Goal: Communication & Community: Answer question/provide support

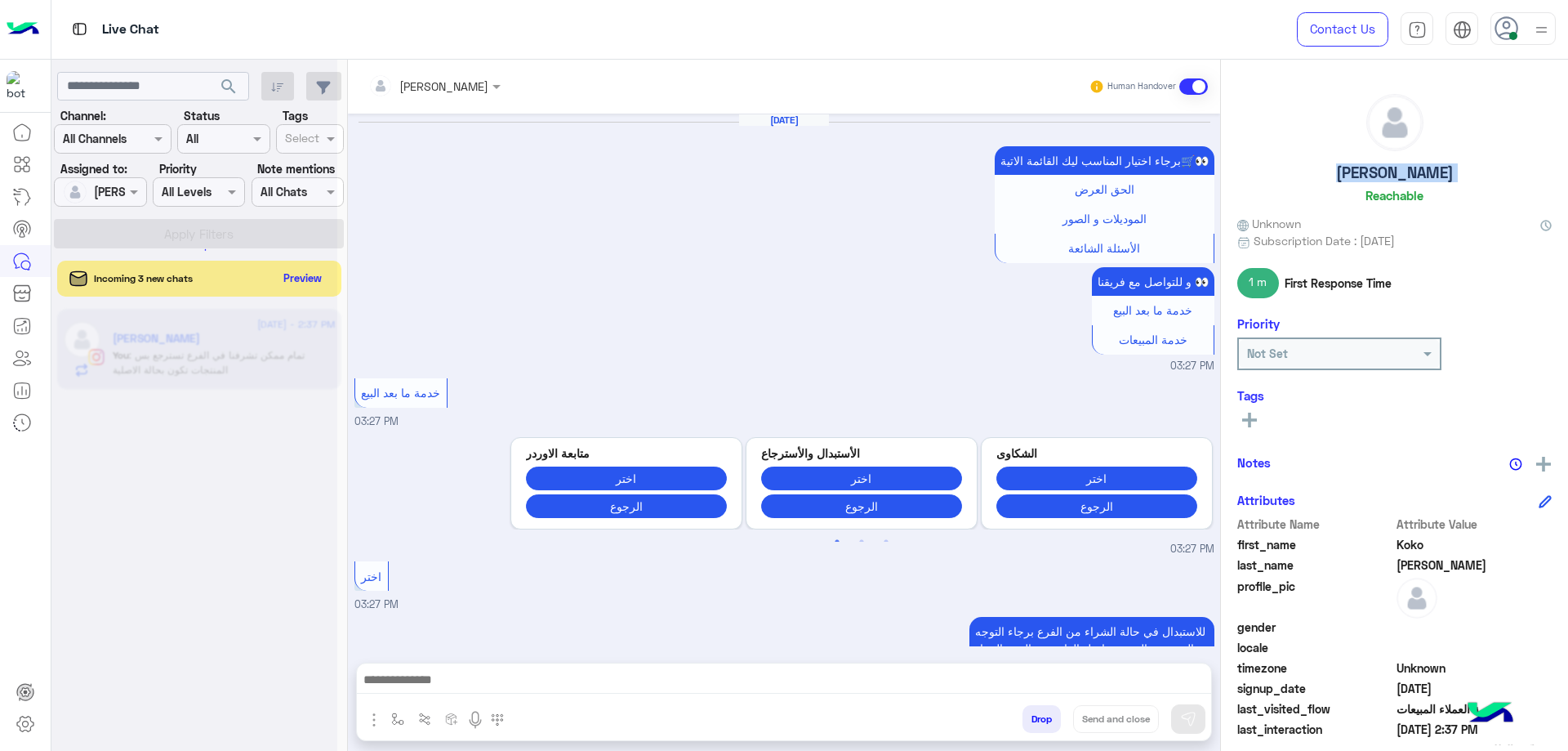
scroll to position [3691, 0]
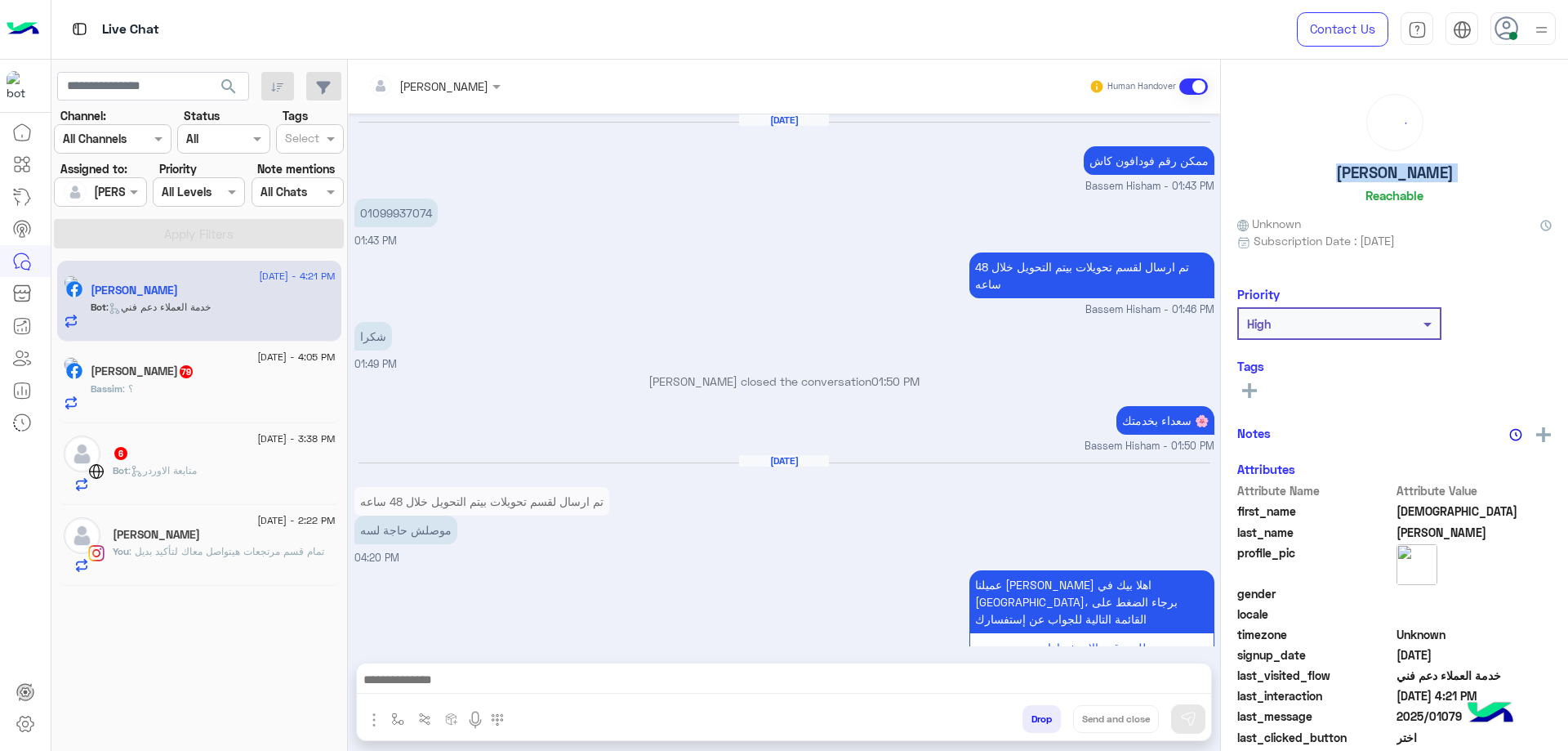
scroll to position [985, 0]
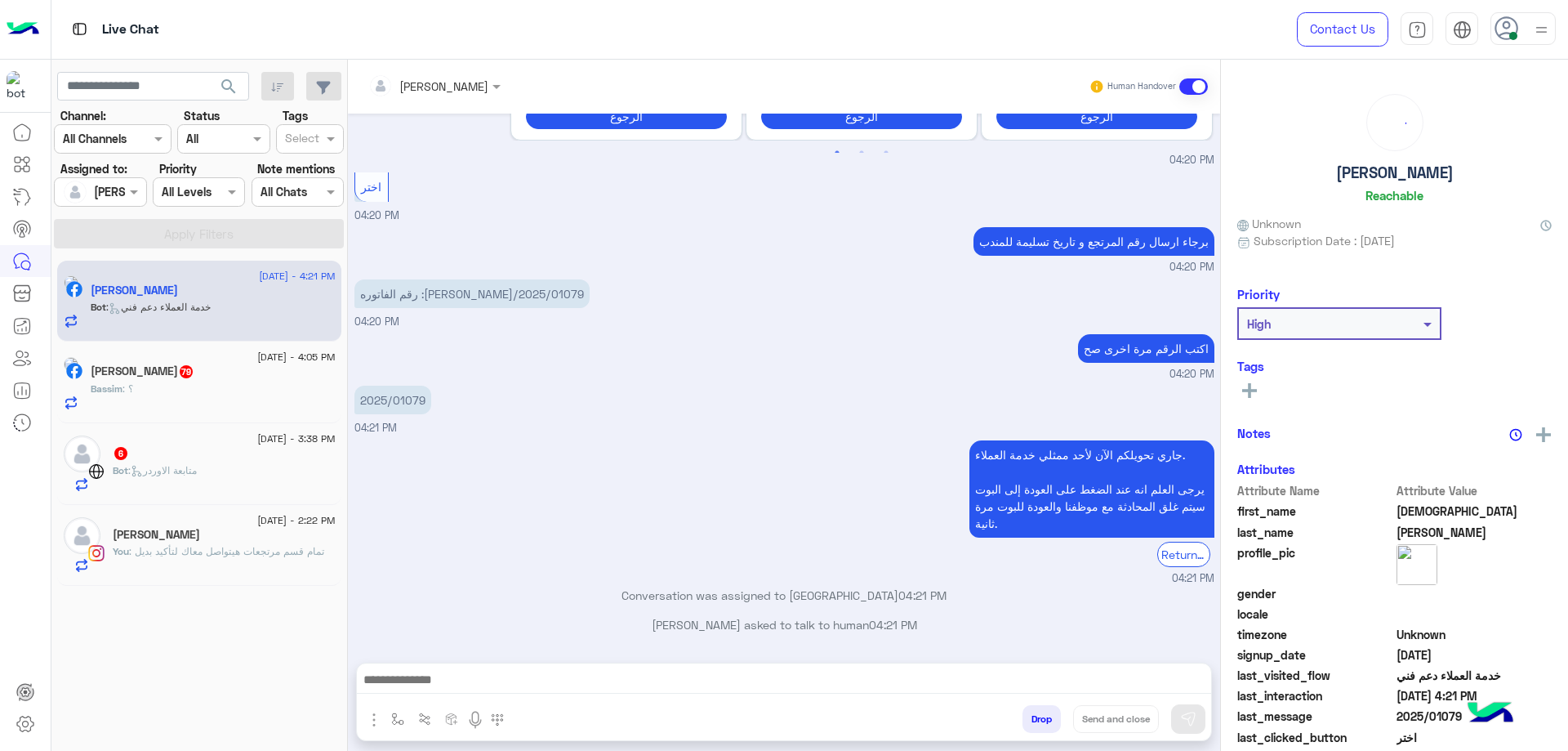
click at [191, 473] on span ": متابعة الاوردر" at bounding box center [162, 470] width 69 height 12
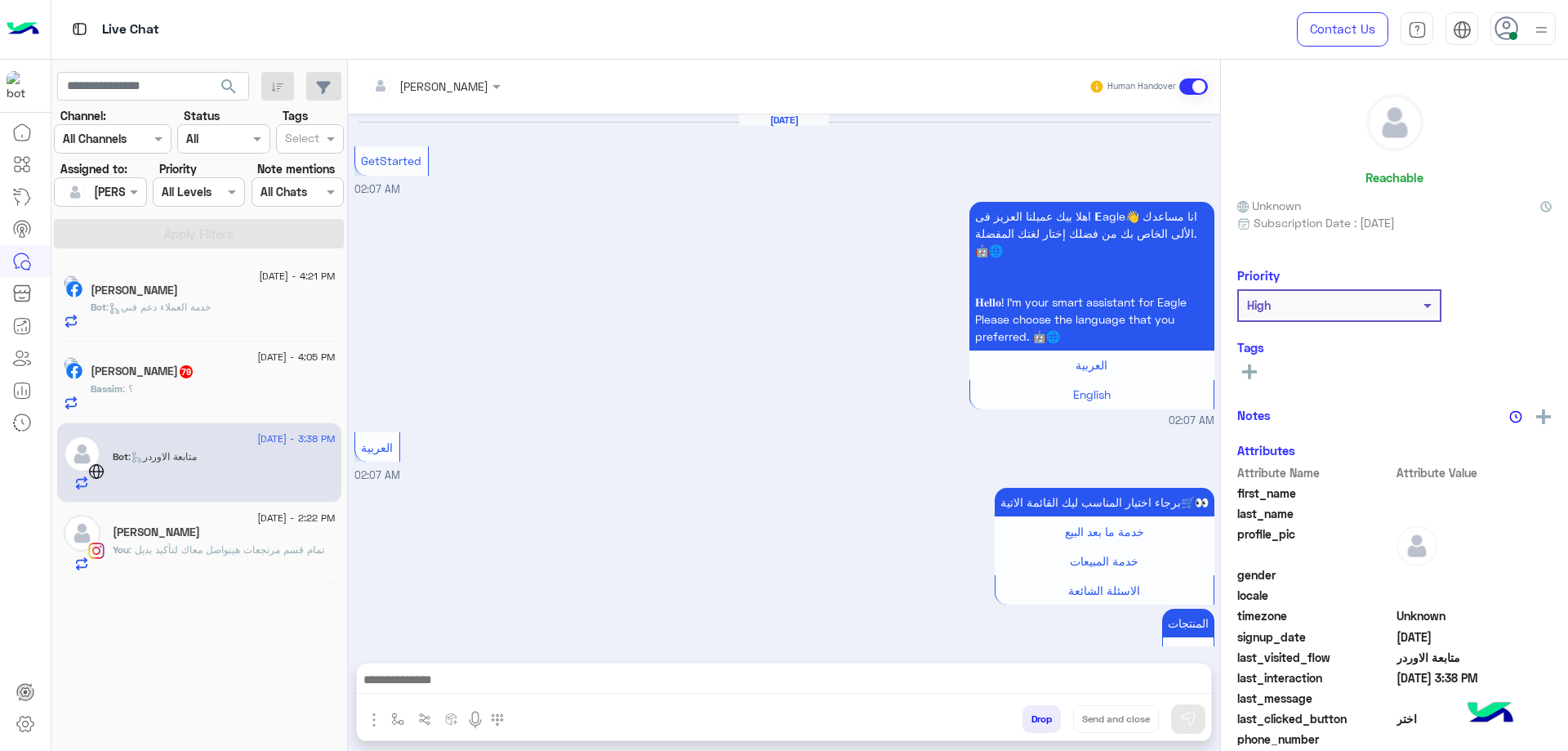
scroll to position [803, 0]
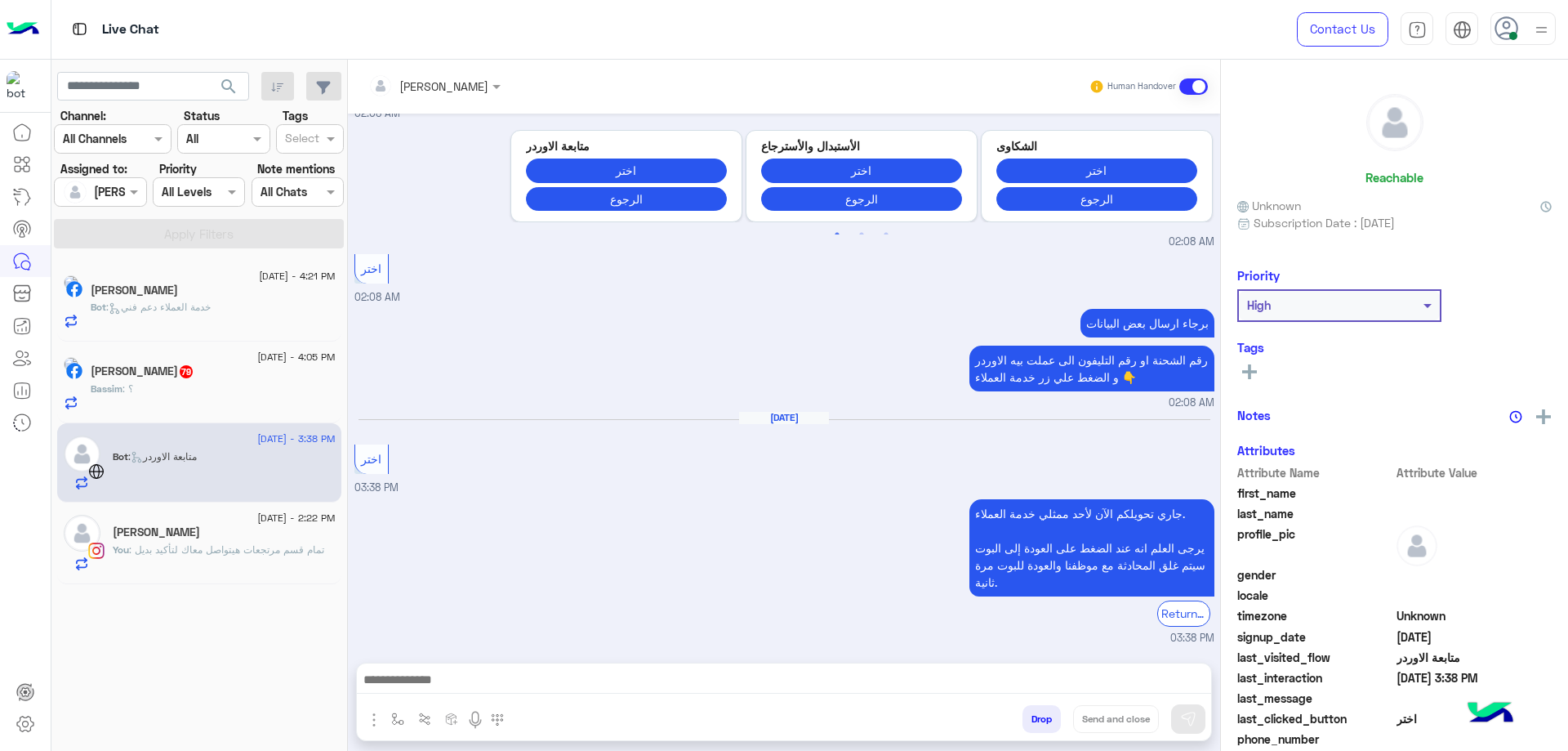
click at [495, 668] on div at bounding box center [784, 684] width 854 height 41
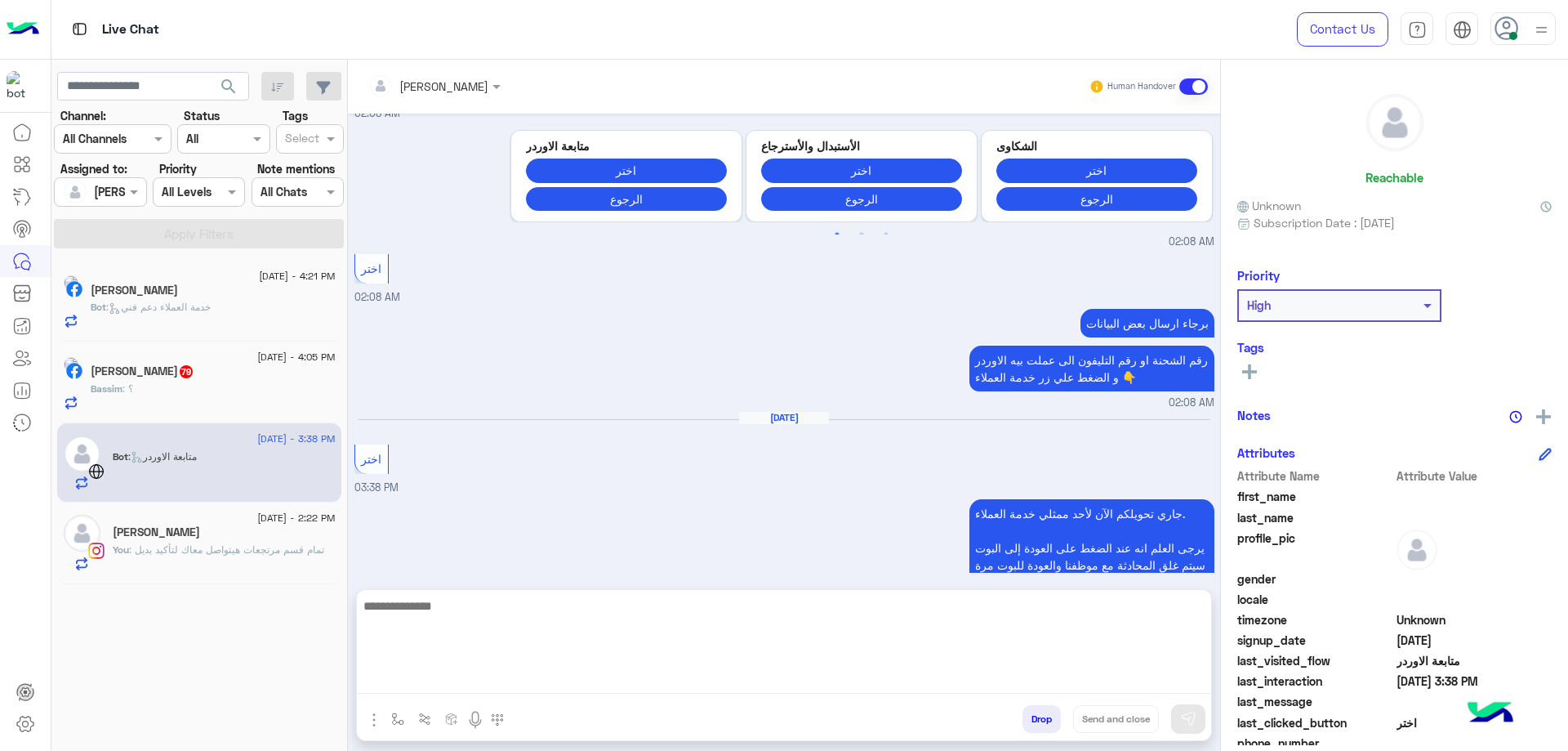
click at [473, 673] on textarea at bounding box center [784, 644] width 854 height 98
type textarea "**********"
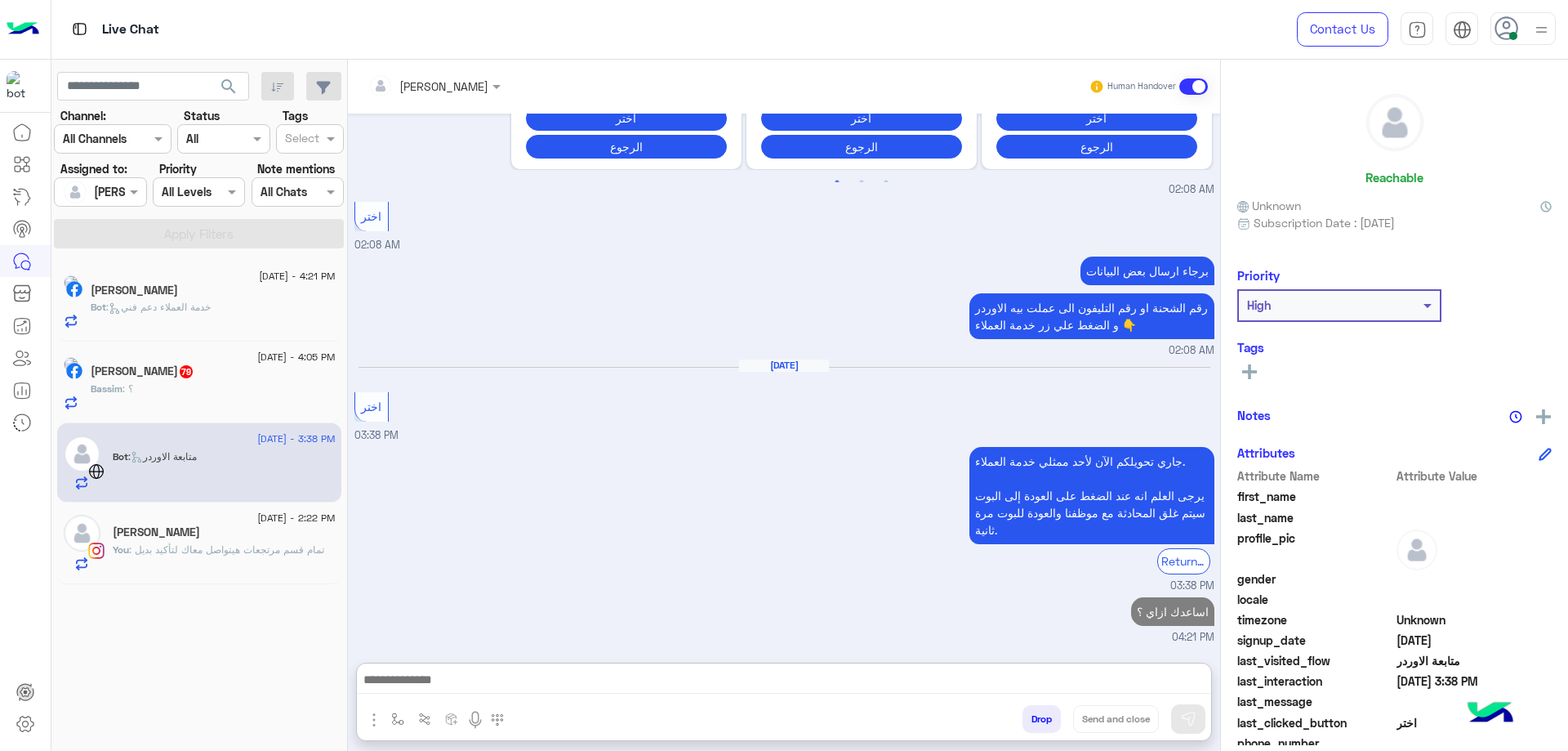
click at [205, 533] on div "[PERSON_NAME]" at bounding box center [224, 534] width 223 height 17
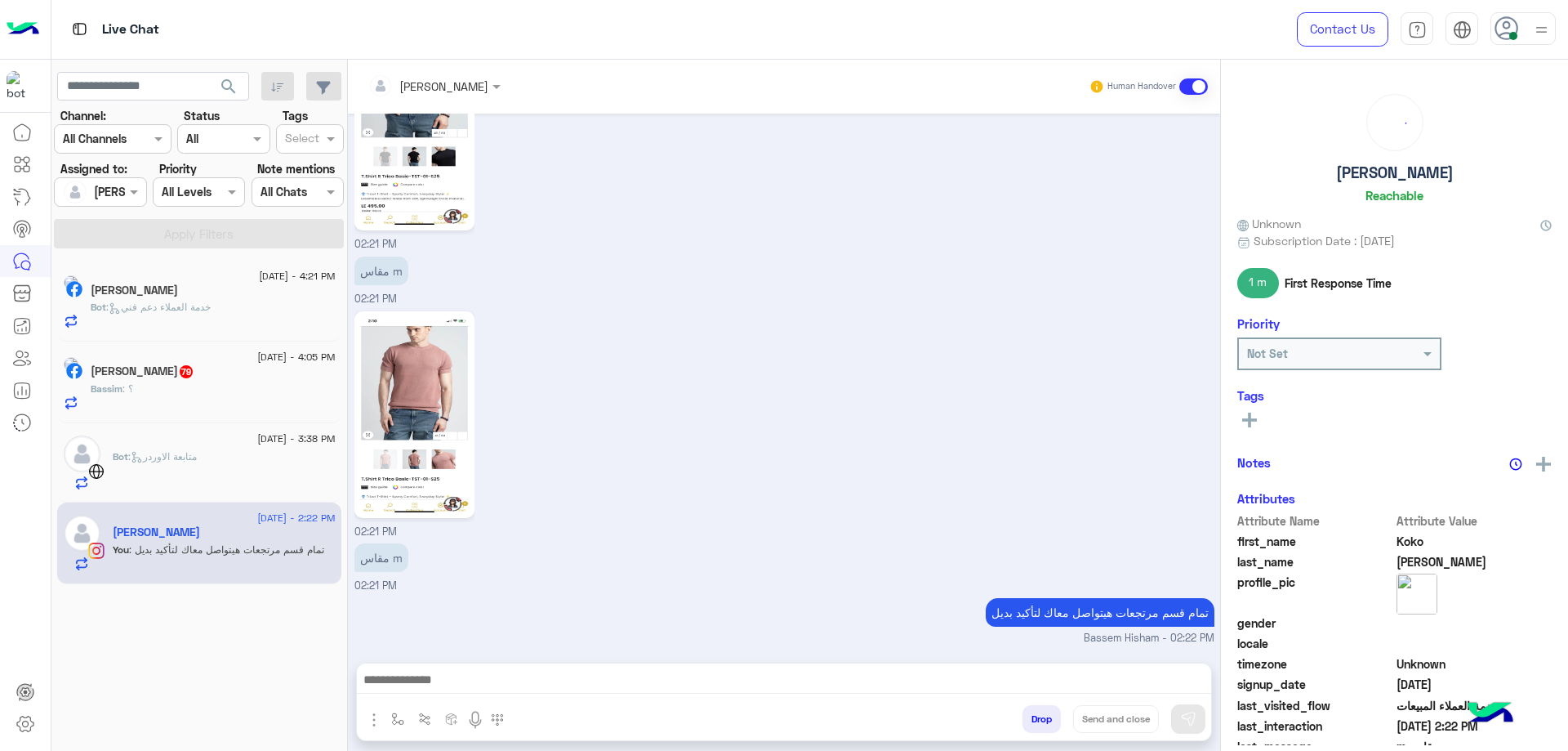
scroll to position [1474, 0]
click at [1380, 173] on h5 "[PERSON_NAME]" at bounding box center [1395, 173] width 118 height 19
click at [1379, 173] on h5 "[PERSON_NAME]" at bounding box center [1395, 173] width 118 height 19
copy h5 "[PERSON_NAME]"
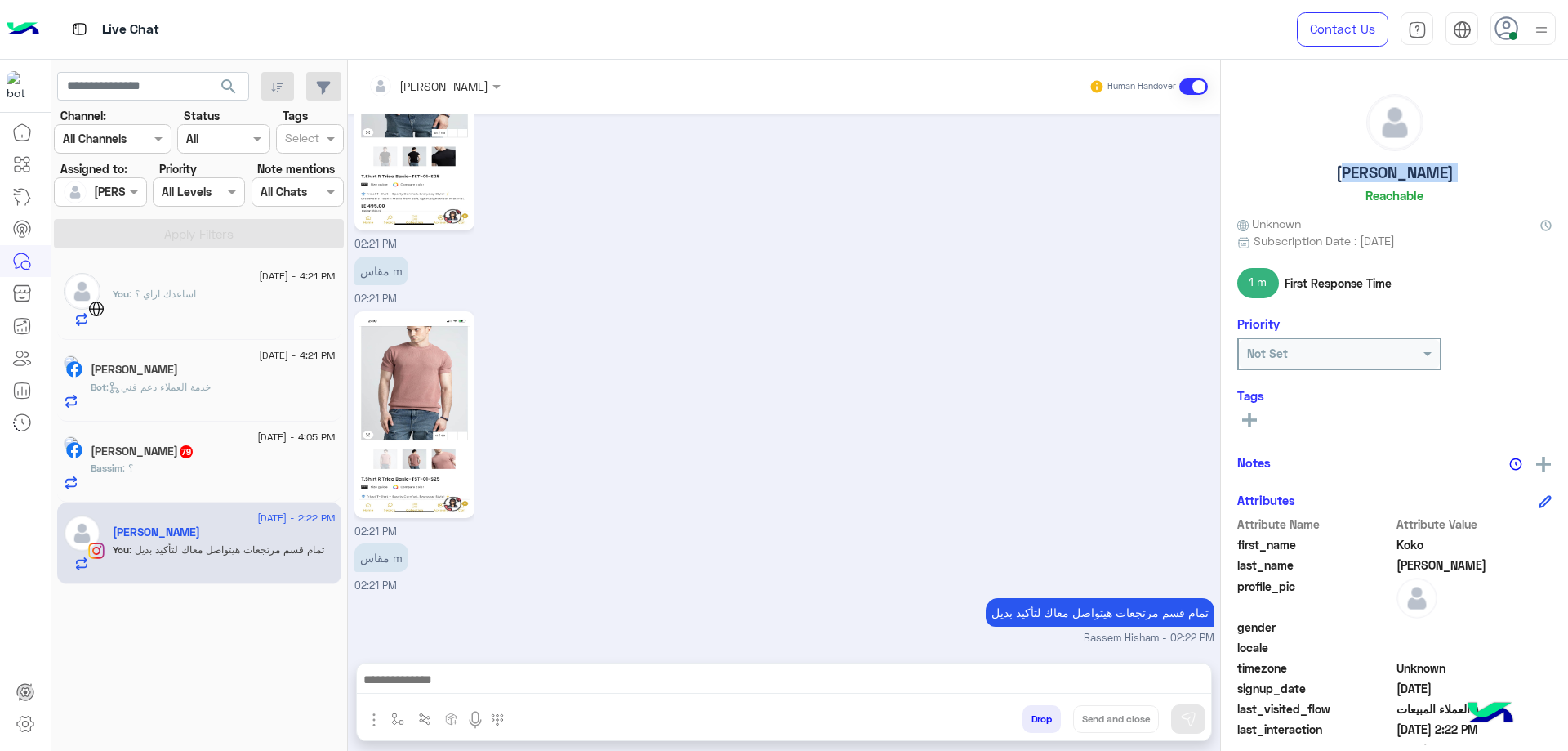
click at [1042, 719] on button "Drop" at bounding box center [1041, 719] width 39 height 27
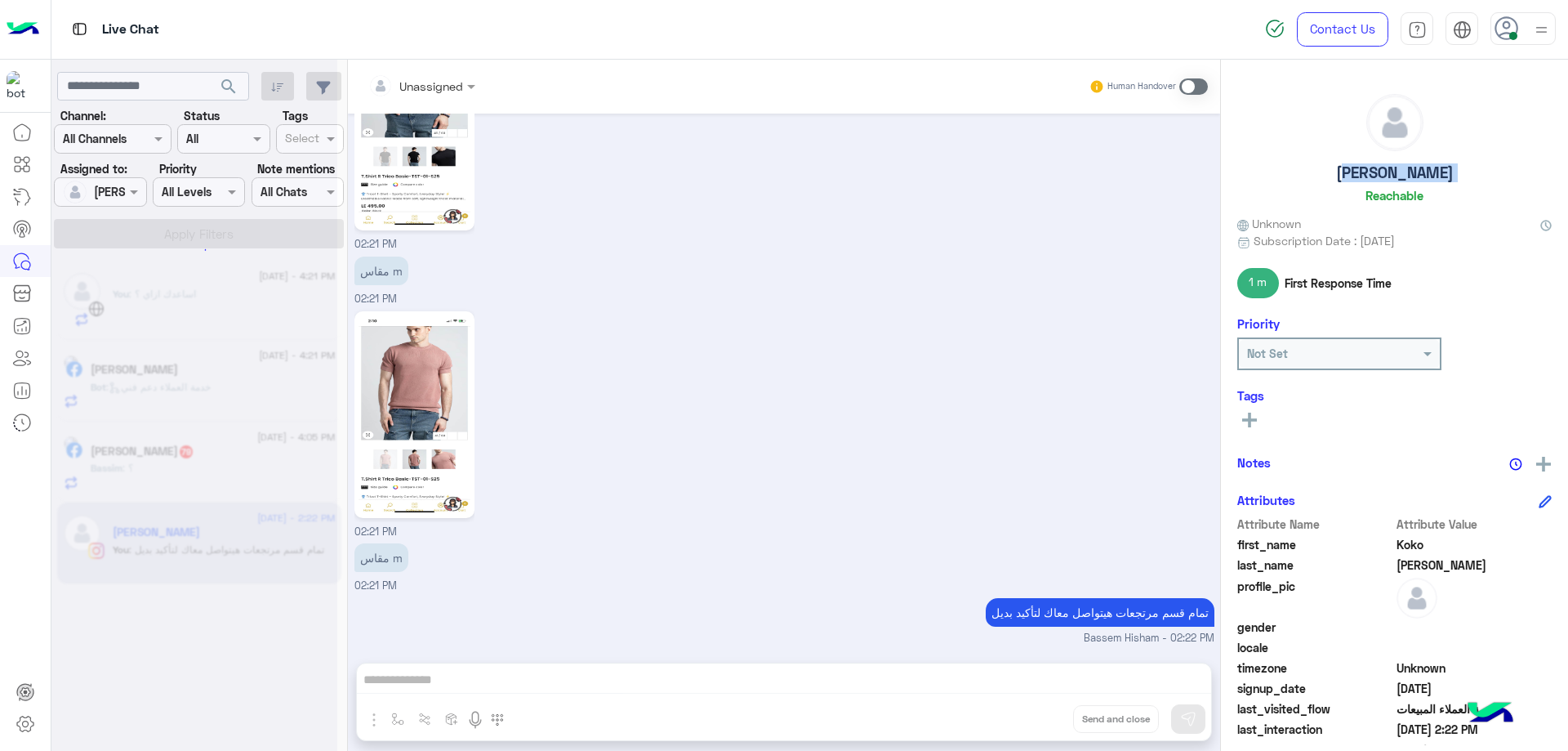
scroll to position [1505, 0]
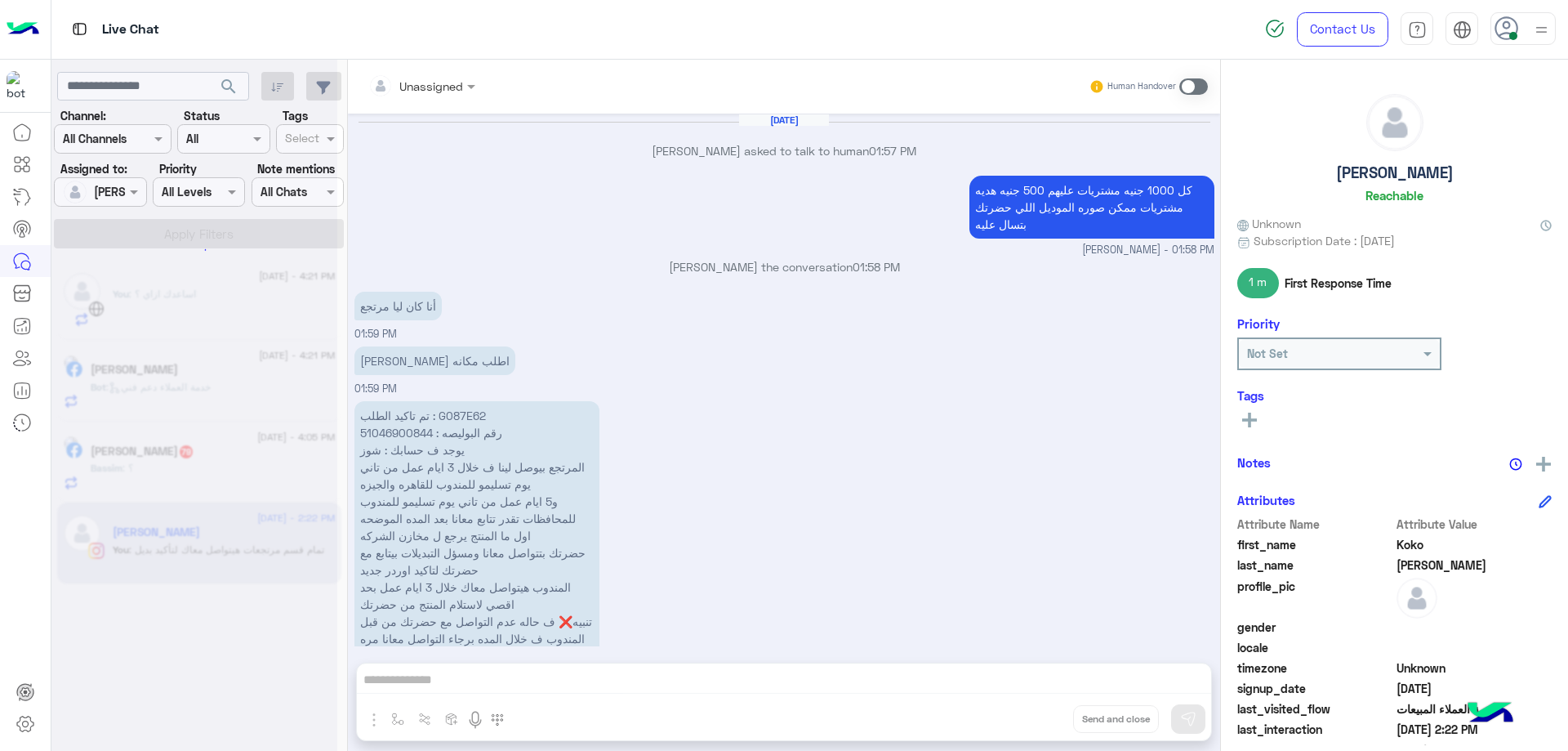
click at [203, 480] on div at bounding box center [194, 382] width 286 height 751
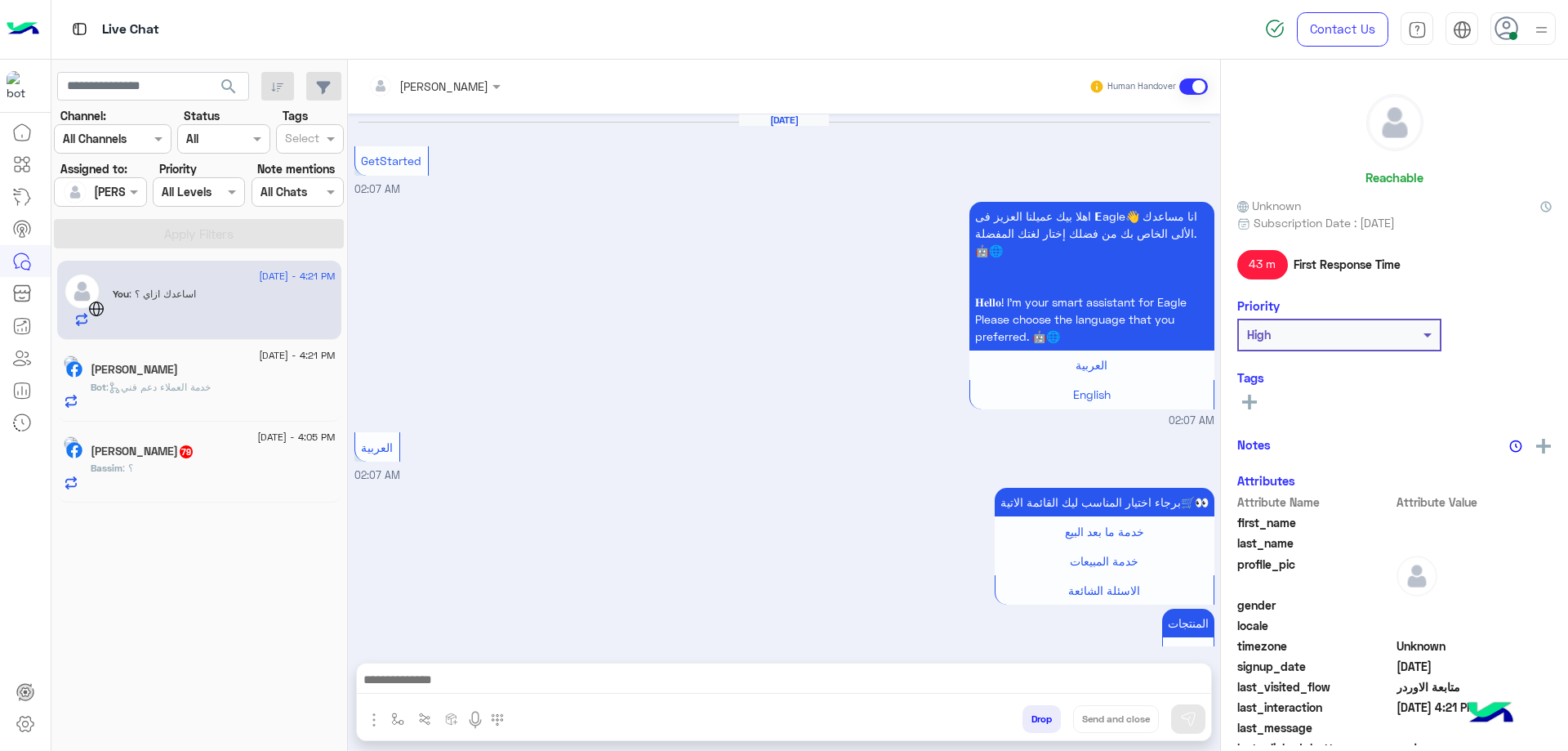
scroll to position [885, 0]
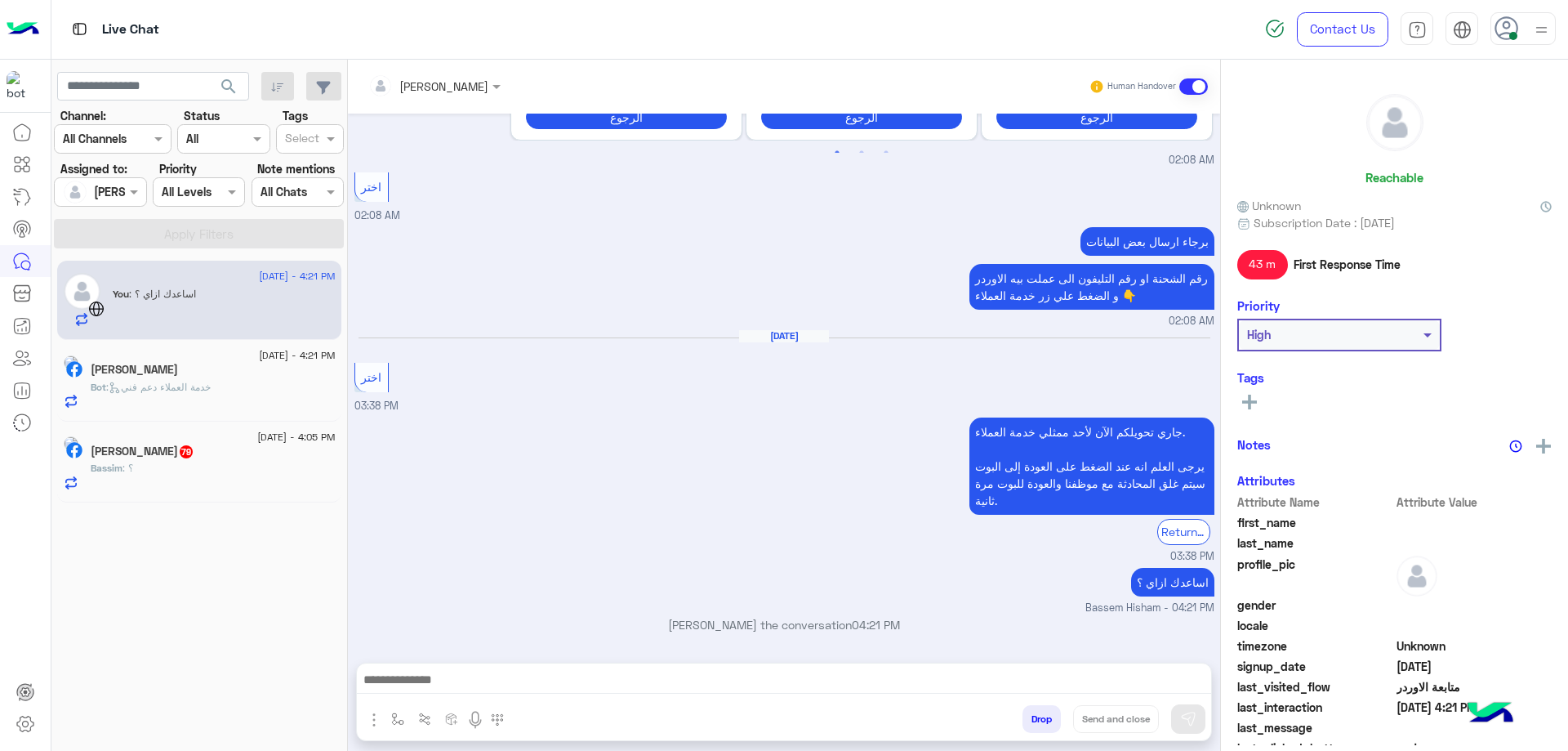
click at [204, 473] on div "Bassim : ؟" at bounding box center [213, 474] width 245 height 28
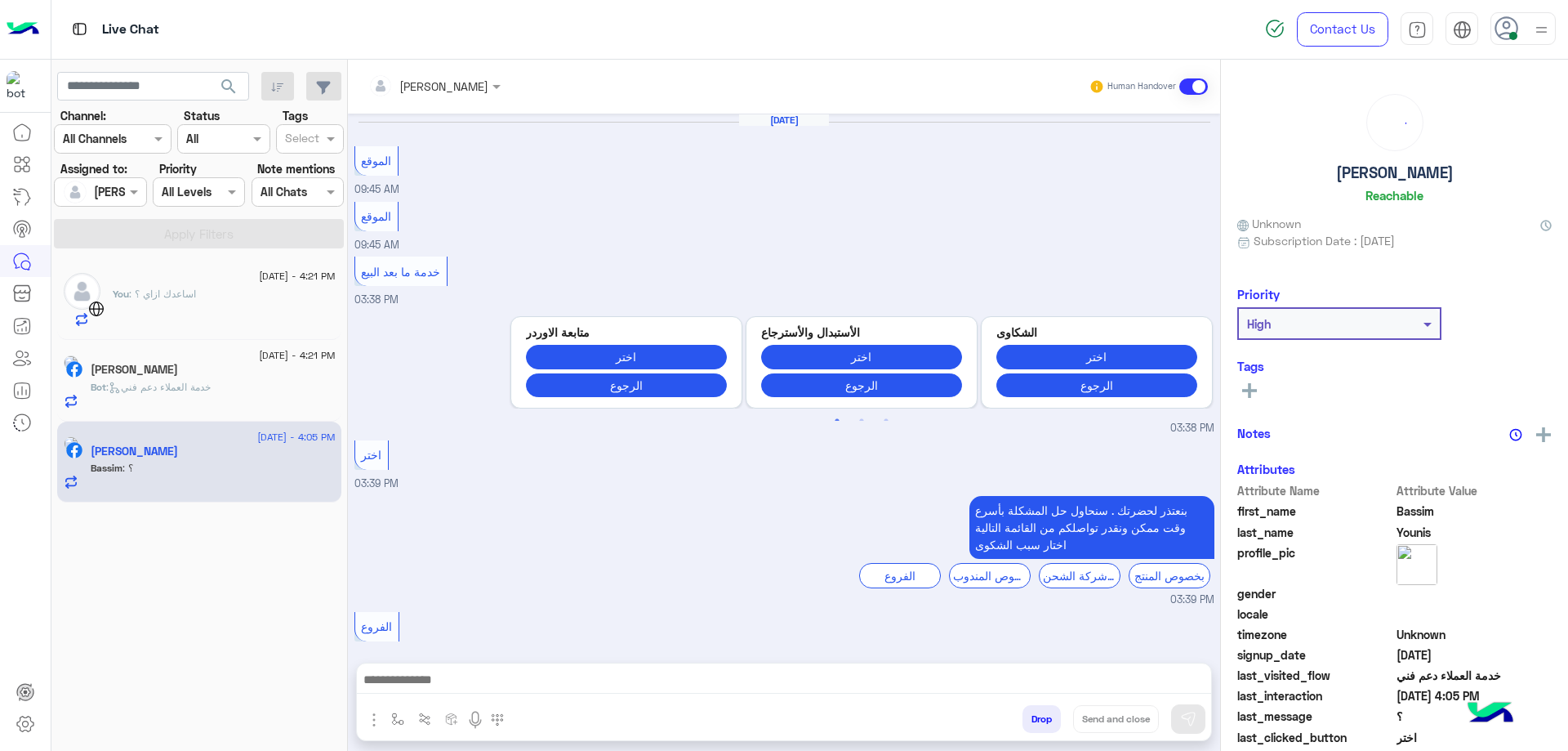
scroll to position [872, 0]
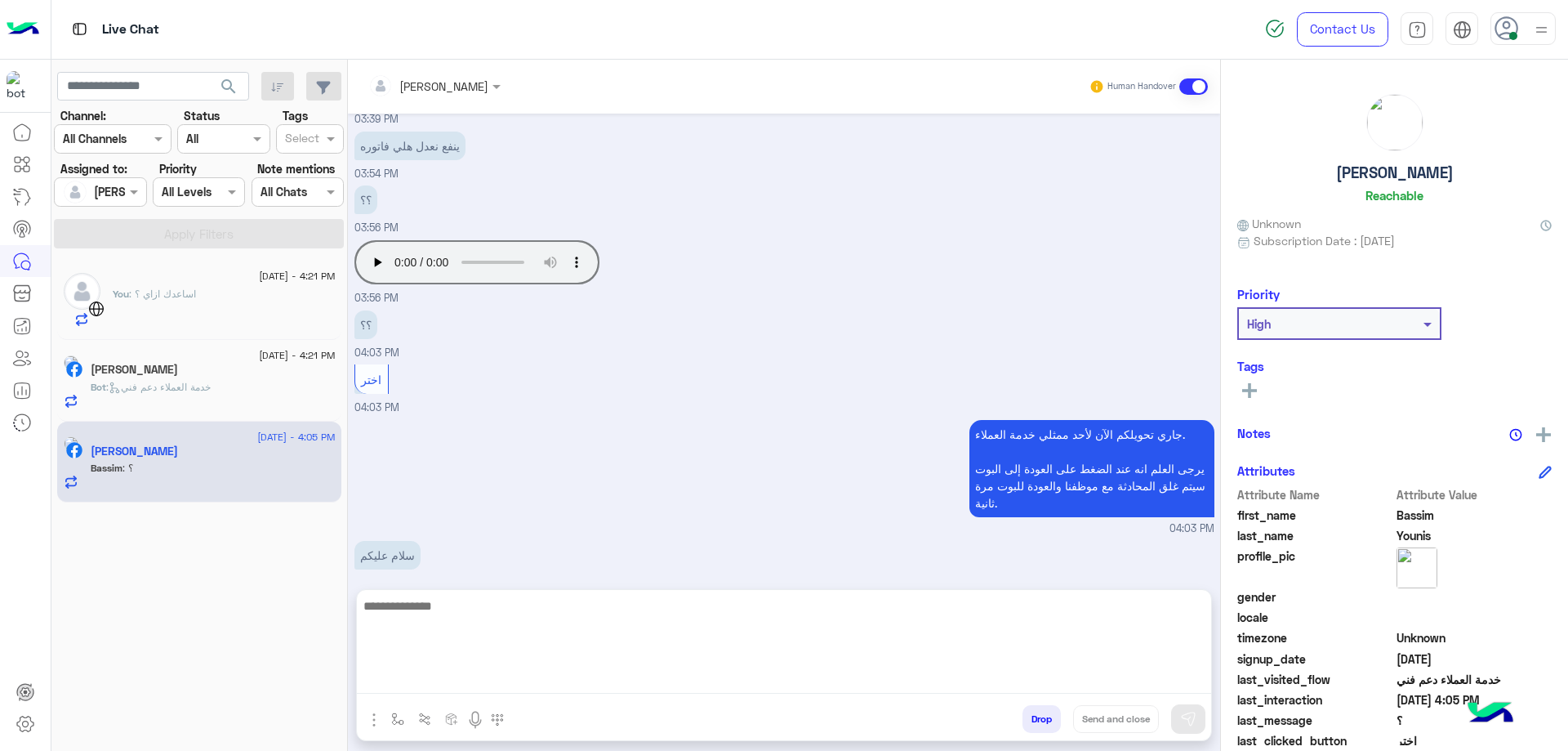
click at [508, 687] on textarea at bounding box center [784, 644] width 854 height 98
type textarea "**********"
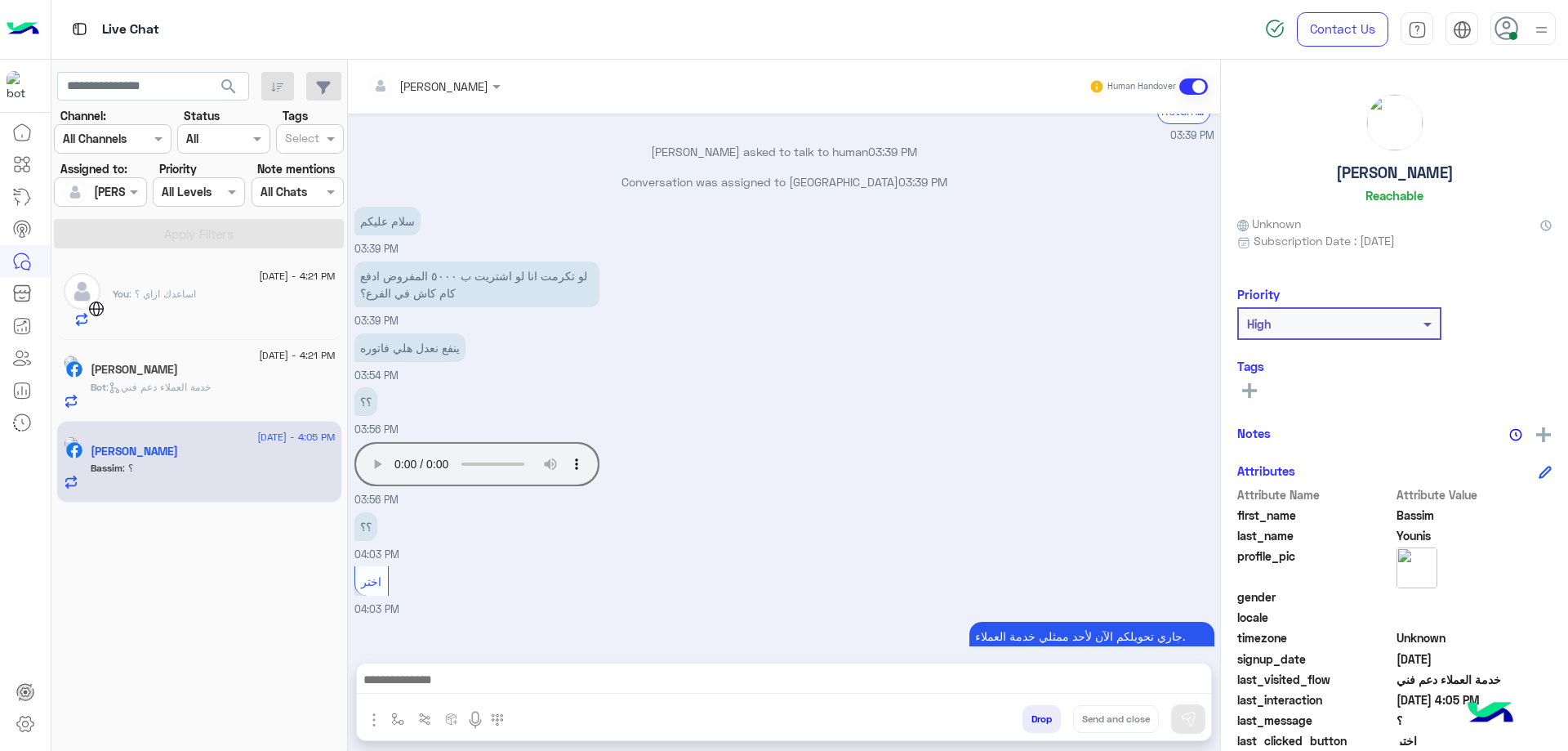
scroll to position [954, 0]
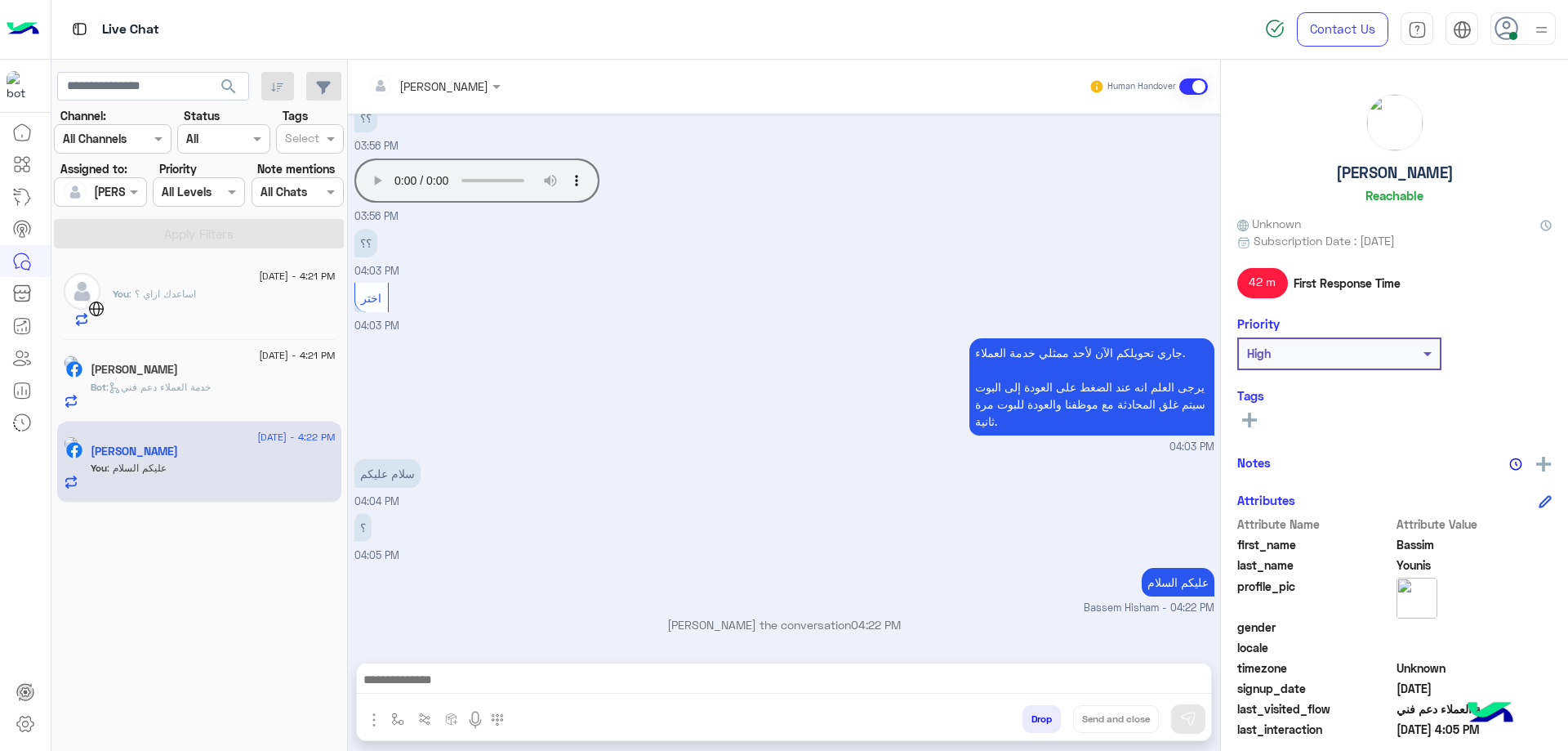
click at [210, 383] on span ": خدمة العملاء دعم فني" at bounding box center [159, 387] width 105 height 12
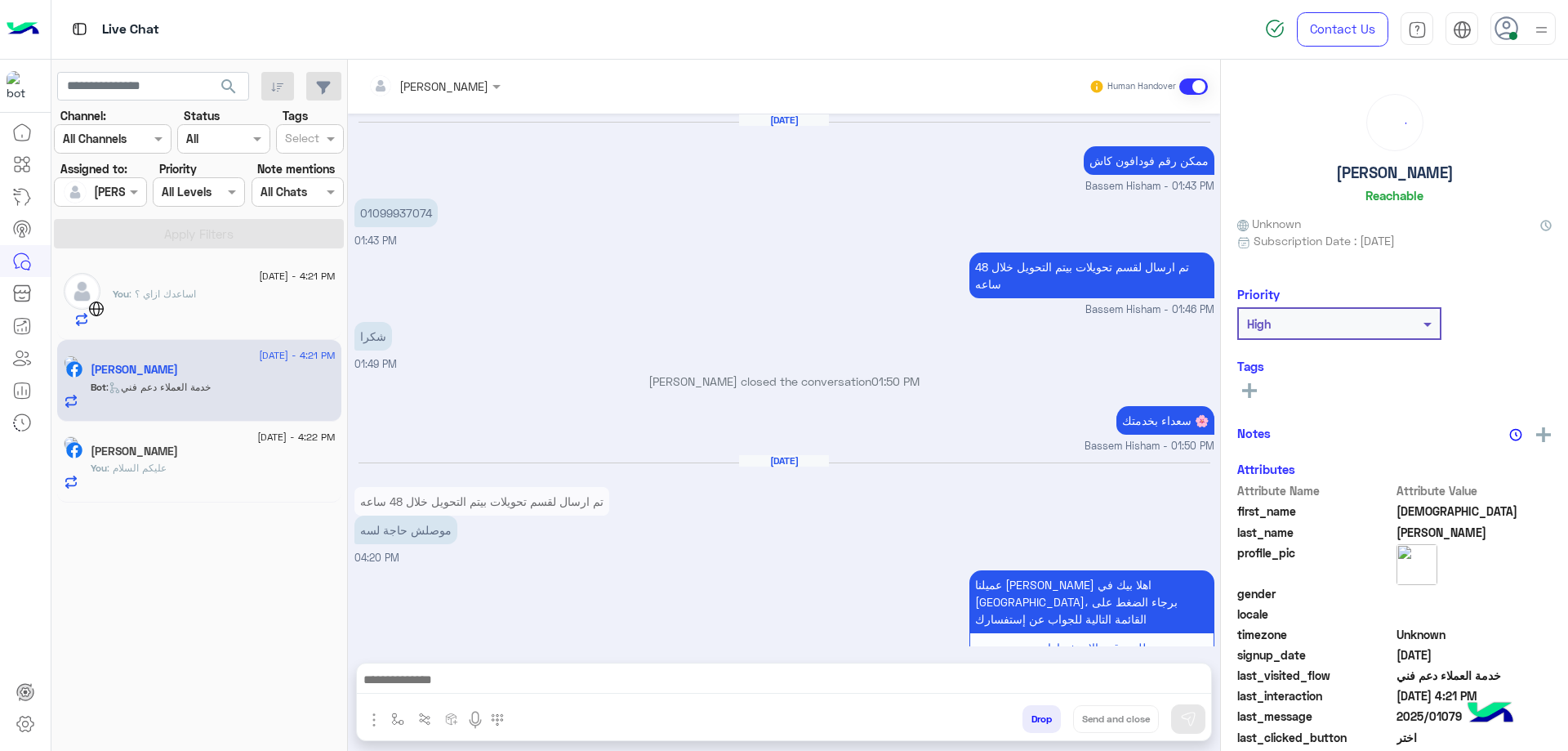
scroll to position [985, 0]
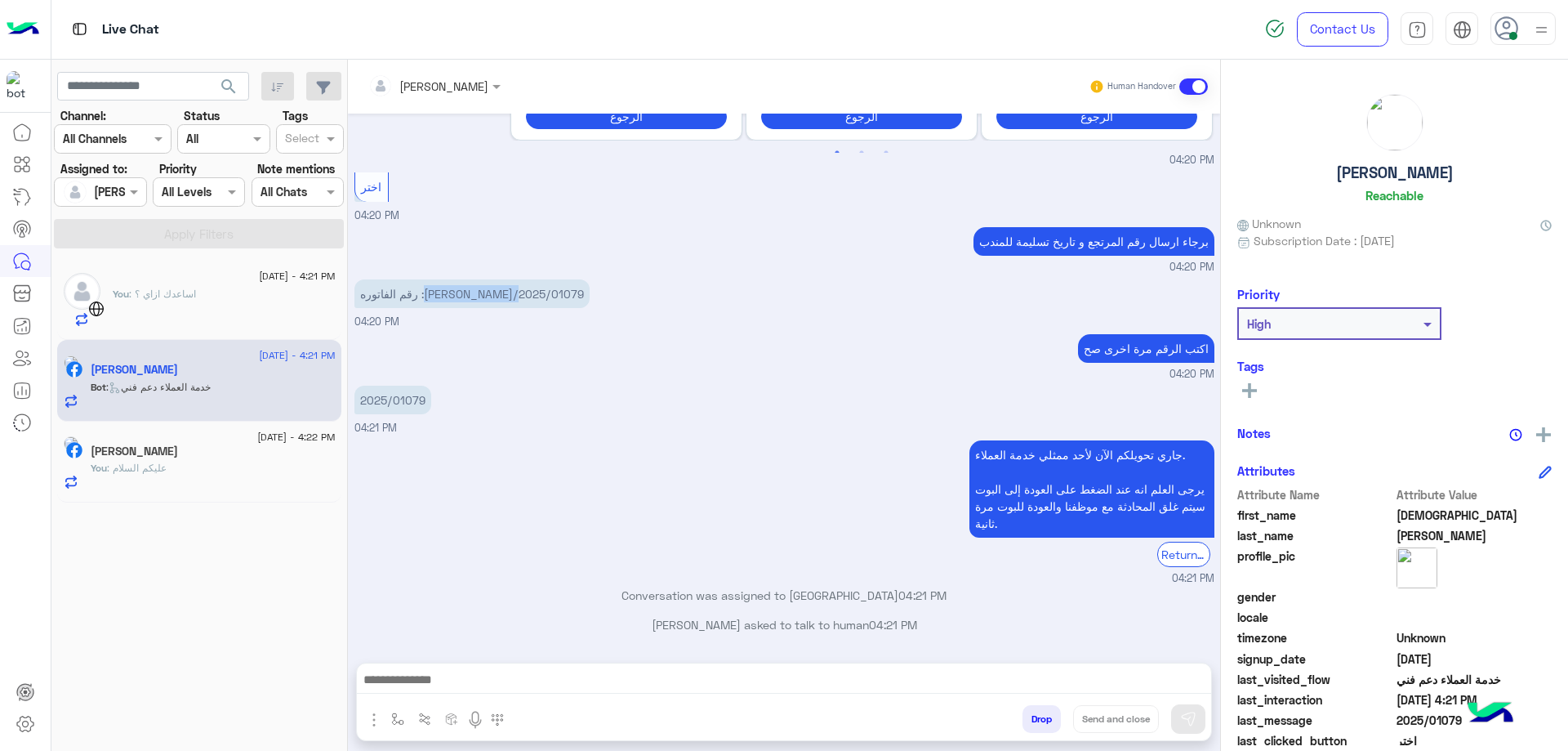
drag, startPoint x: 422, startPoint y: 293, endPoint x: 526, endPoint y: 299, distance: 104.2
click at [526, 297] on div "رقم الفاتوره :[PERSON_NAME]/2025/01079 04:20 PM" at bounding box center [784, 302] width 860 height 55
copy p "RON/2025/01079"
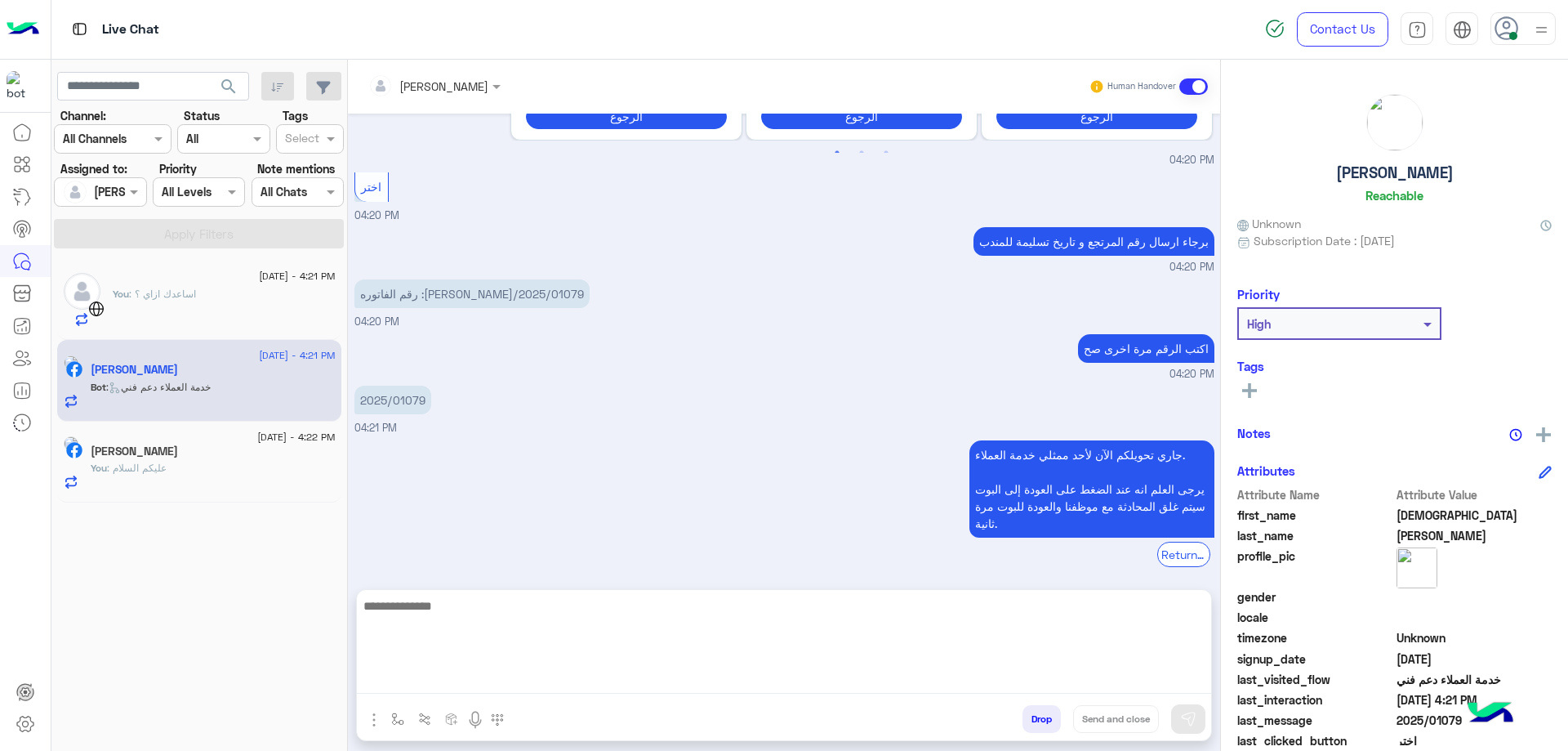
click at [465, 679] on textarea at bounding box center [784, 644] width 854 height 98
type textarea "**********"
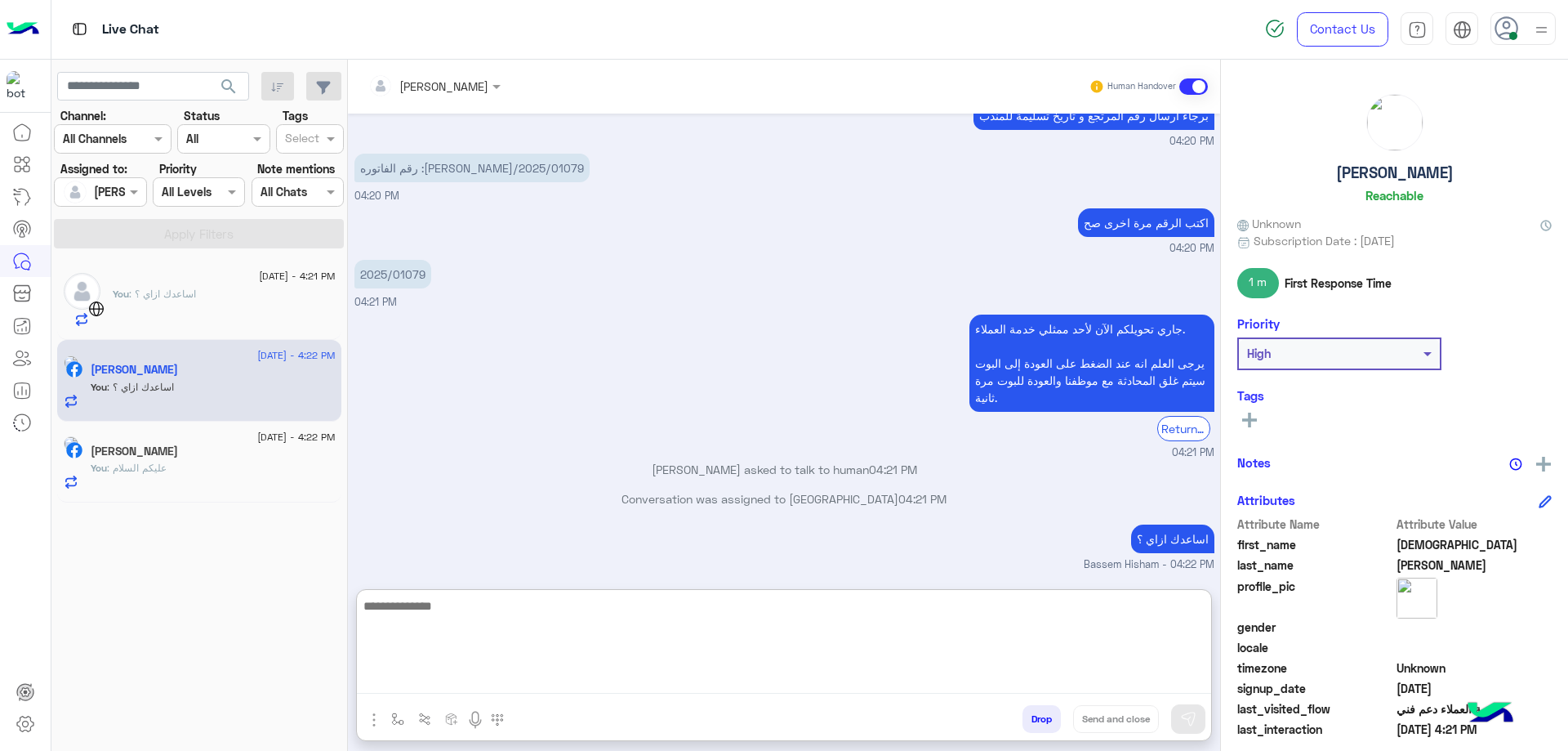
scroll to position [1110, 0]
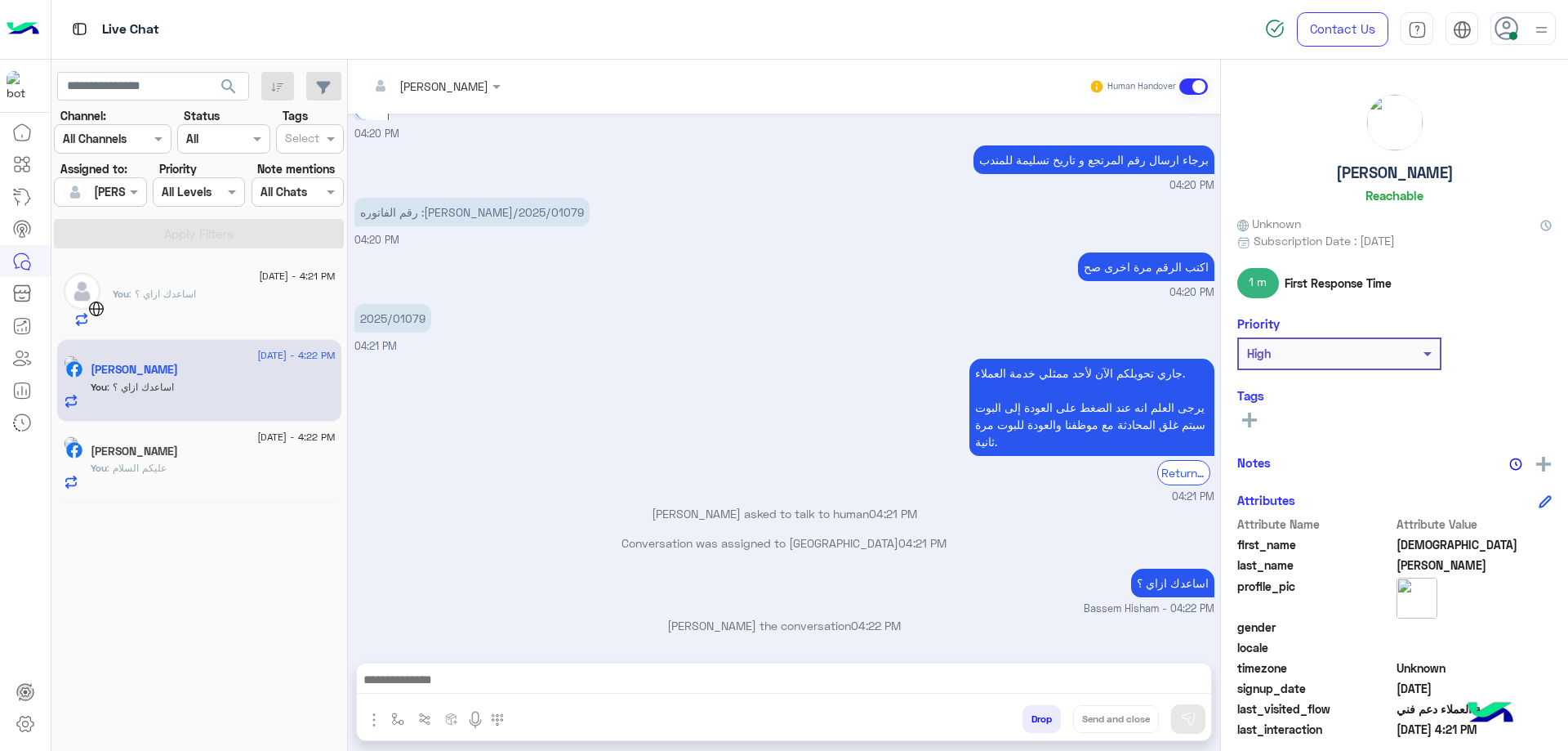
click at [241, 461] on div "You : عليكم السلام" at bounding box center [213, 474] width 245 height 28
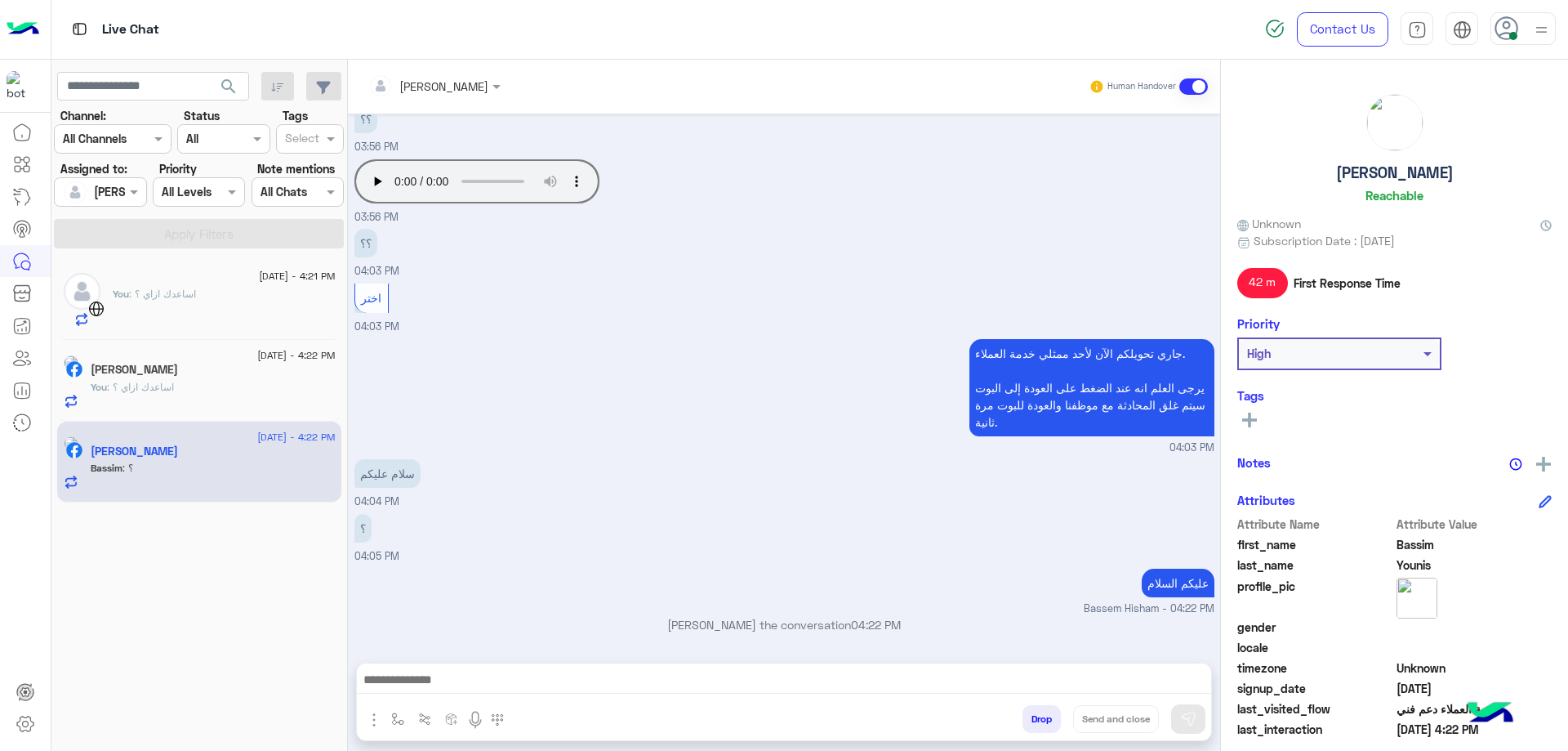
scroll to position [969, 0]
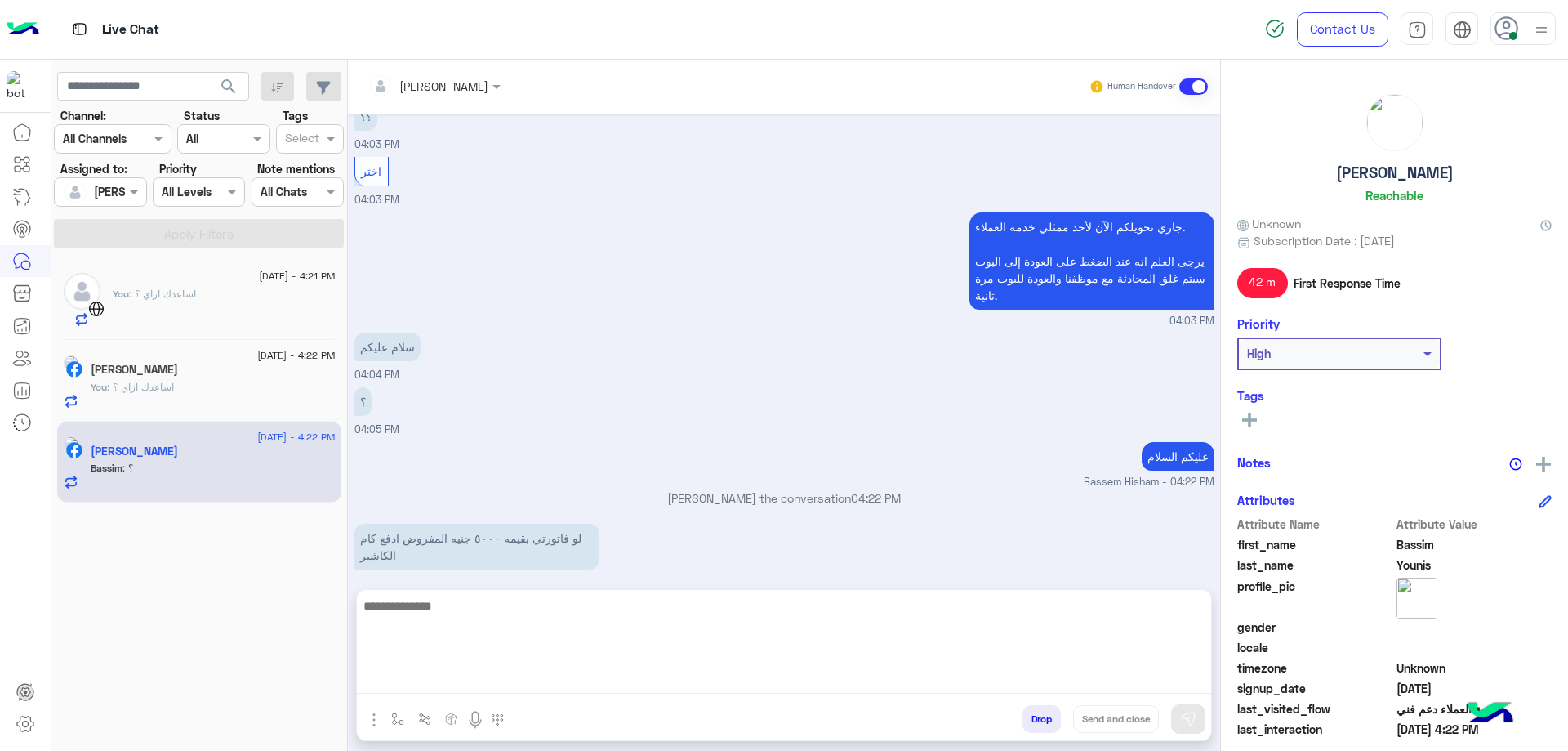
click at [471, 674] on textarea at bounding box center [784, 644] width 854 height 98
type textarea "*******"
type textarea "*"
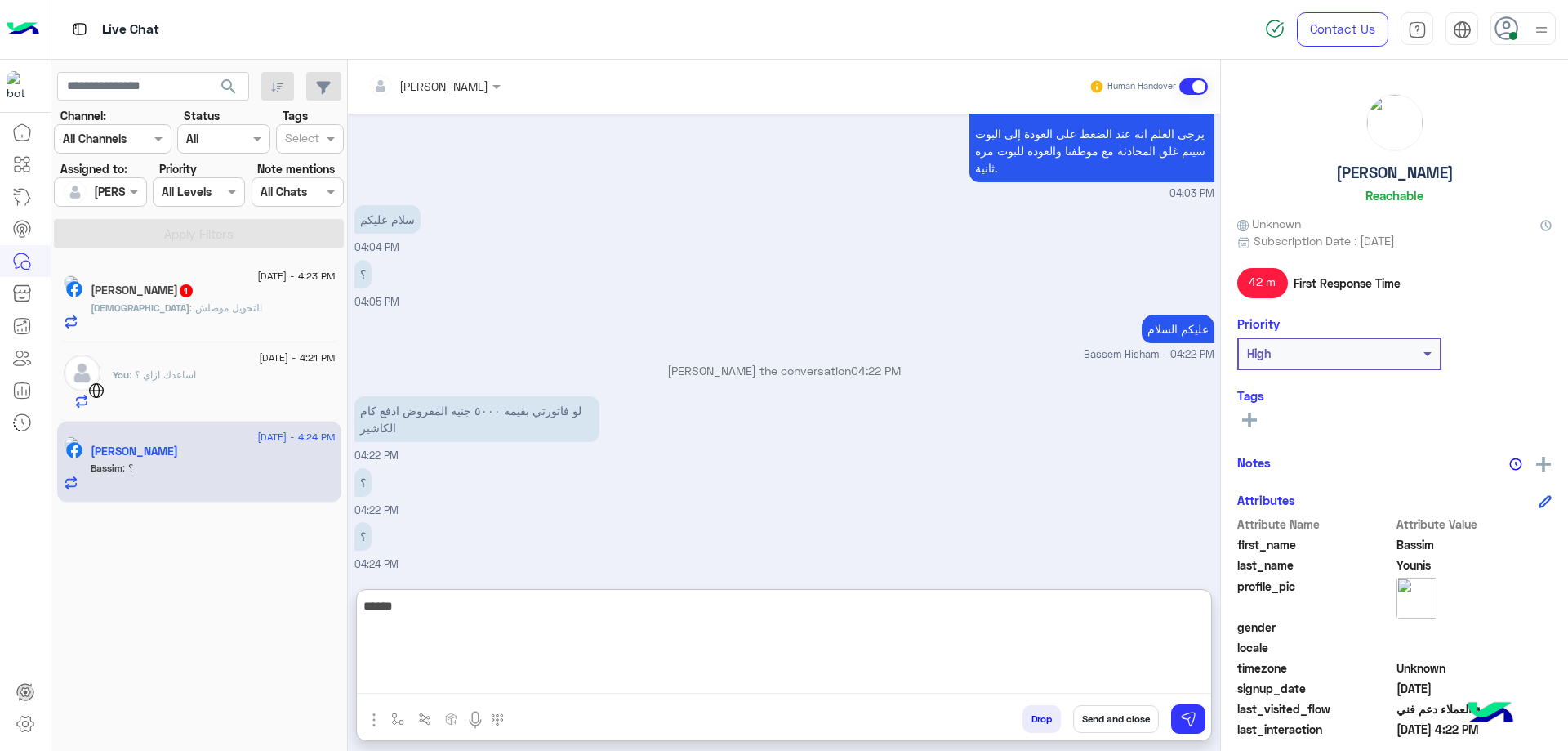
type textarea "*****"
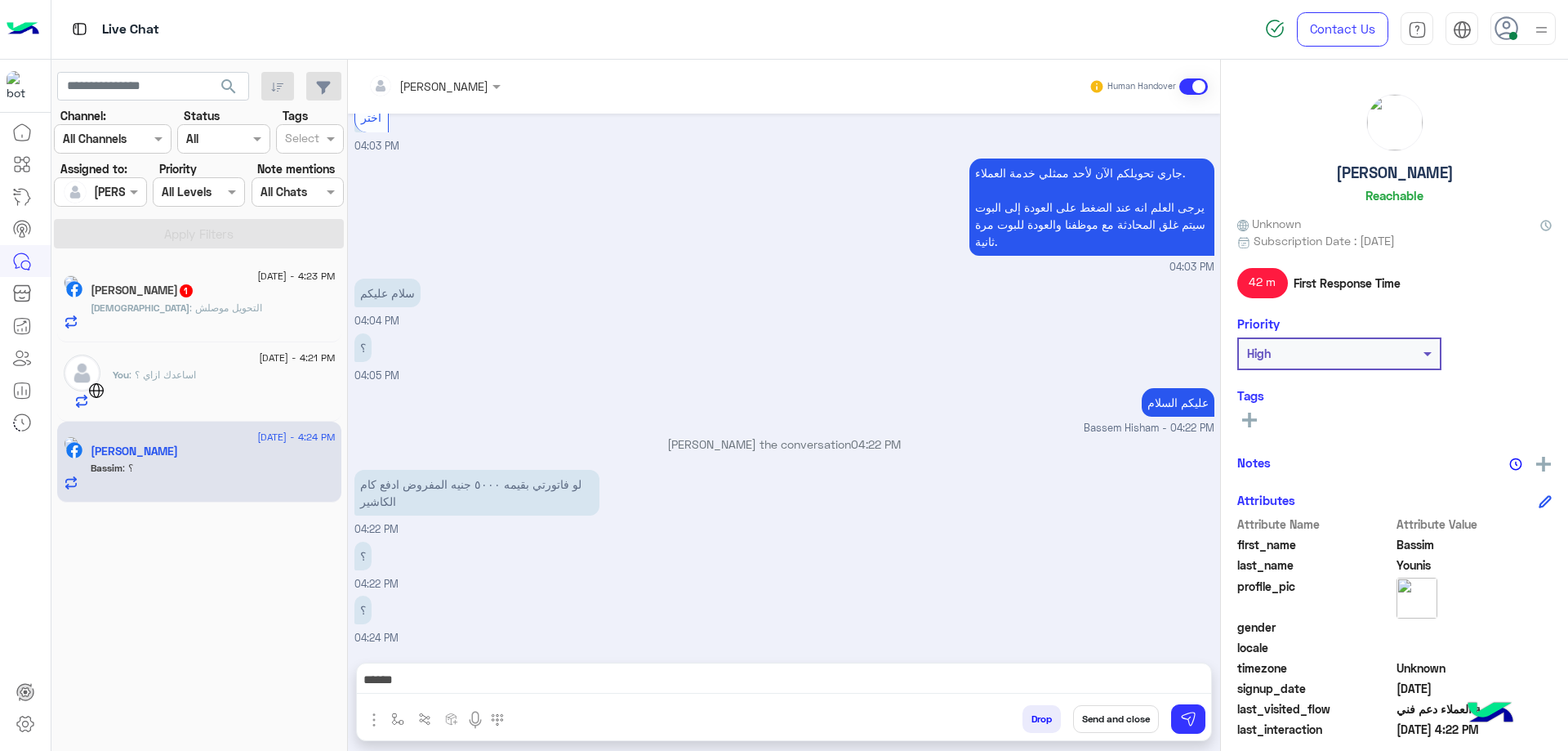
scroll to position [1023, 0]
click at [812, 297] on div "سلام عليكم 04:04 PM" at bounding box center [784, 302] width 860 height 55
click at [210, 330] on div "[DATE] - 4:23 PM [PERSON_NAME] 1 [PERSON_NAME] : التحويل موصلش" at bounding box center [199, 301] width 284 height 82
click at [216, 329] on div "[DATE] - 4:23 PM [PERSON_NAME] 1 [PERSON_NAME] : التحويل موصلش" at bounding box center [199, 301] width 284 height 82
click at [216, 316] on div "[DEMOGRAPHIC_DATA] : التحويل موصلش" at bounding box center [213, 314] width 245 height 28
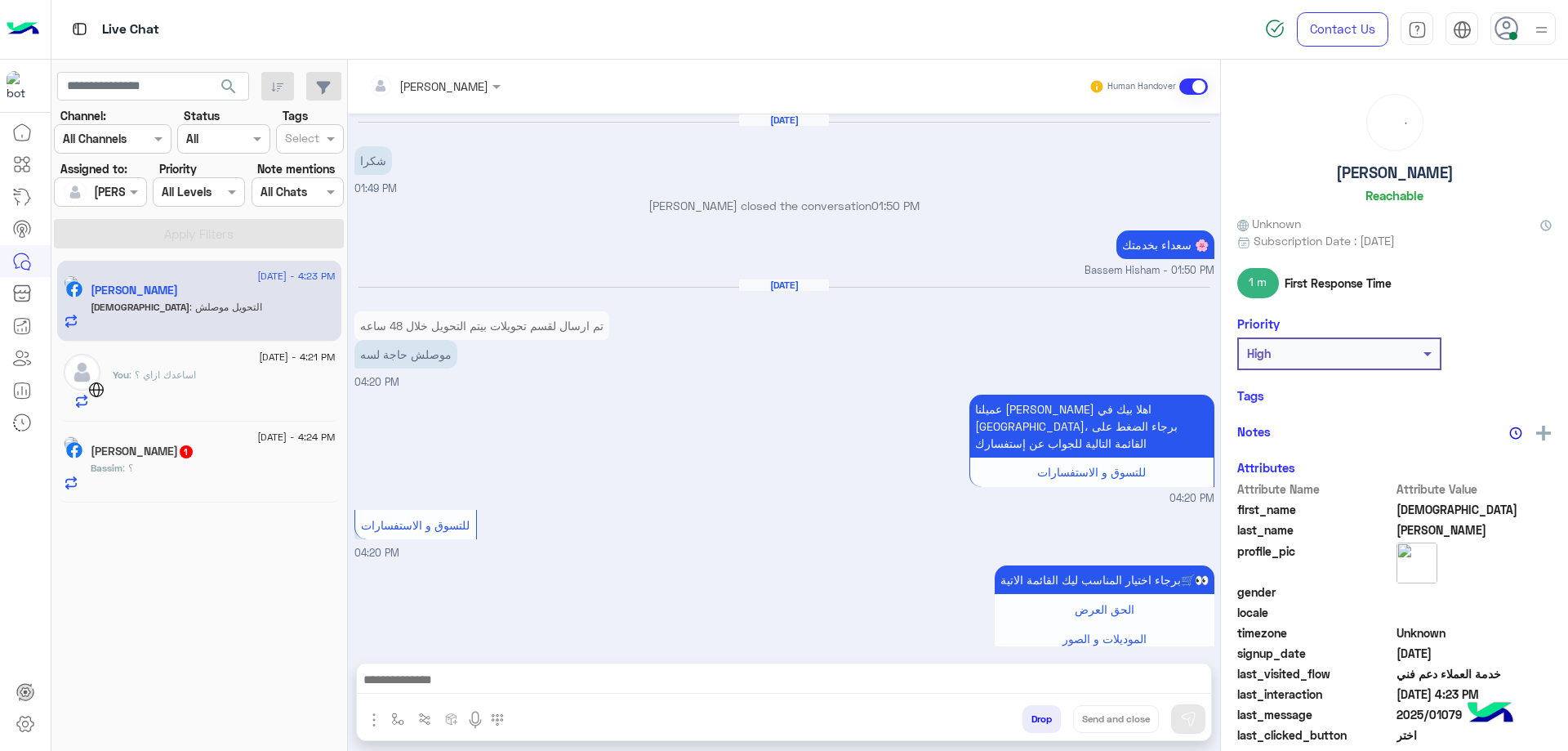
scroll to position [974, 0]
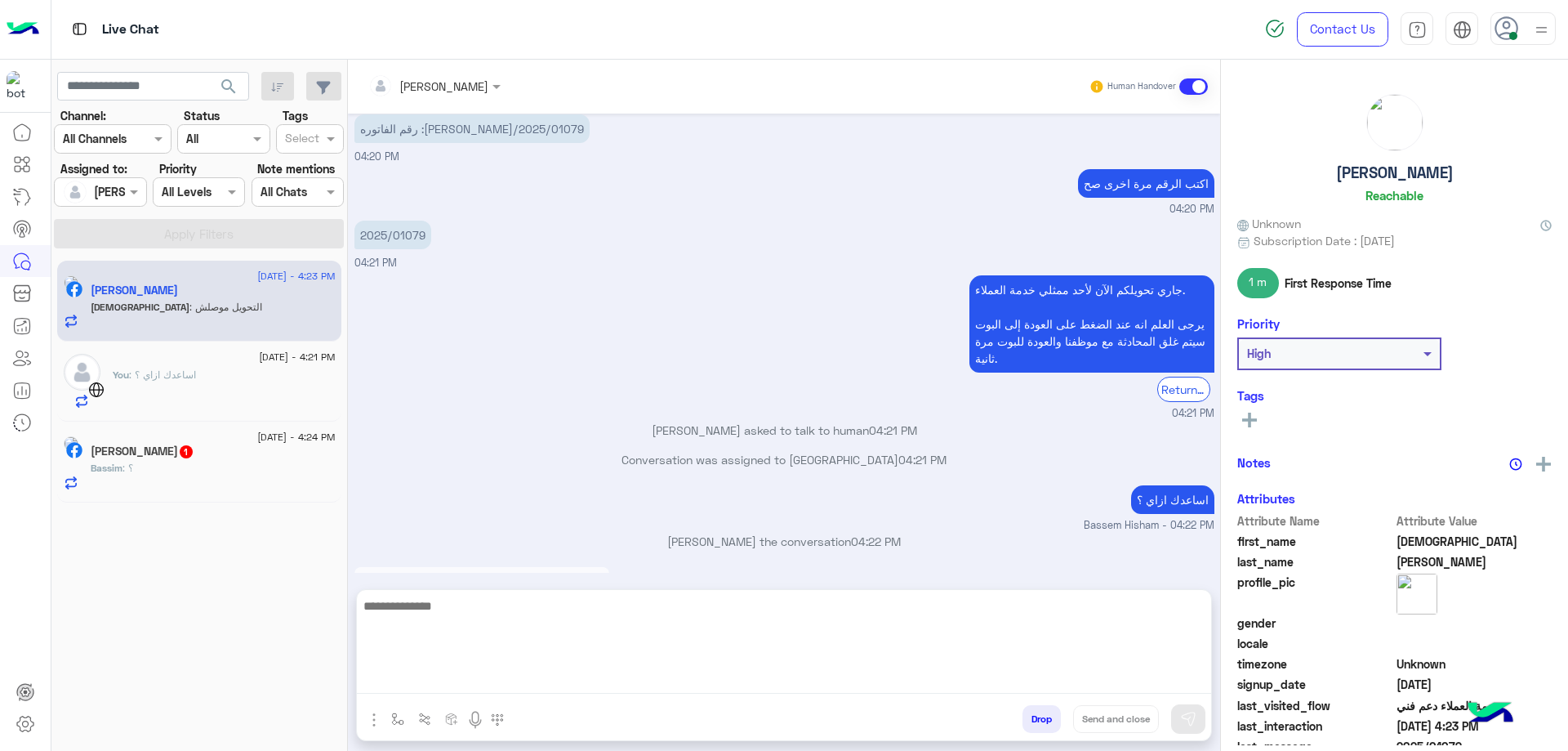
click at [524, 692] on textarea at bounding box center [784, 644] width 854 height 98
type textarea "**********"
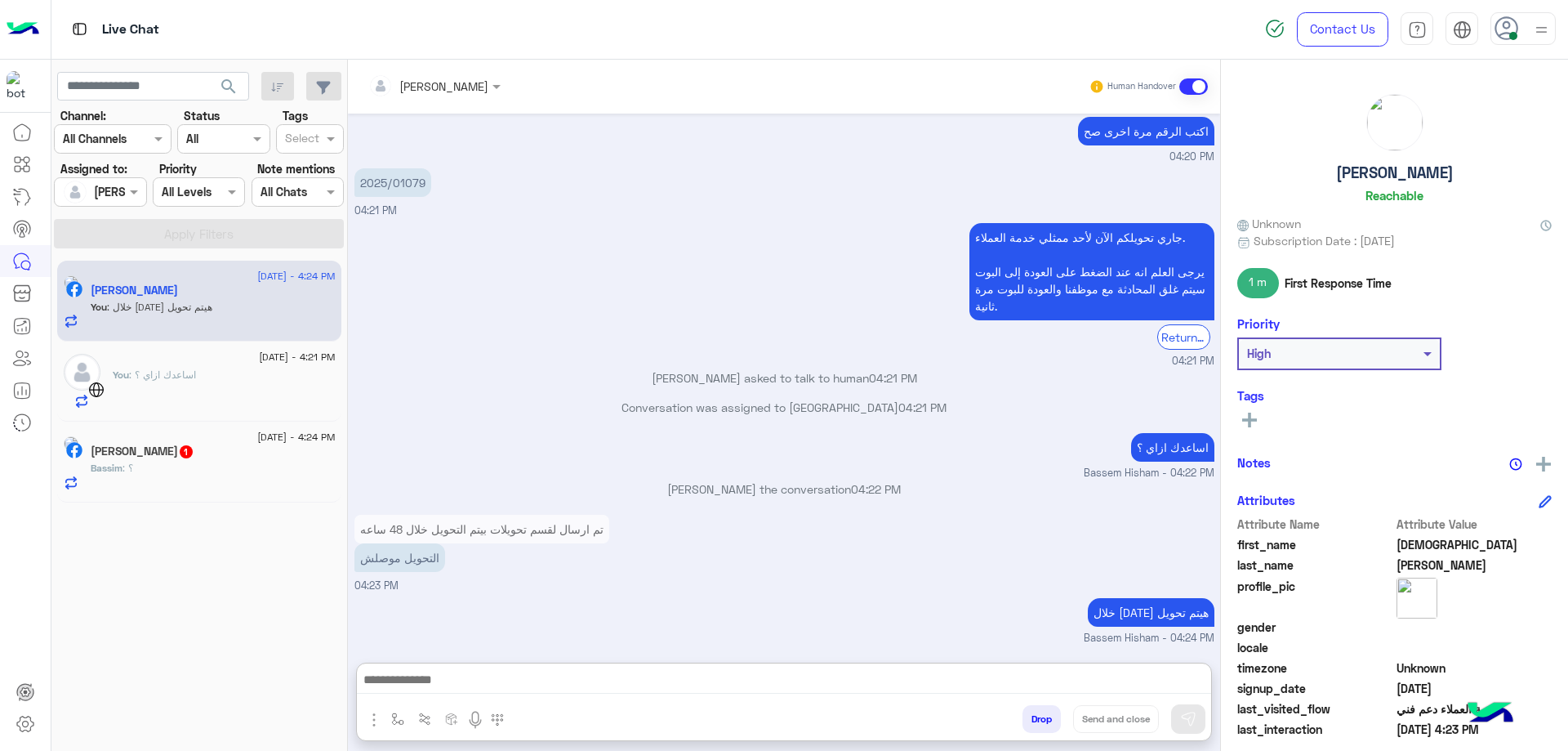
click at [1413, 162] on div "[PERSON_NAME]" at bounding box center [1395, 151] width 314 height 115
click at [1412, 169] on h5 "[PERSON_NAME]" at bounding box center [1395, 173] width 118 height 19
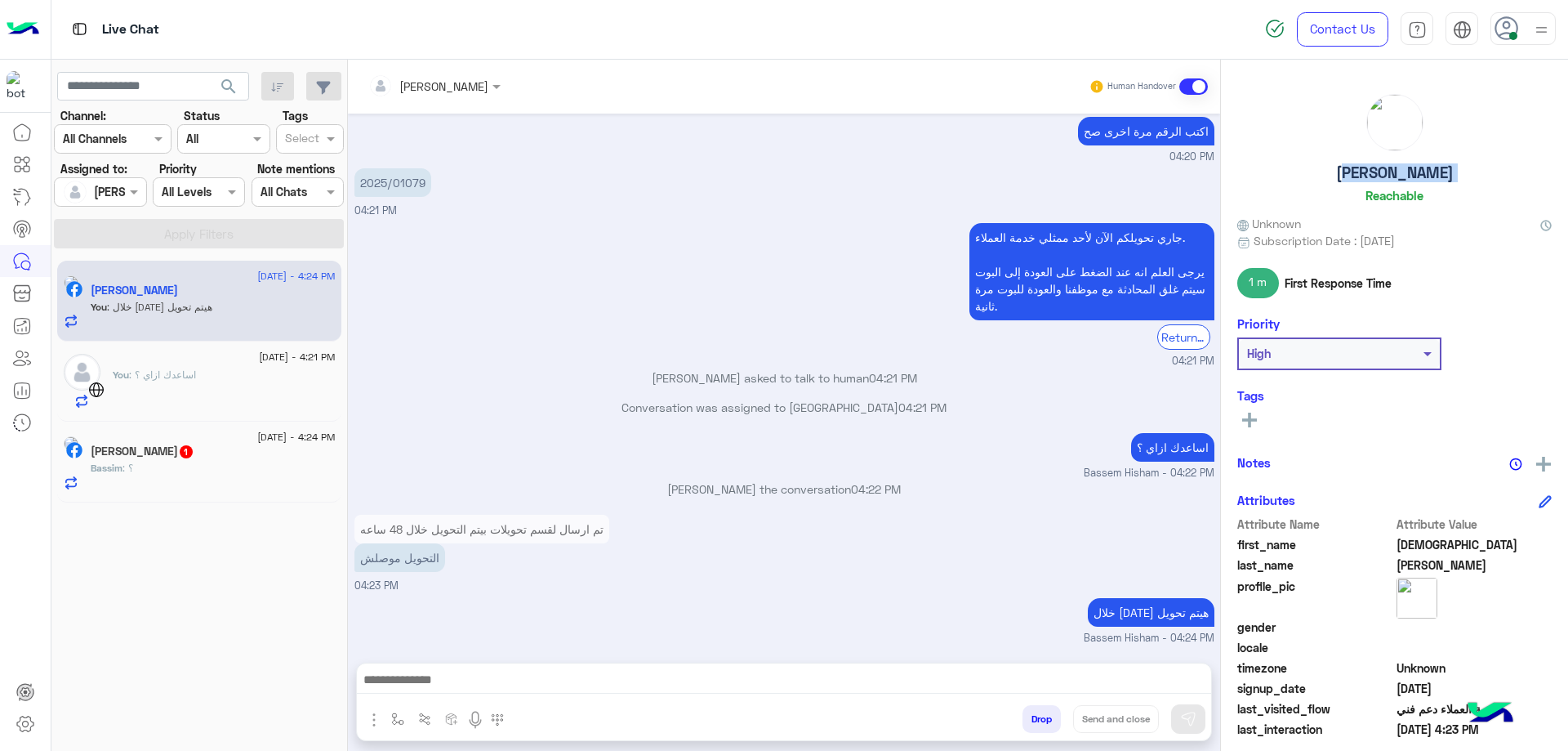
copy h5 "[PERSON_NAME]"
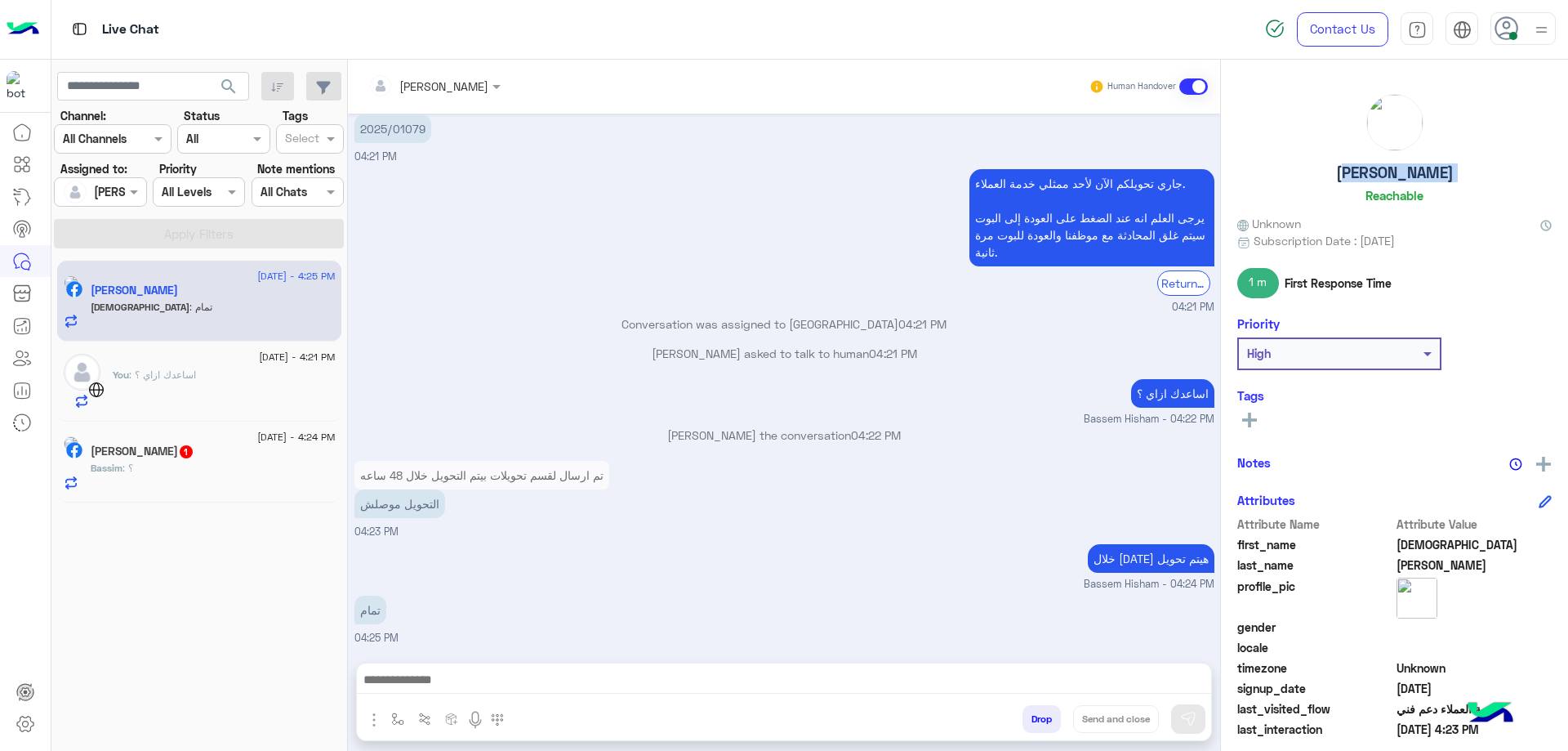
click at [1048, 728] on button "Drop" at bounding box center [1041, 719] width 39 height 27
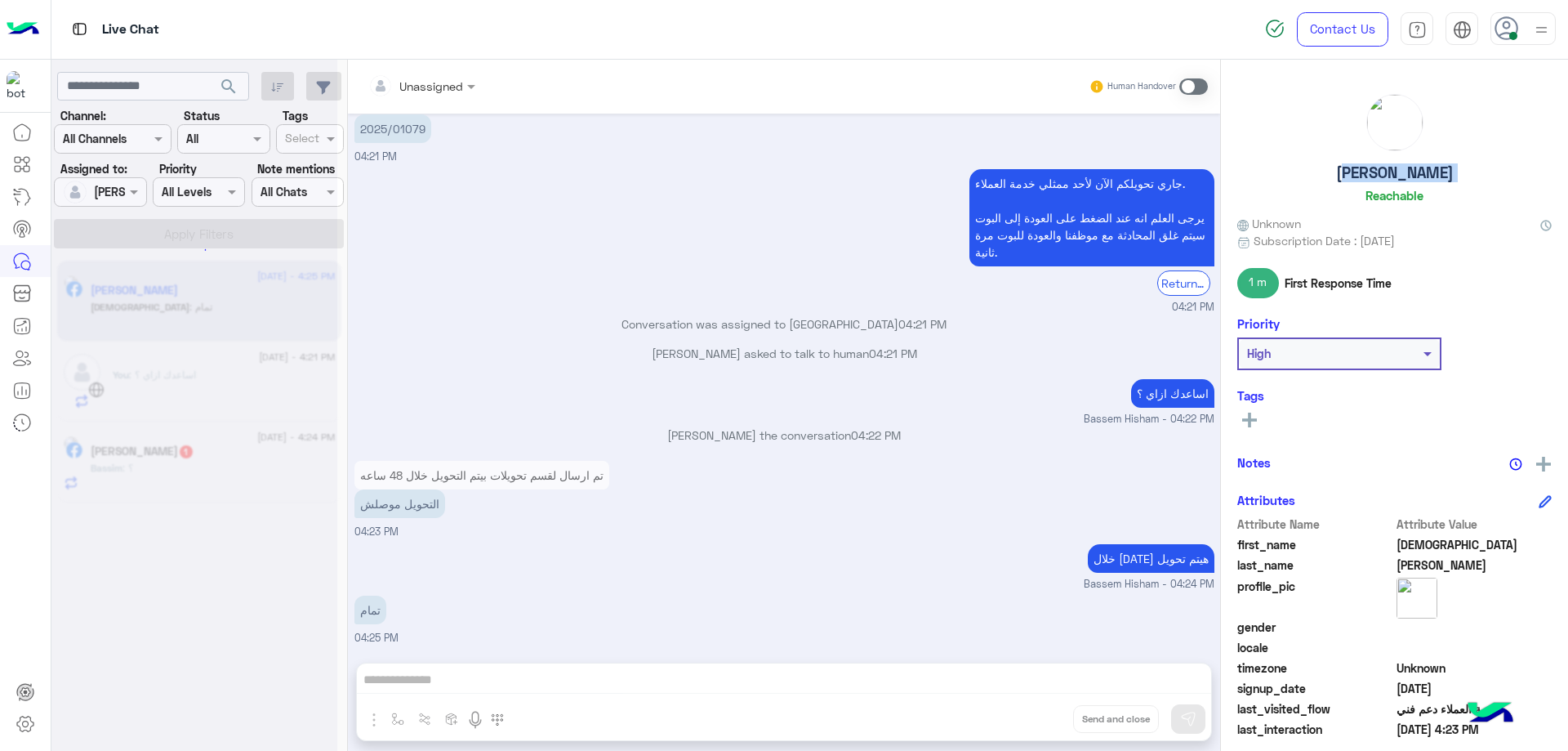
scroll to position [1110, 0]
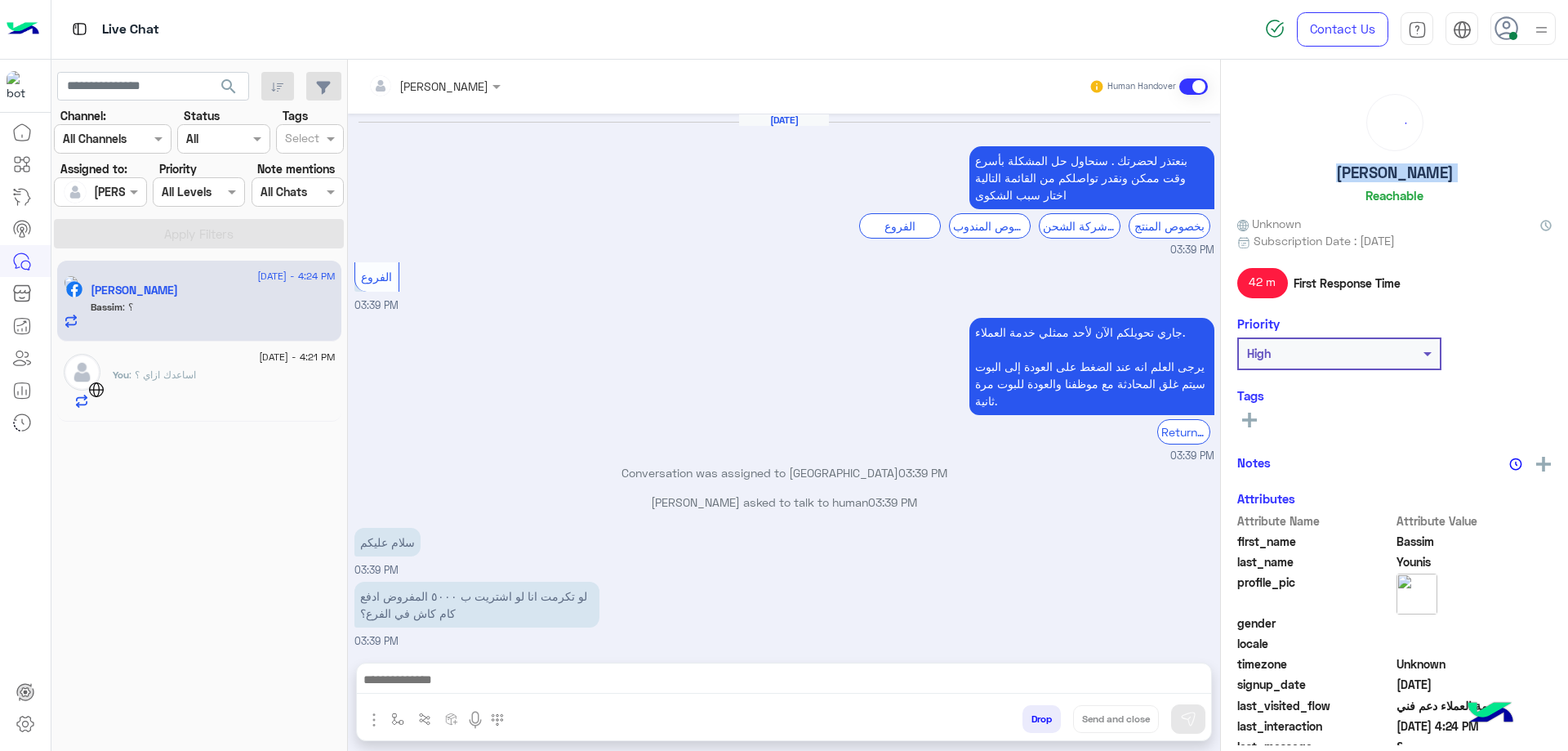
scroll to position [785, 0]
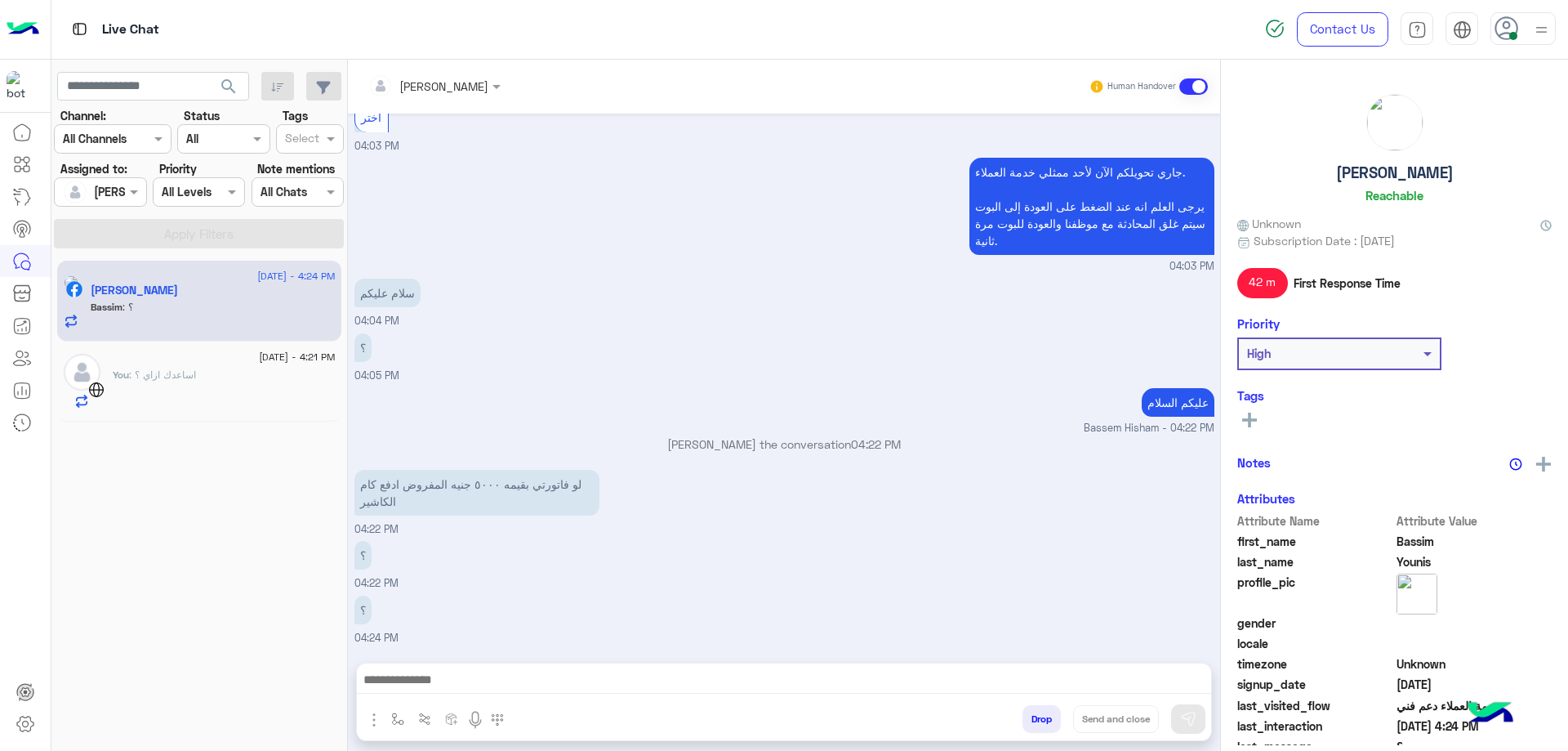
click at [258, 357] on span "[DATE] - 4:21 PM" at bounding box center [296, 357] width 76 height 15
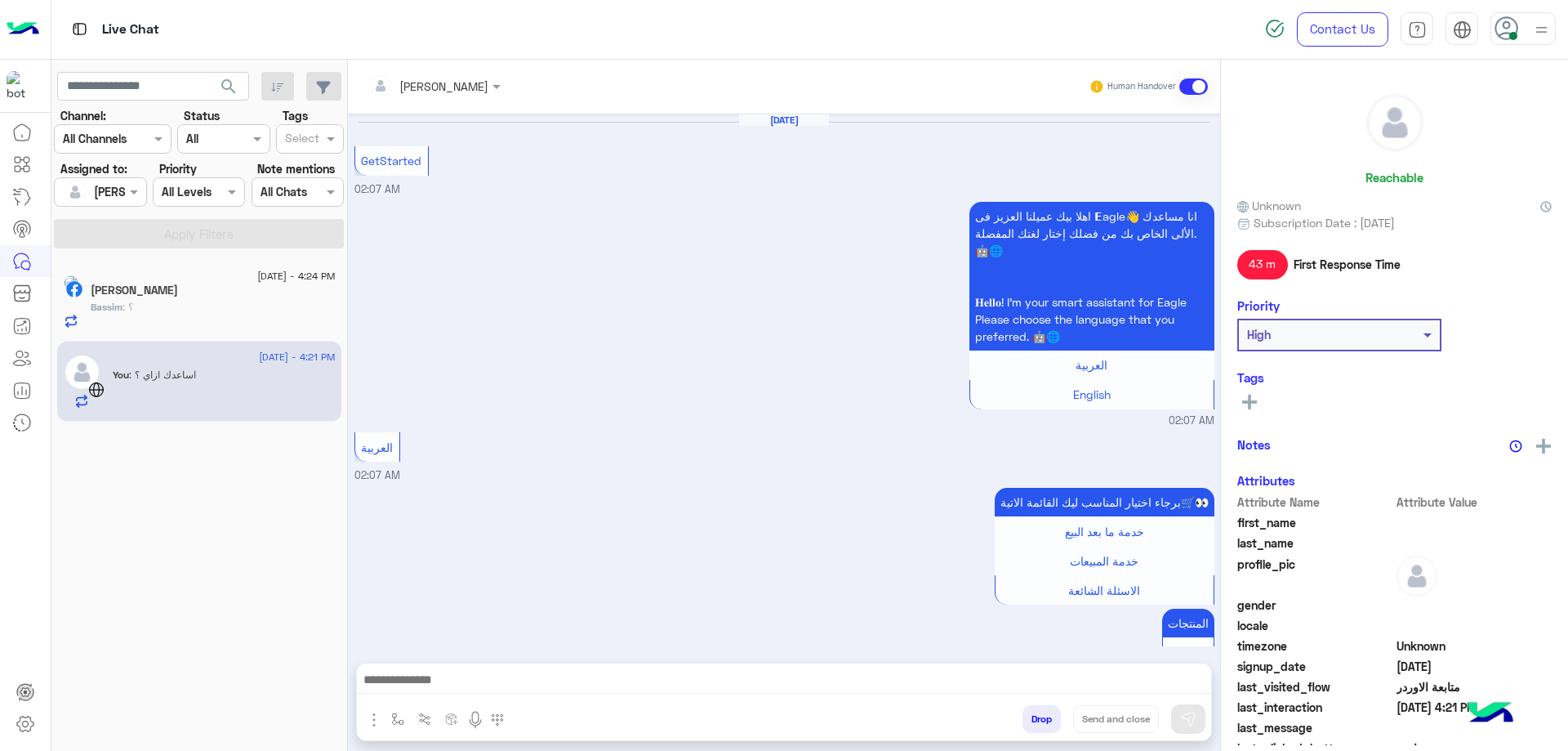
scroll to position [885, 0]
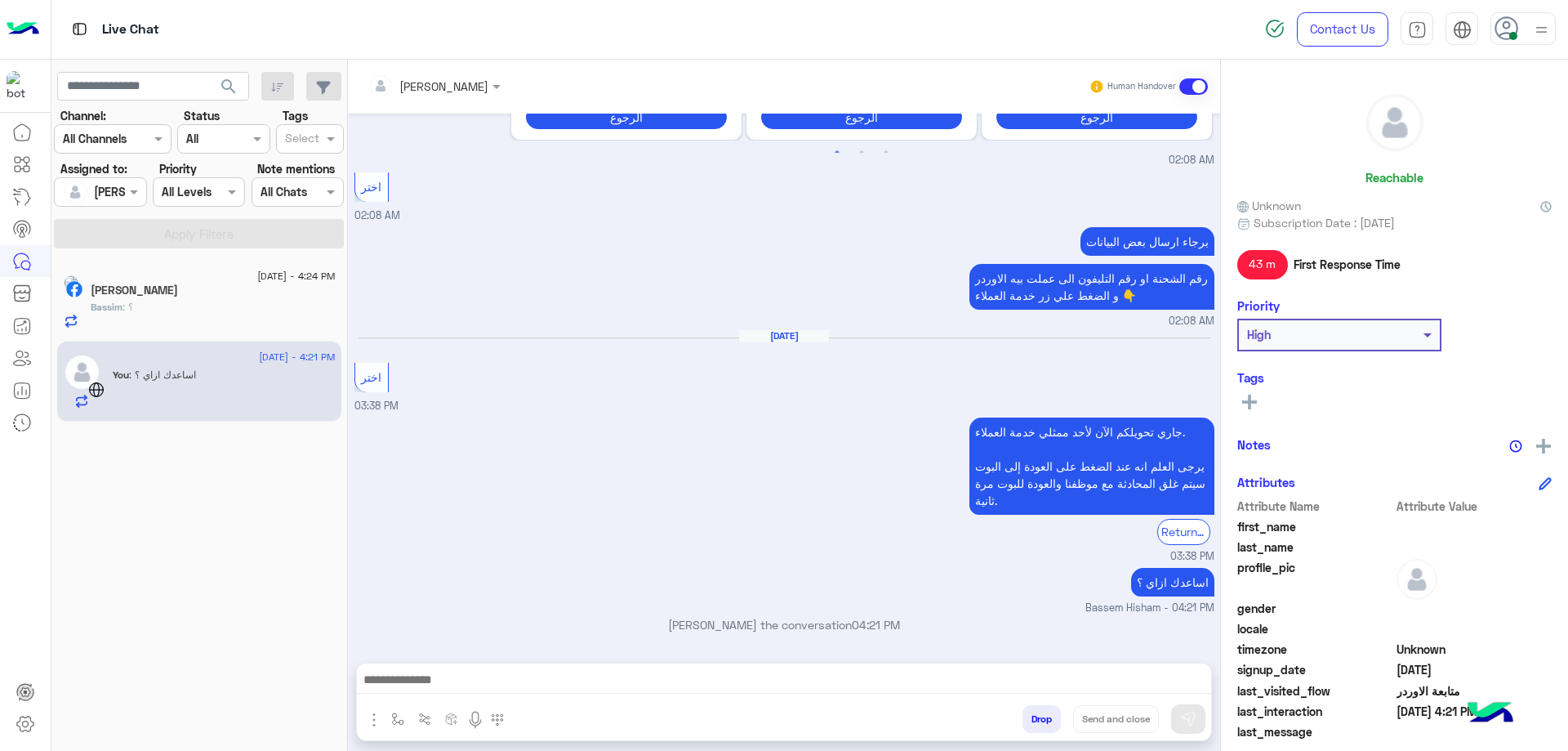
click at [246, 307] on div "Bassim : ؟" at bounding box center [213, 314] width 245 height 28
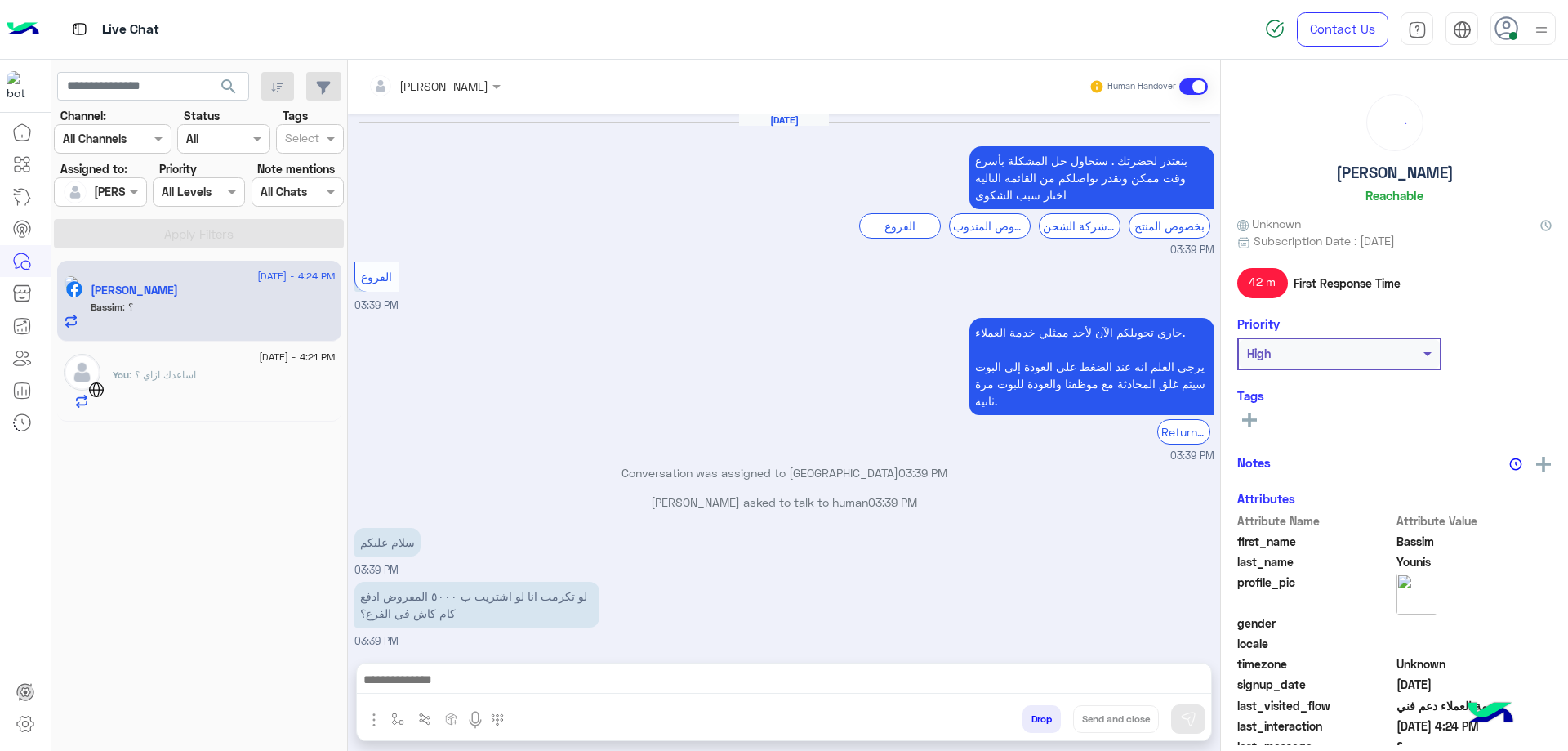
scroll to position [785, 0]
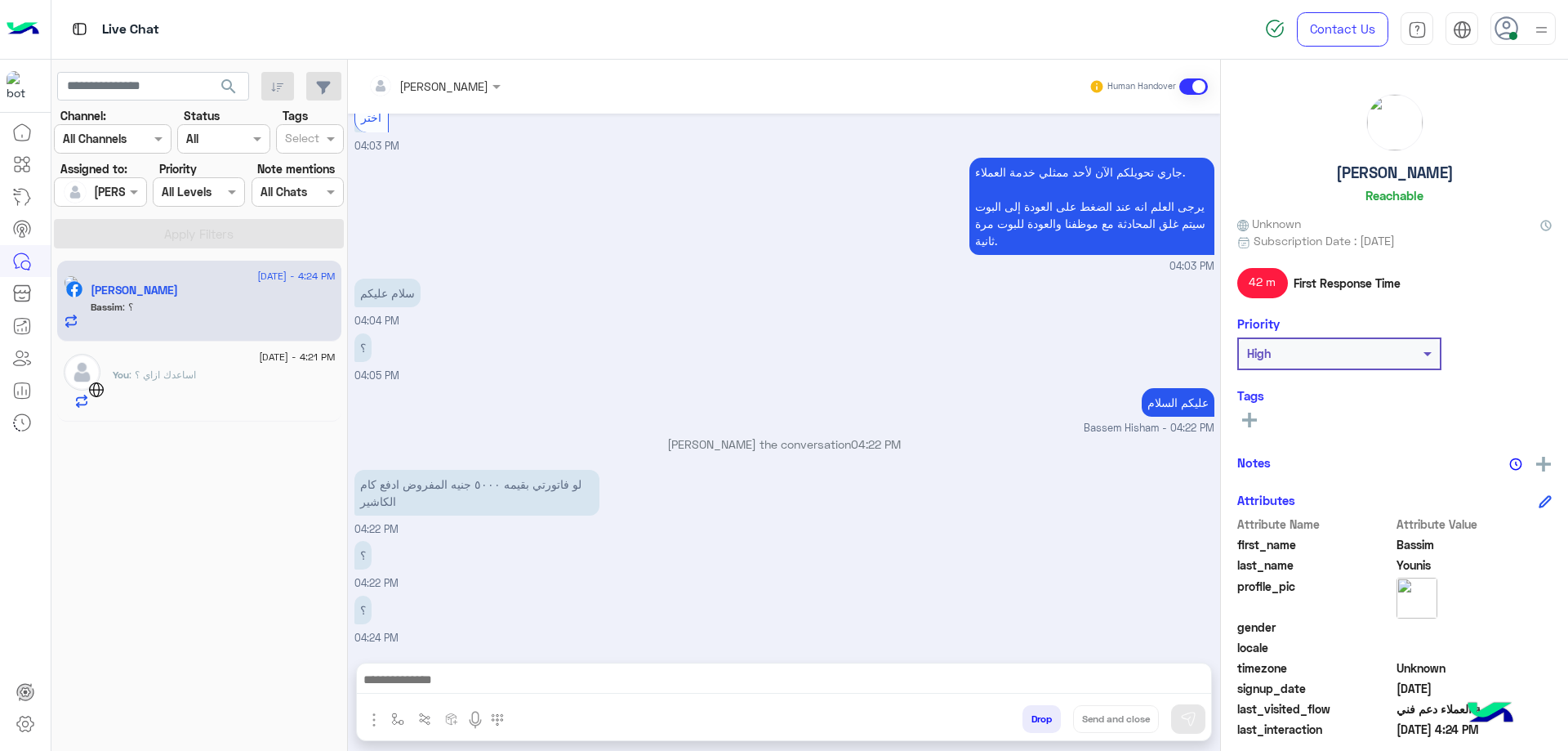
click at [240, 374] on div "You : اساعدك ازاي ؟" at bounding box center [224, 388] width 223 height 41
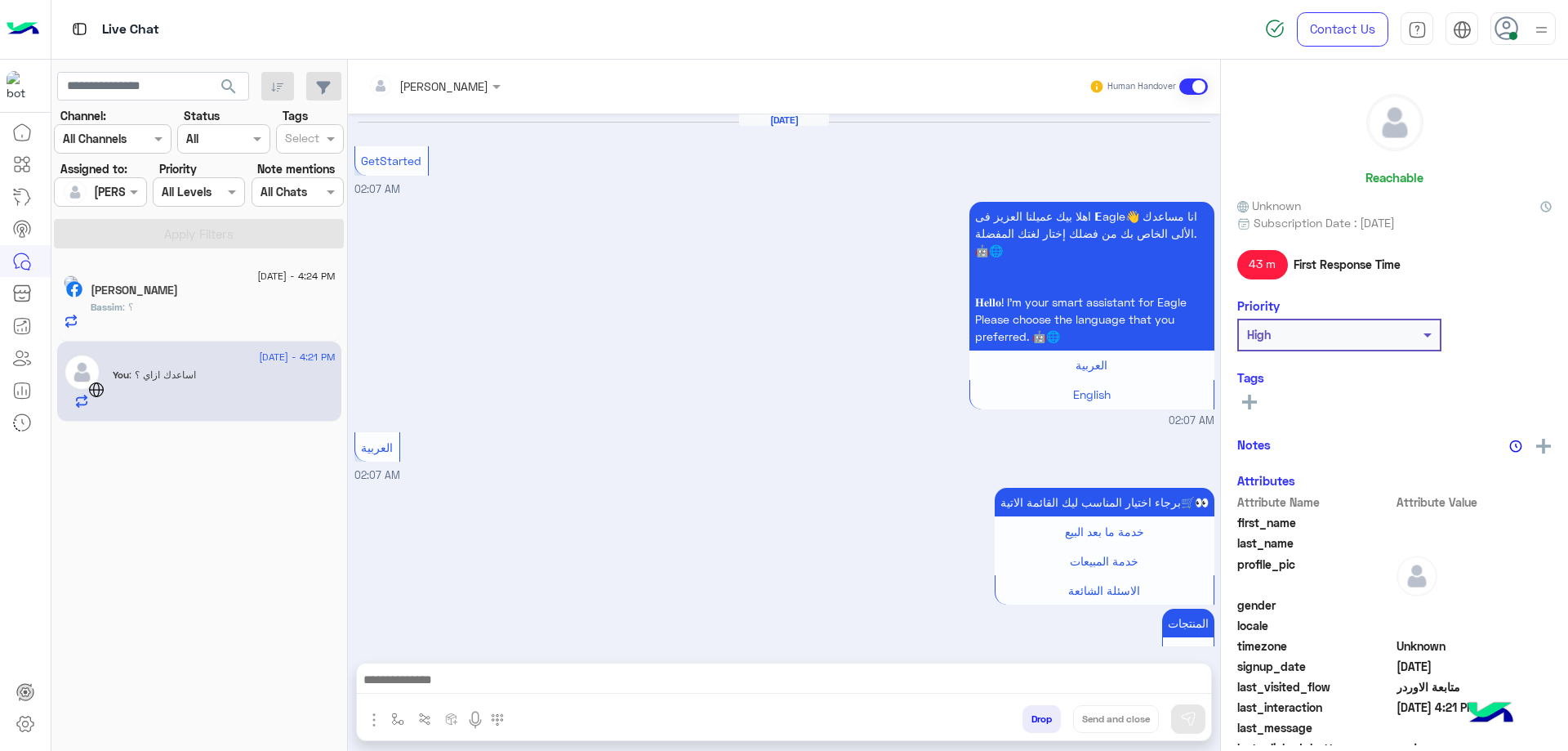
scroll to position [885, 0]
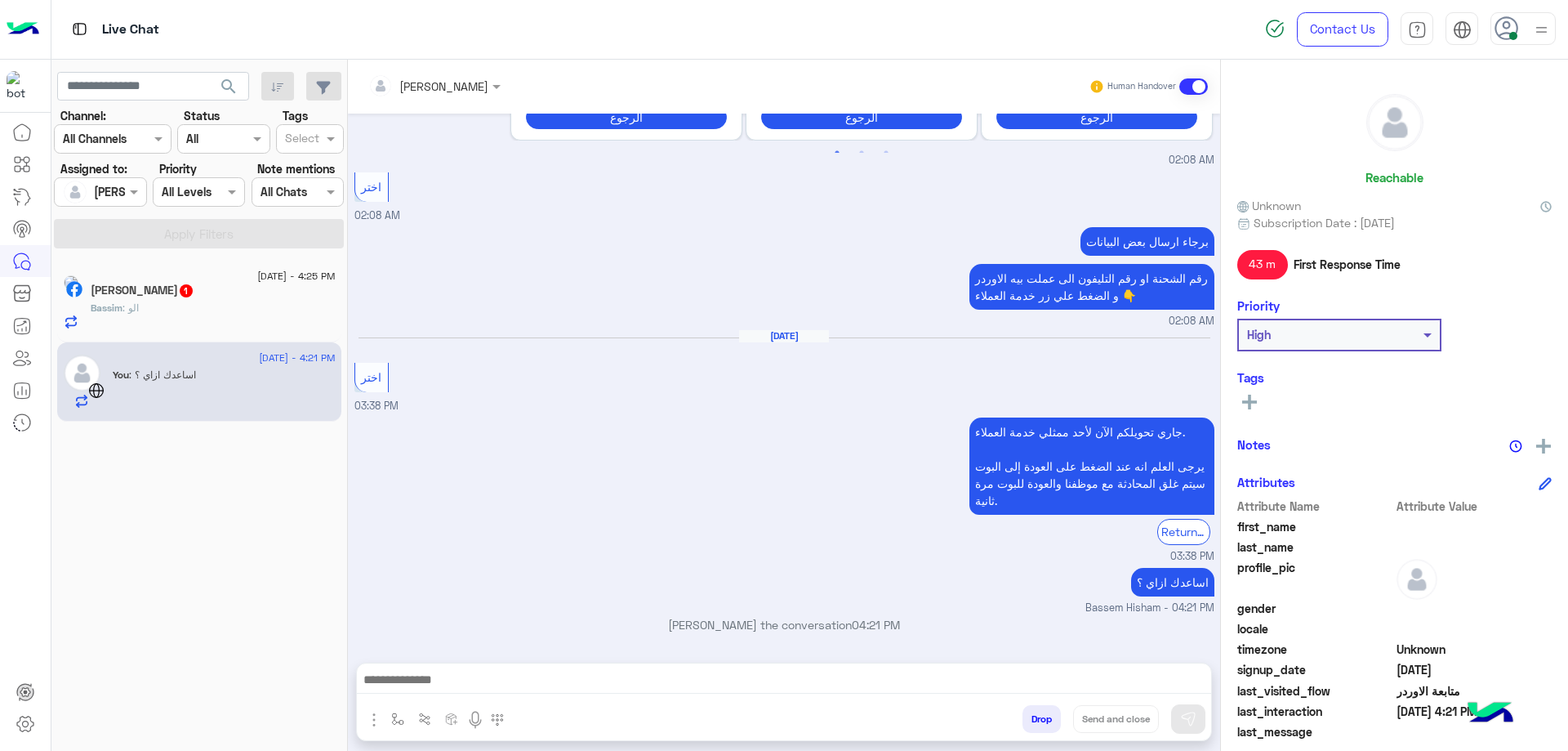
click at [234, 318] on div "Bassim : الو" at bounding box center [213, 314] width 245 height 28
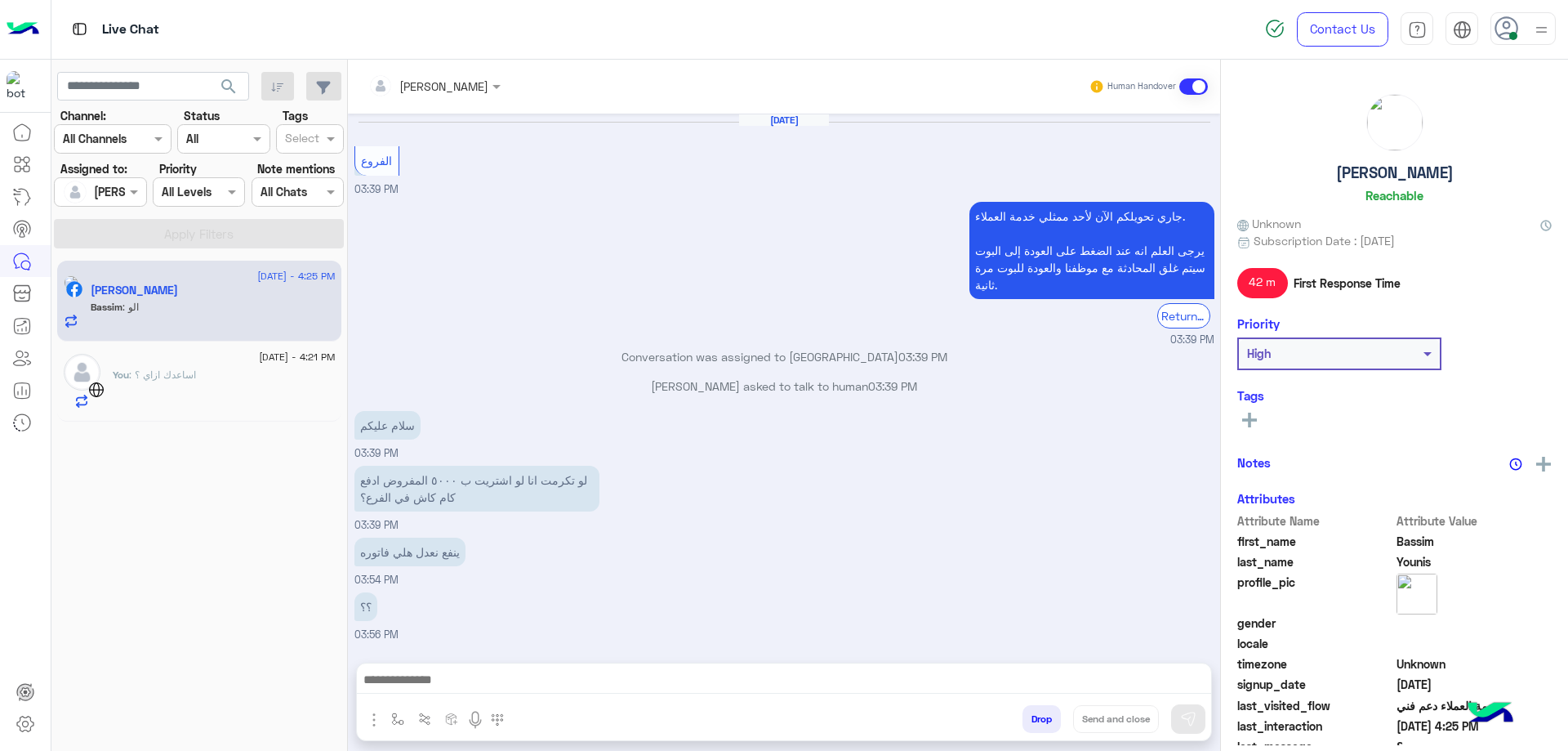
scroll to position [724, 0]
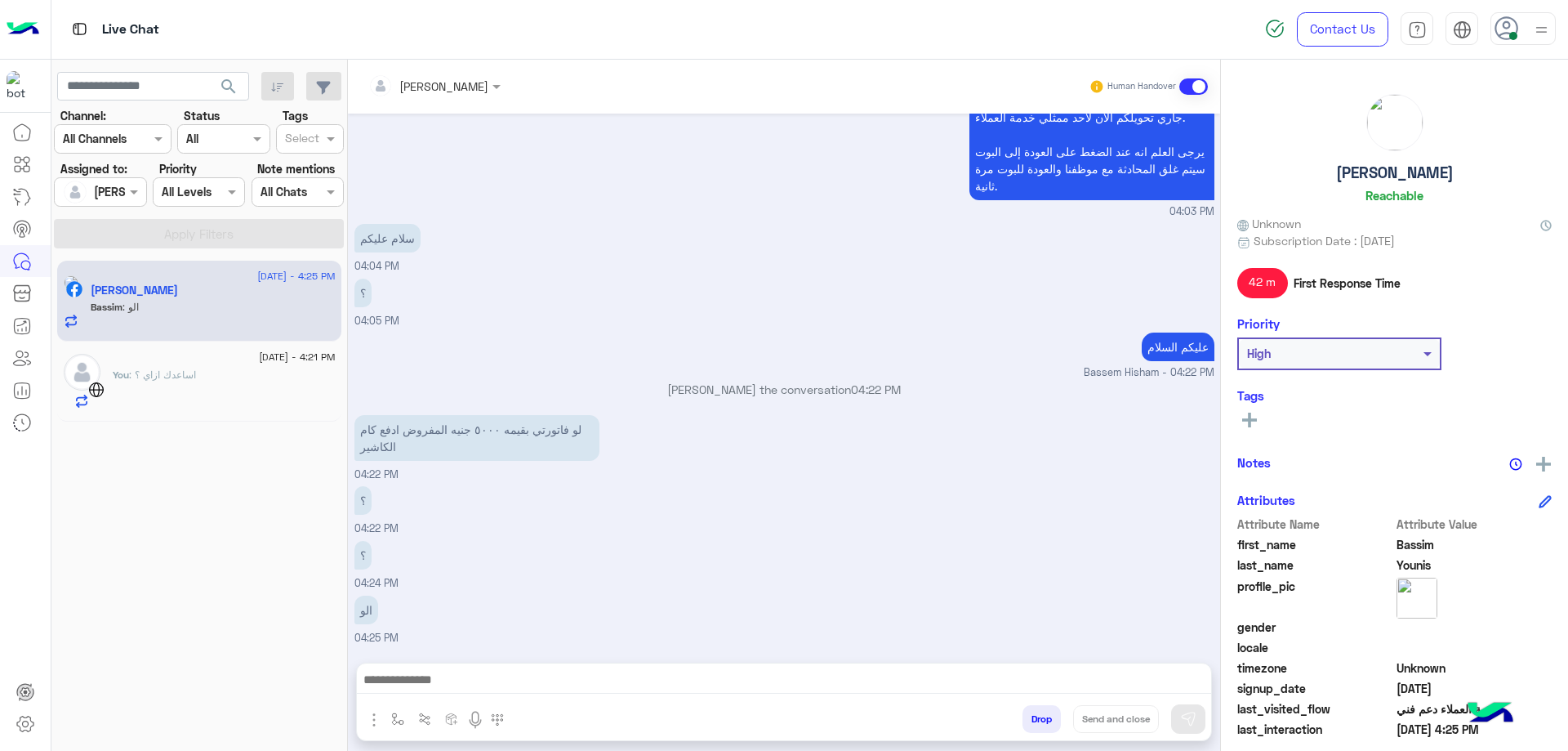
click at [427, 697] on div at bounding box center [784, 684] width 854 height 41
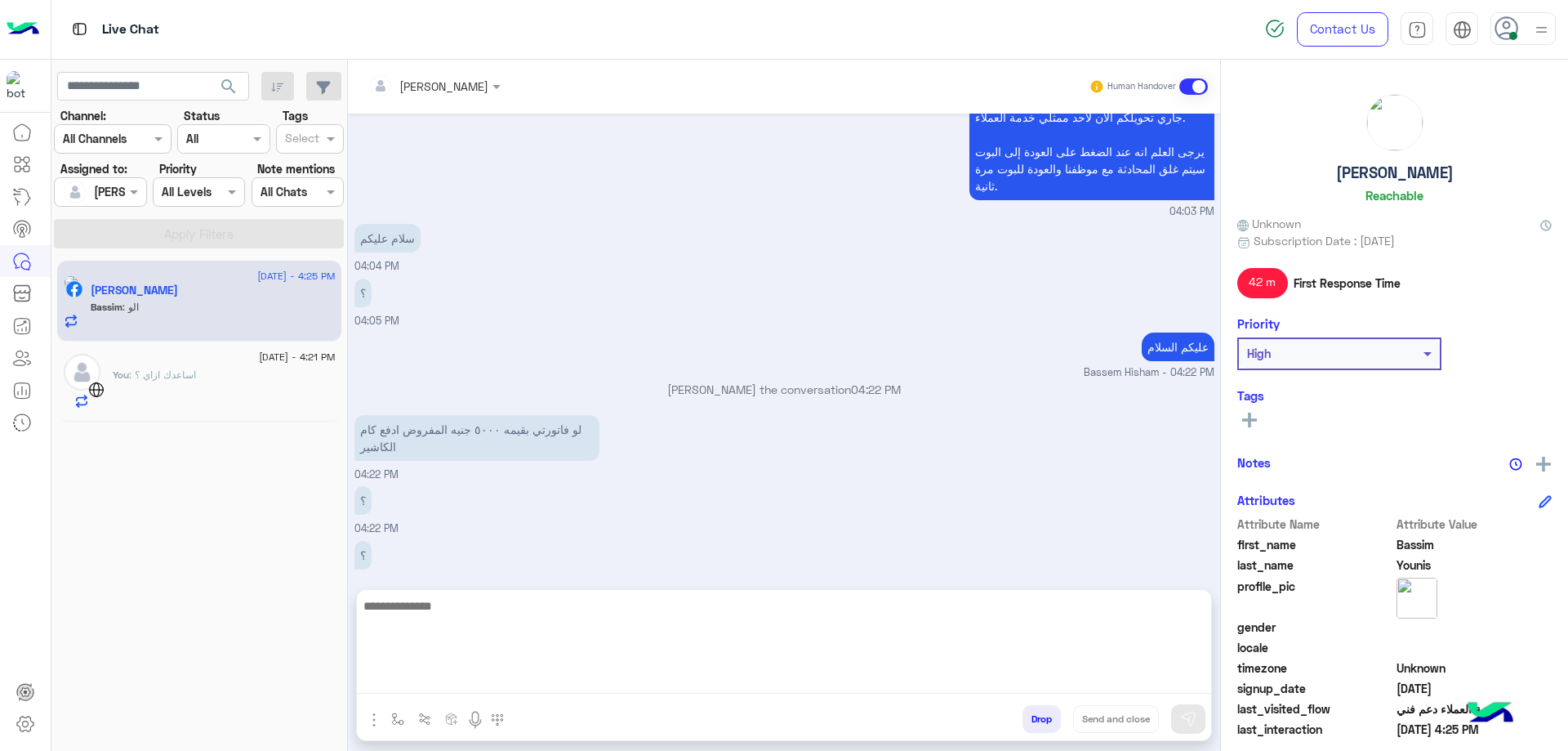
click at [436, 676] on textarea at bounding box center [784, 644] width 854 height 98
type textarea "**********"
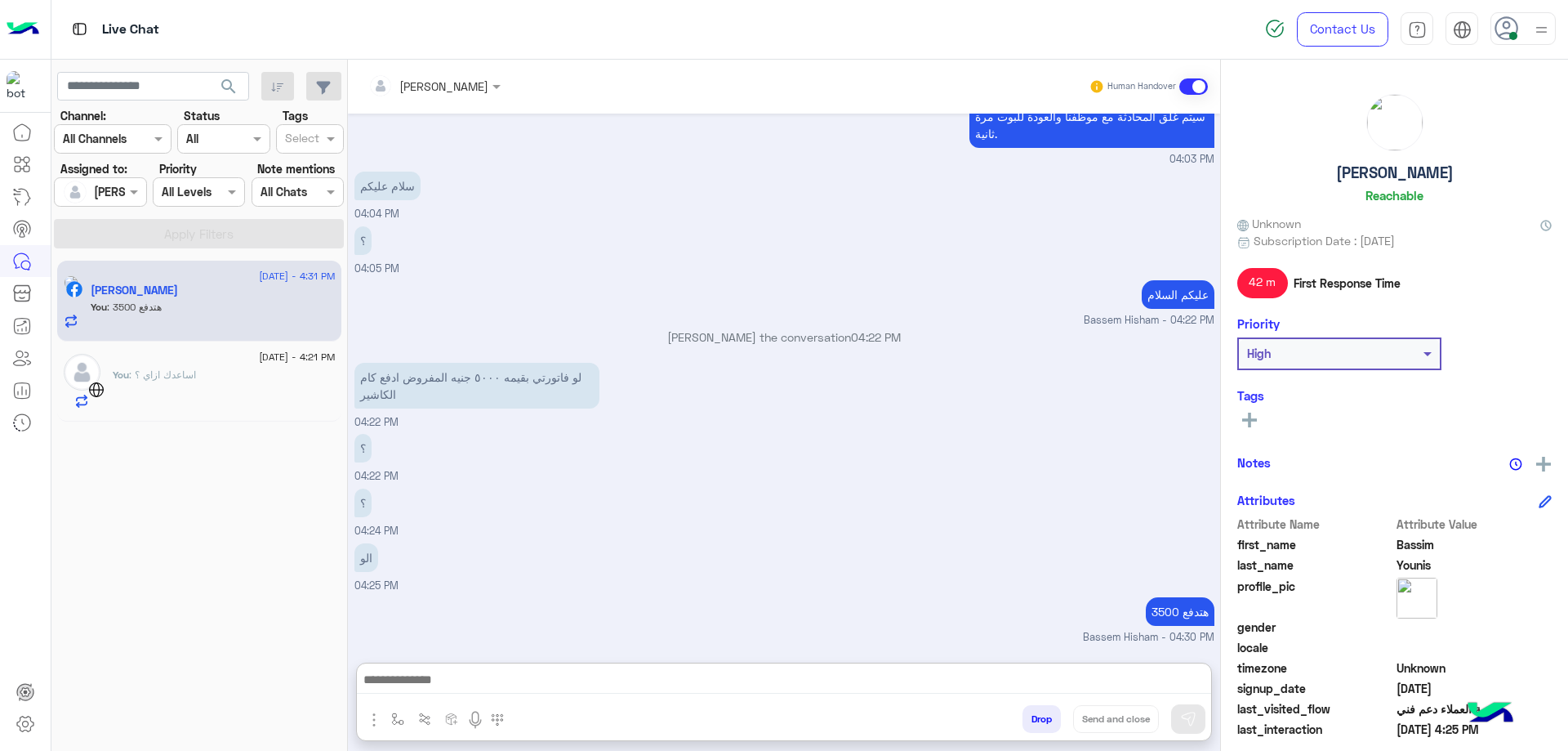
click at [1403, 174] on h5 "[PERSON_NAME]" at bounding box center [1395, 173] width 118 height 19
copy h5 "[PERSON_NAME]"
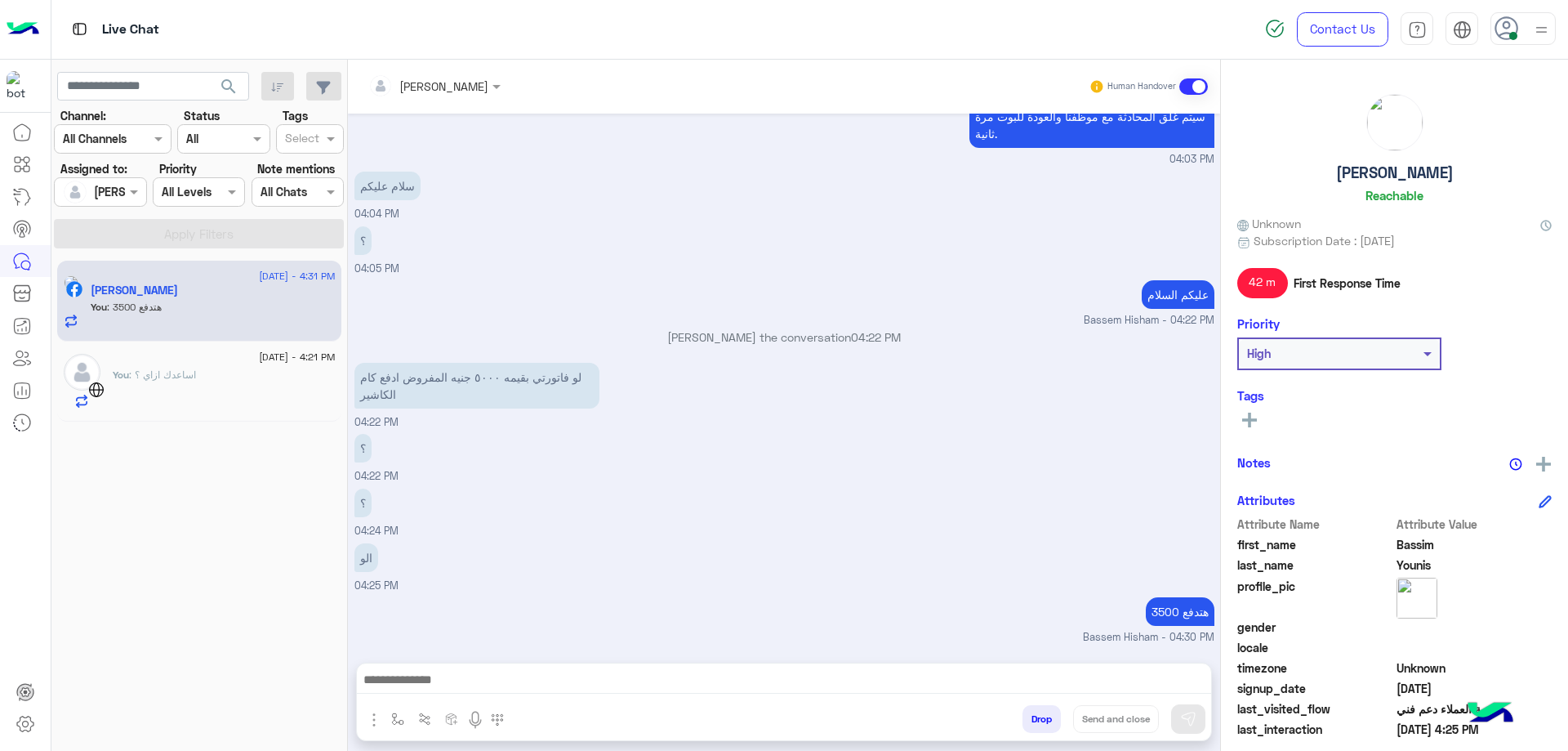
click at [222, 387] on div "You : اساعدك ازاي ؟" at bounding box center [224, 388] width 223 height 41
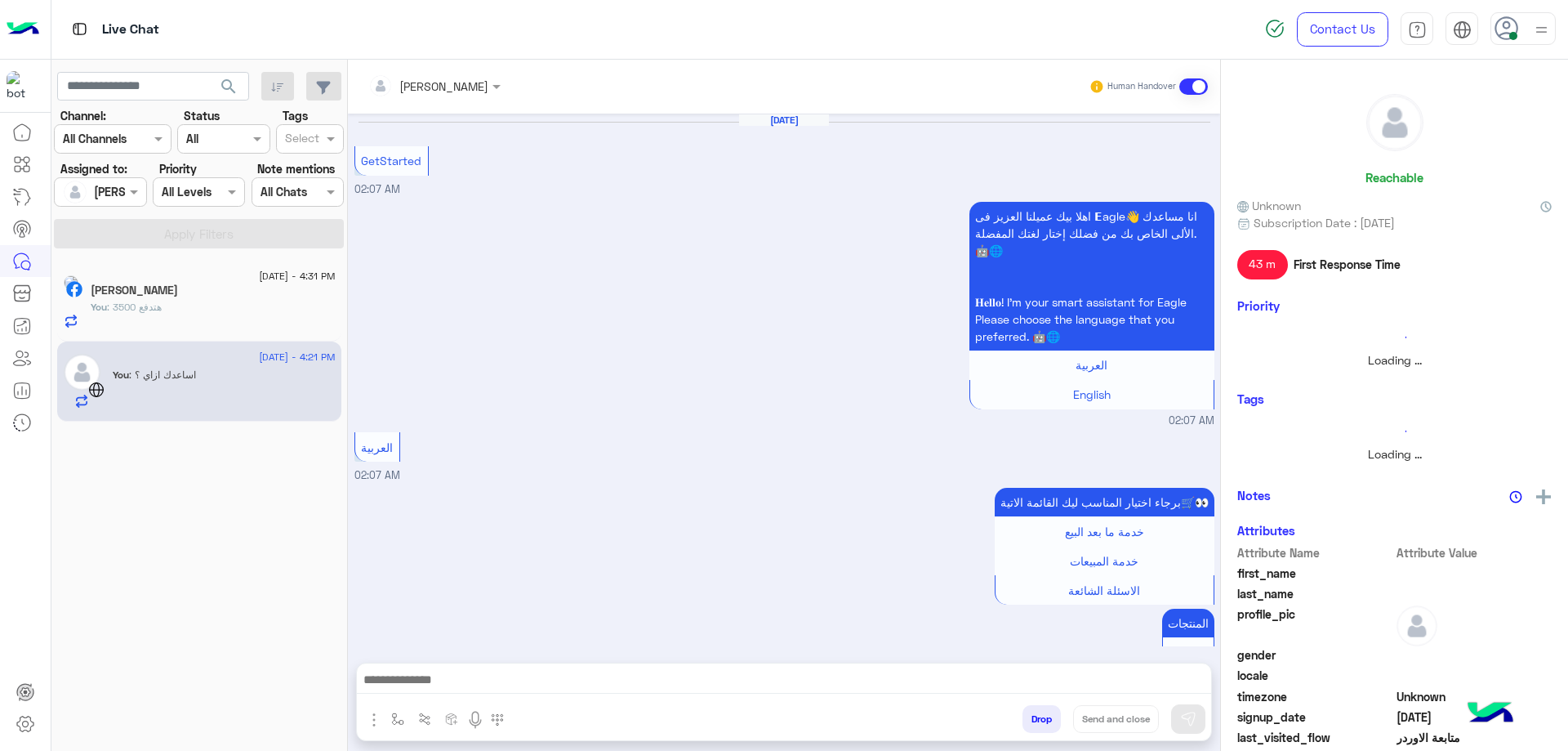
scroll to position [885, 0]
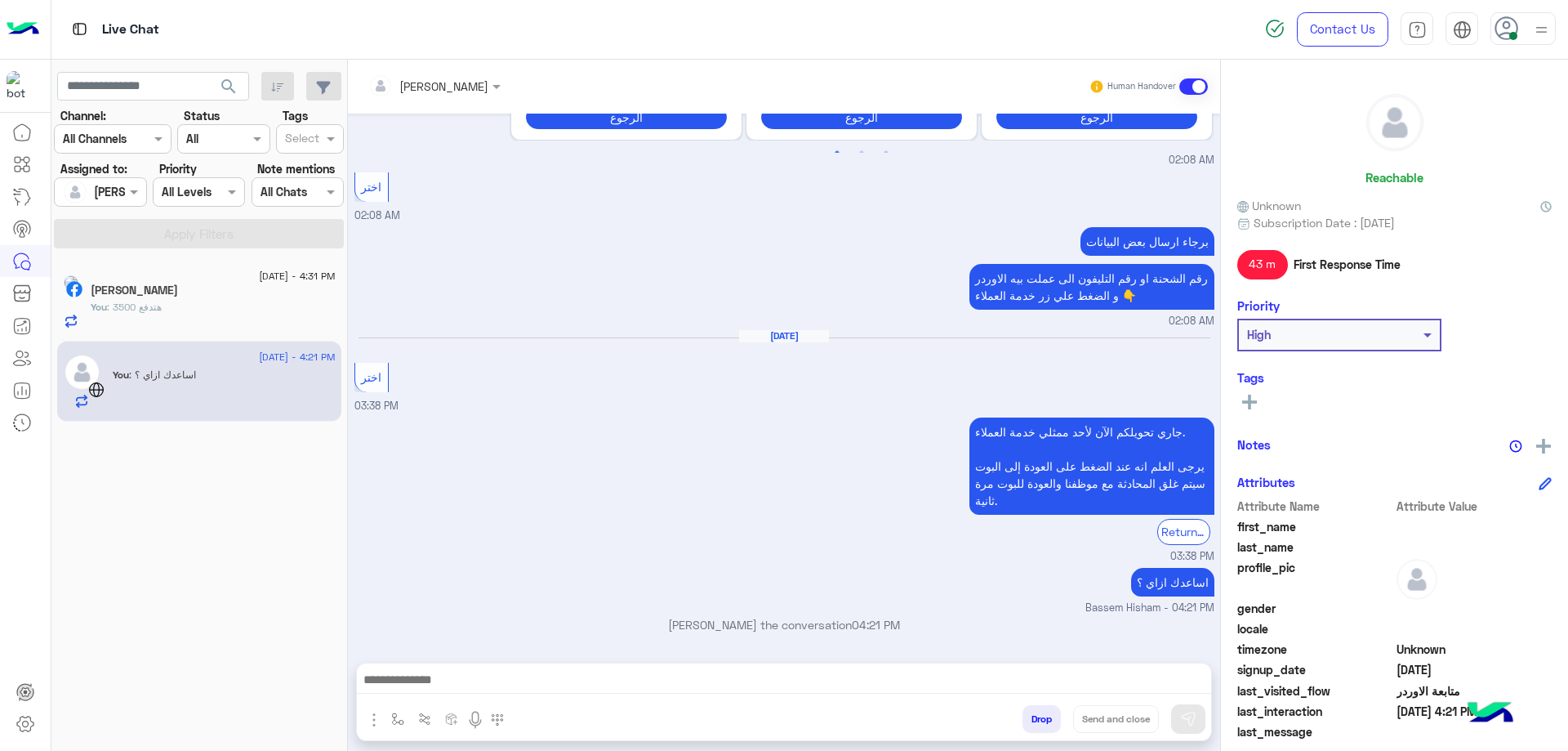
click at [162, 285] on h5 "[PERSON_NAME]" at bounding box center [135, 290] width 88 height 14
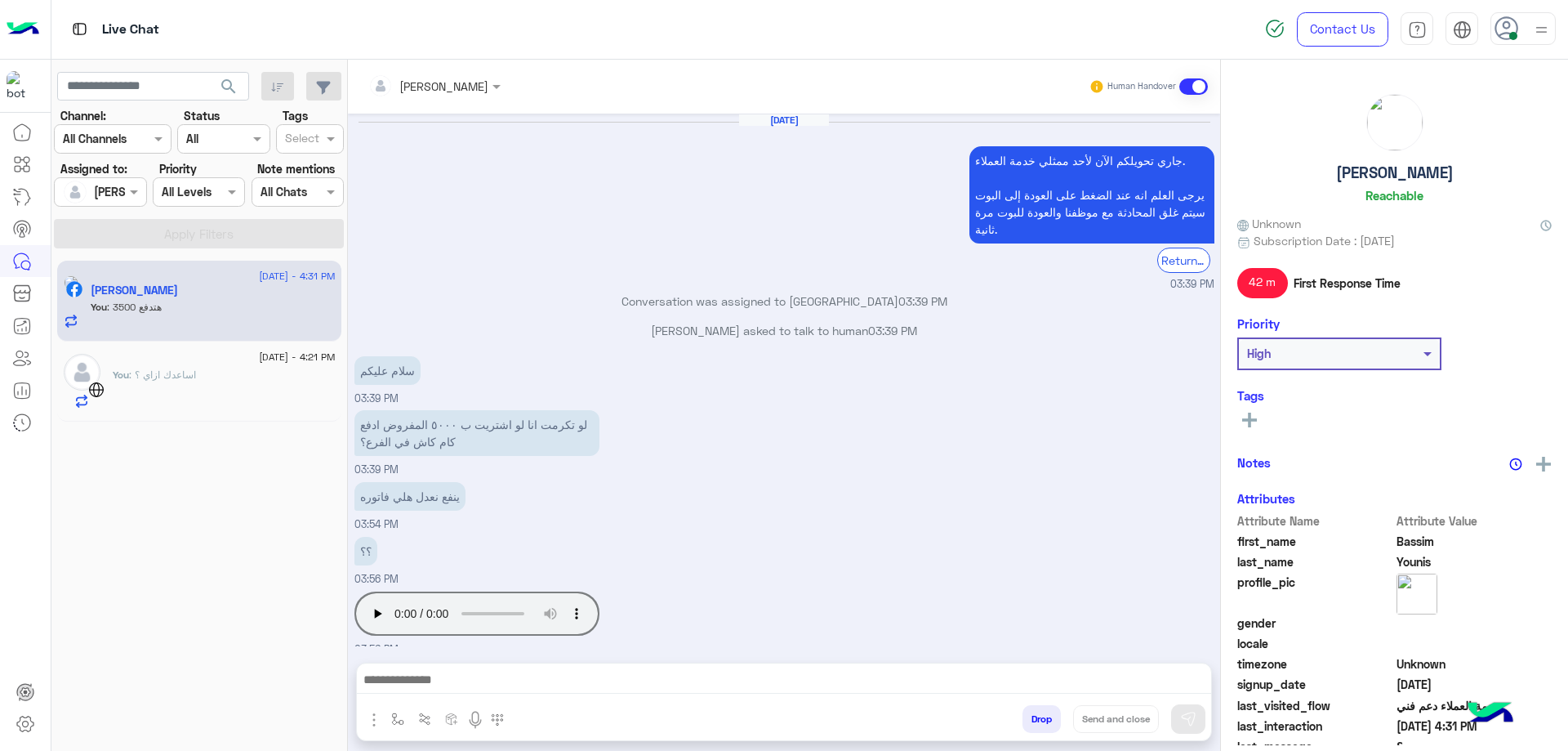
scroll to position [720, 0]
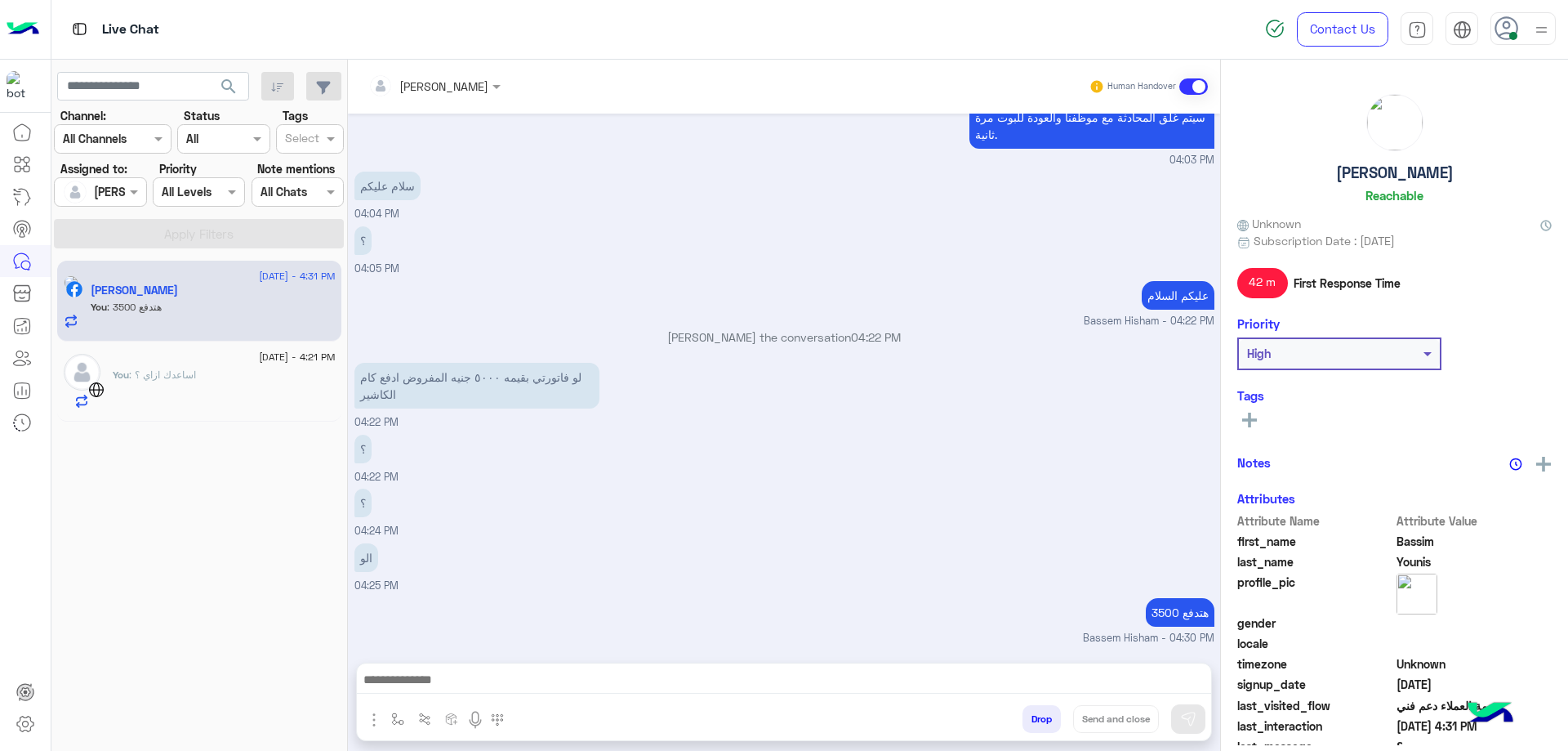
click at [1036, 722] on button "Drop" at bounding box center [1041, 719] width 39 height 27
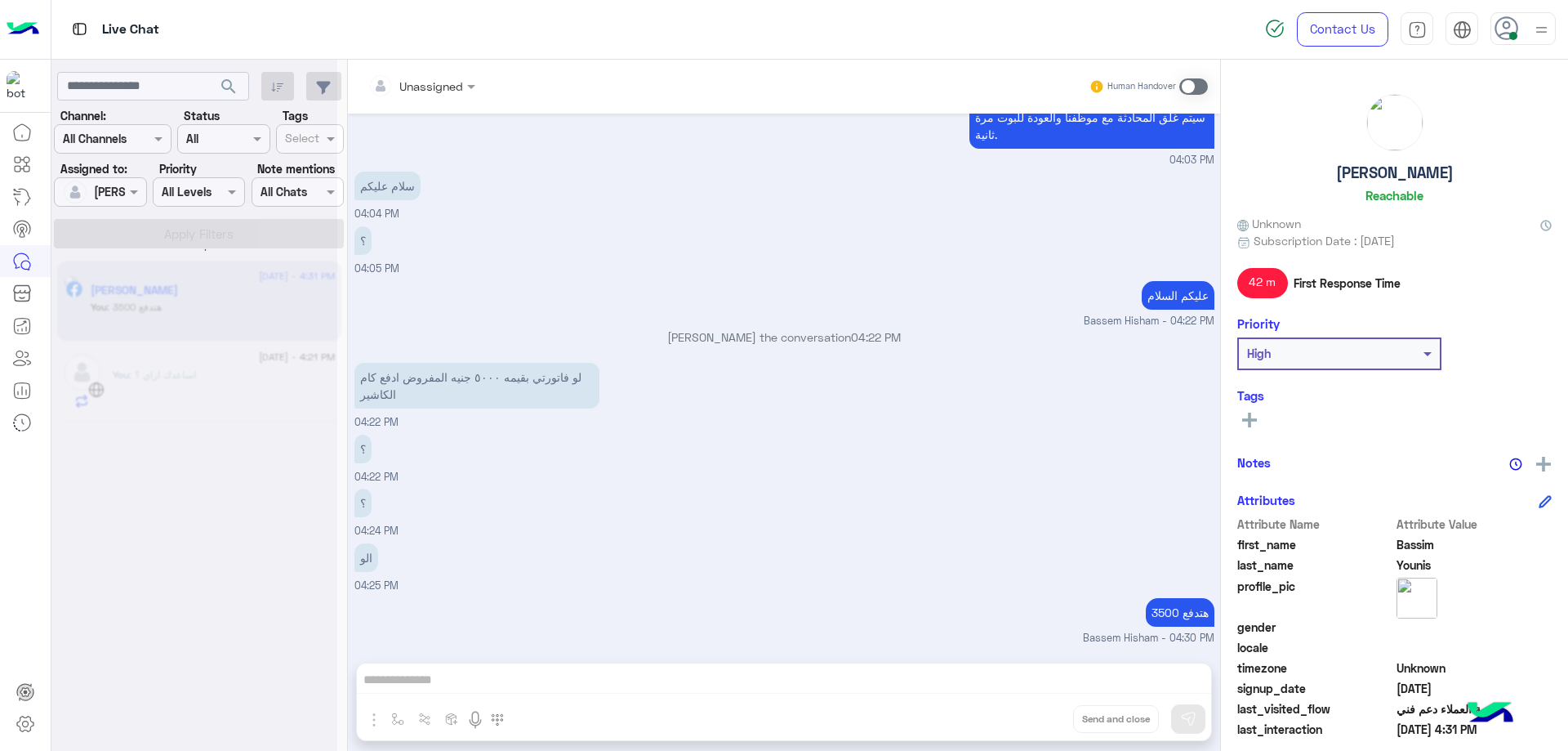
scroll to position [749, 0]
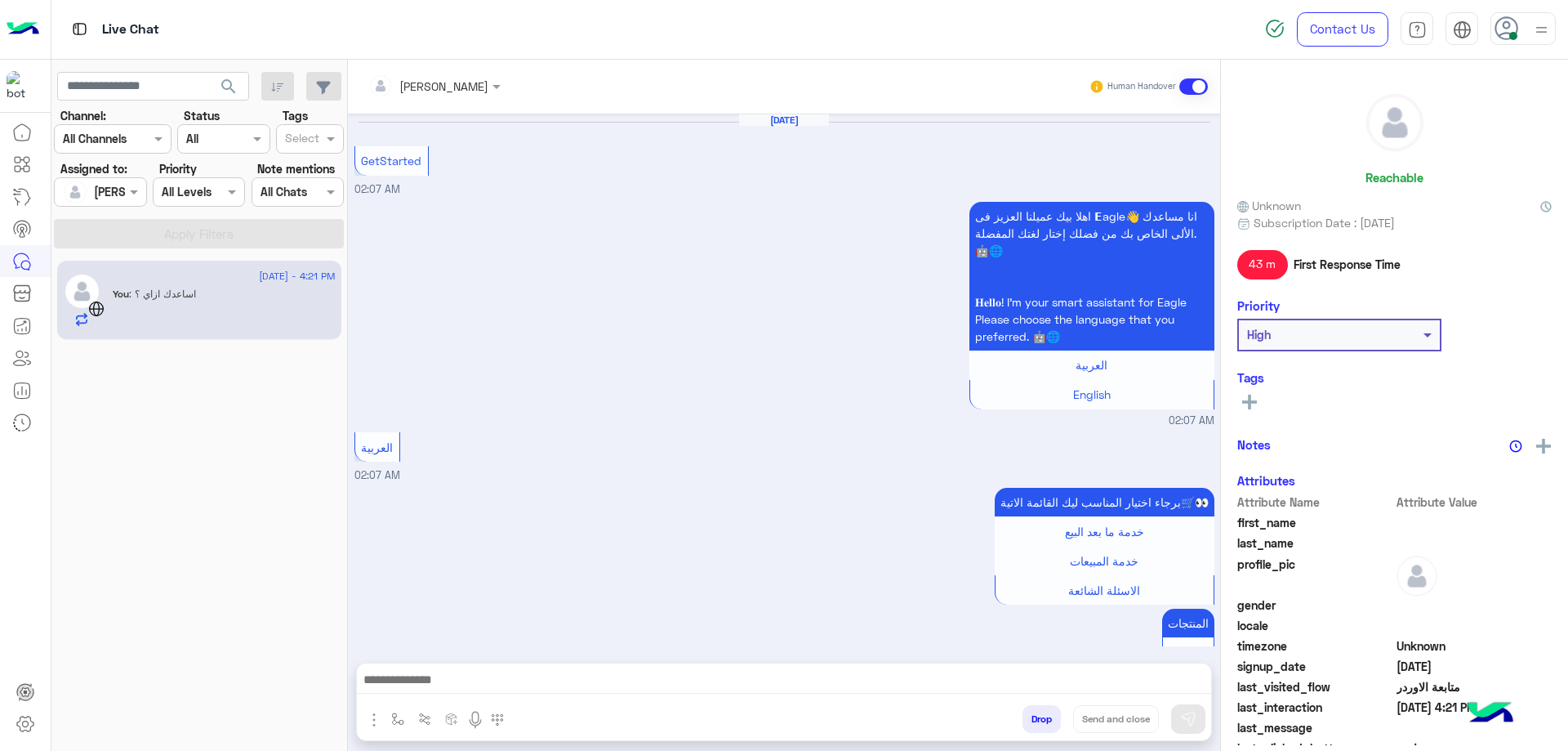
scroll to position [885, 0]
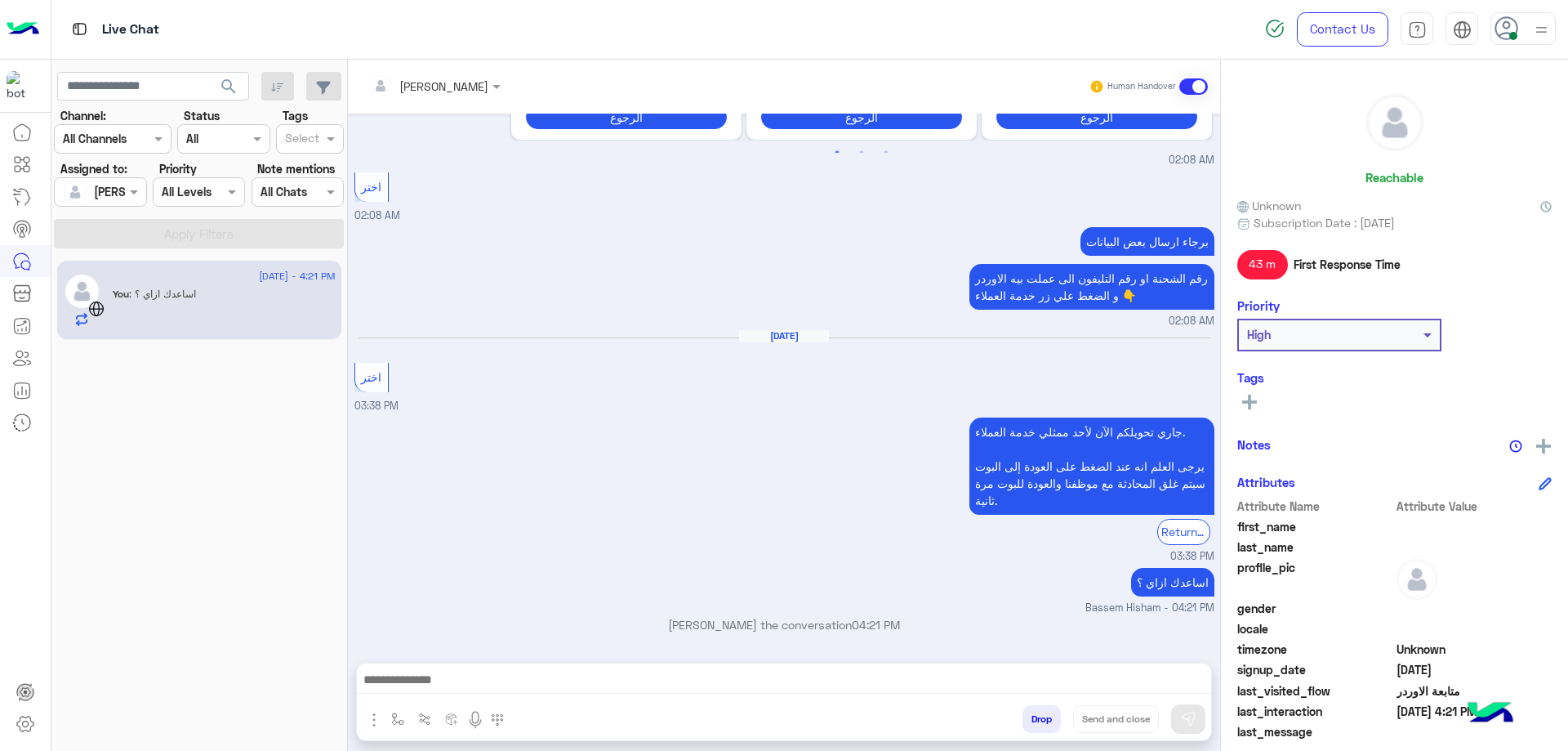
click at [1019, 730] on div "Drop Send and close" at bounding box center [863, 723] width 695 height 36
click at [1027, 725] on button "Drop" at bounding box center [1041, 719] width 39 height 27
click at [1048, 726] on button "Drop" at bounding box center [1041, 719] width 39 height 27
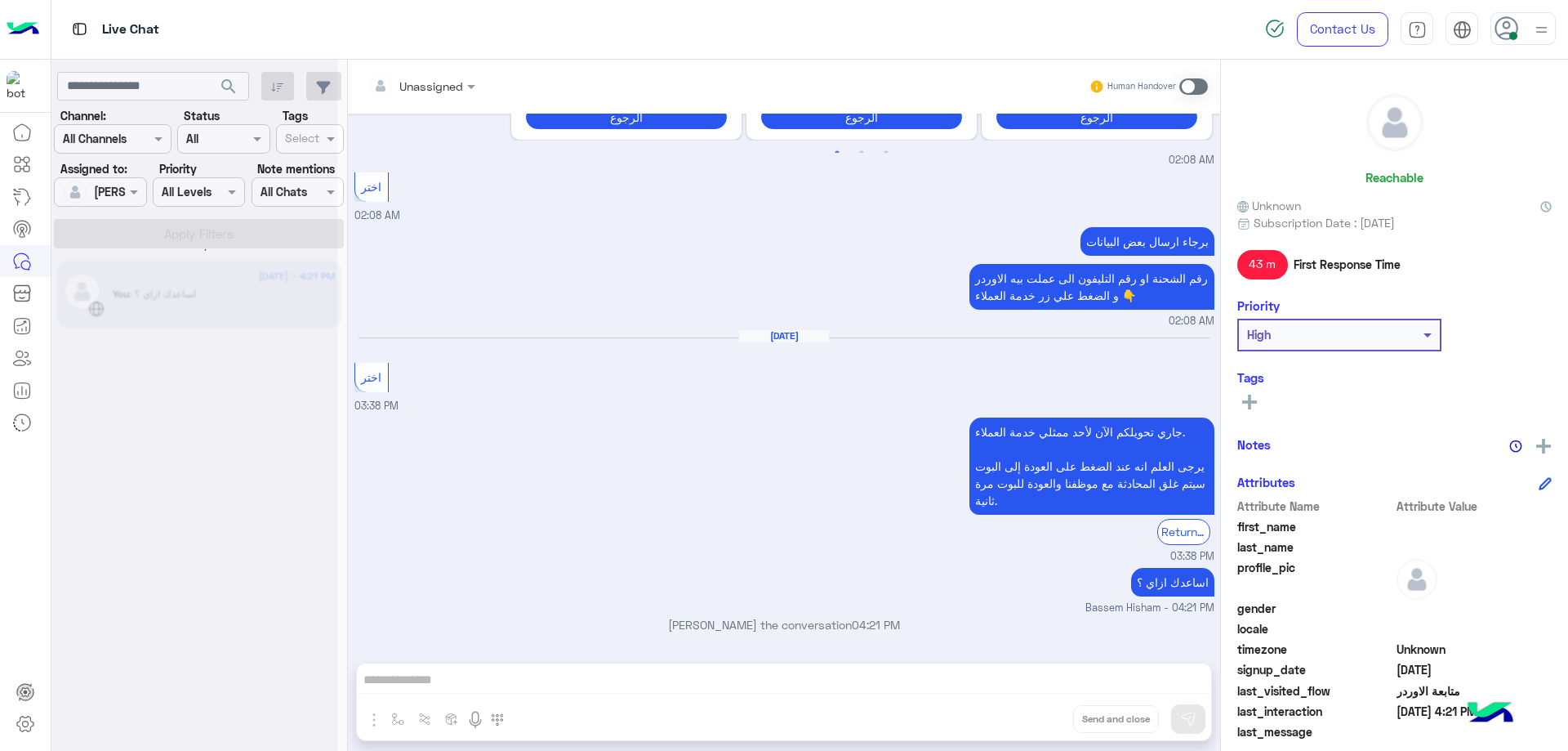
scroll to position [914, 0]
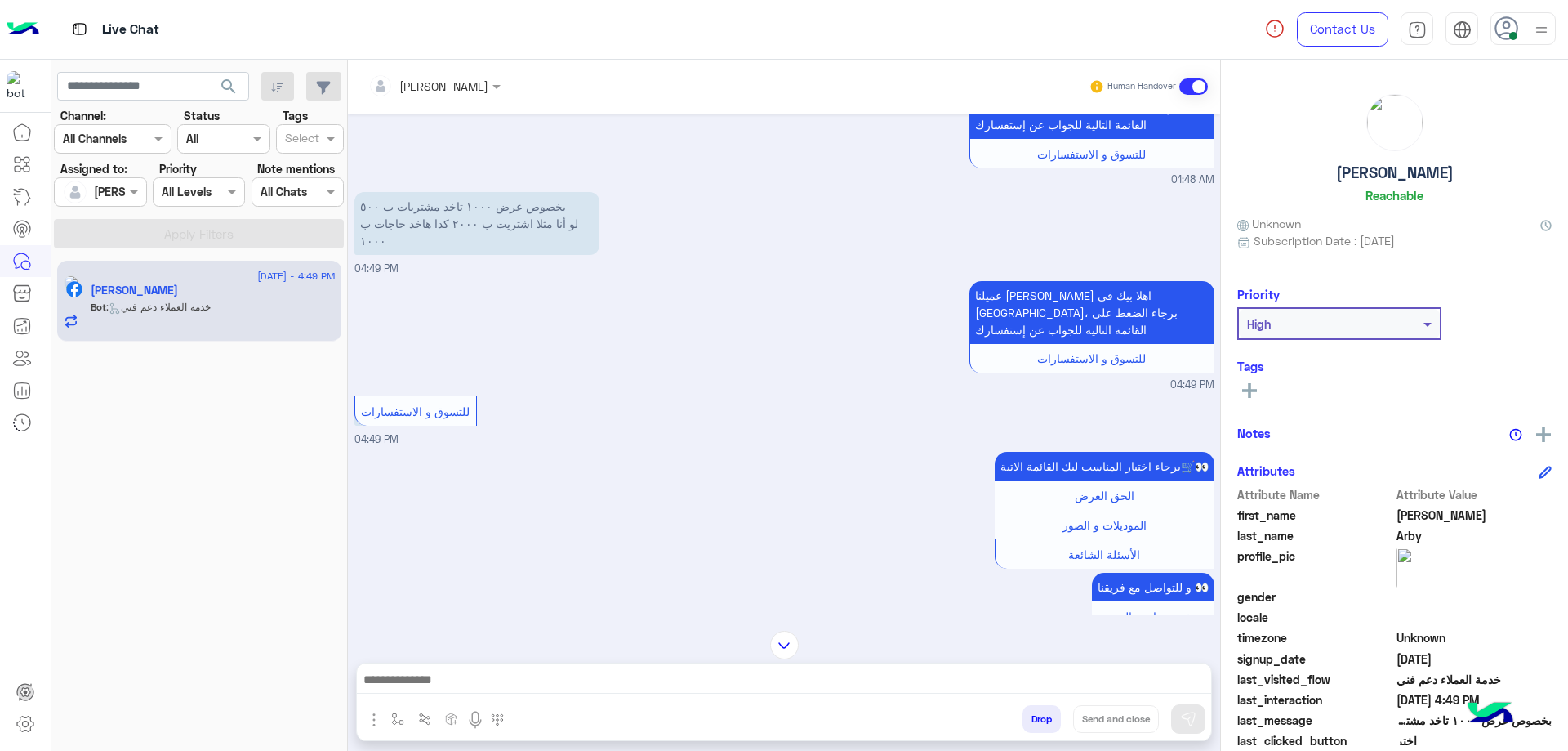
scroll to position [993, 0]
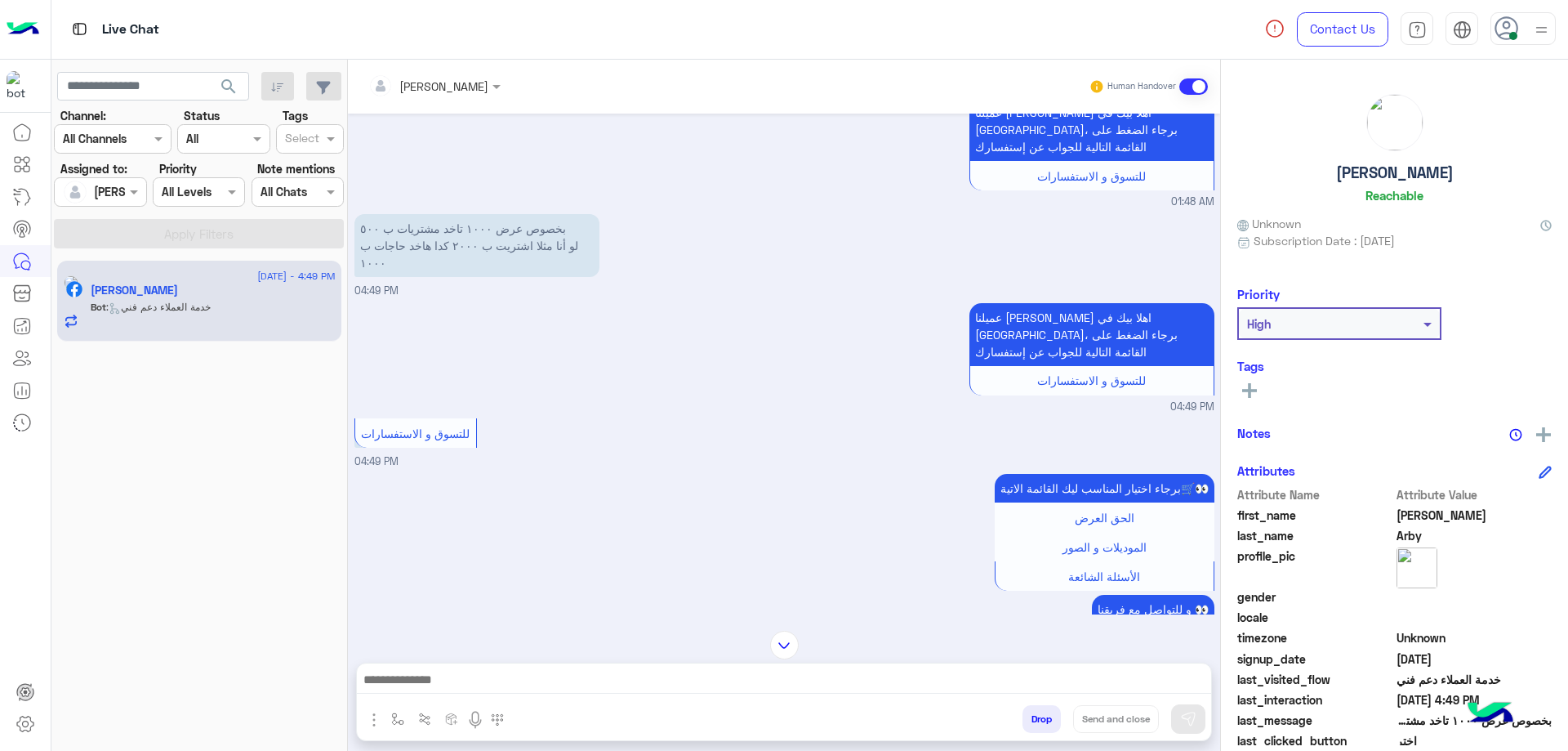
click at [440, 80] on input "text" at bounding box center [413, 86] width 89 height 17
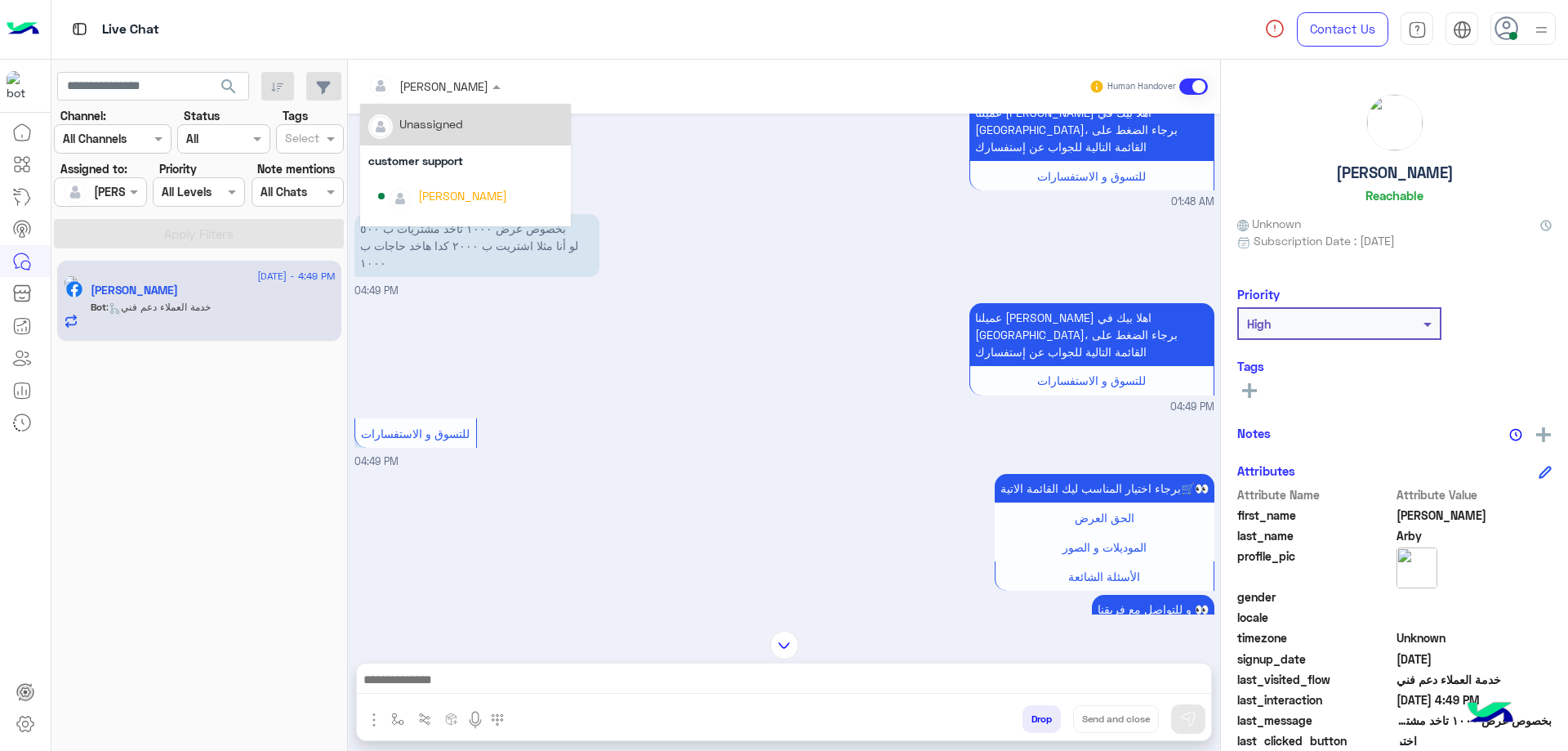
scroll to position [163, 0]
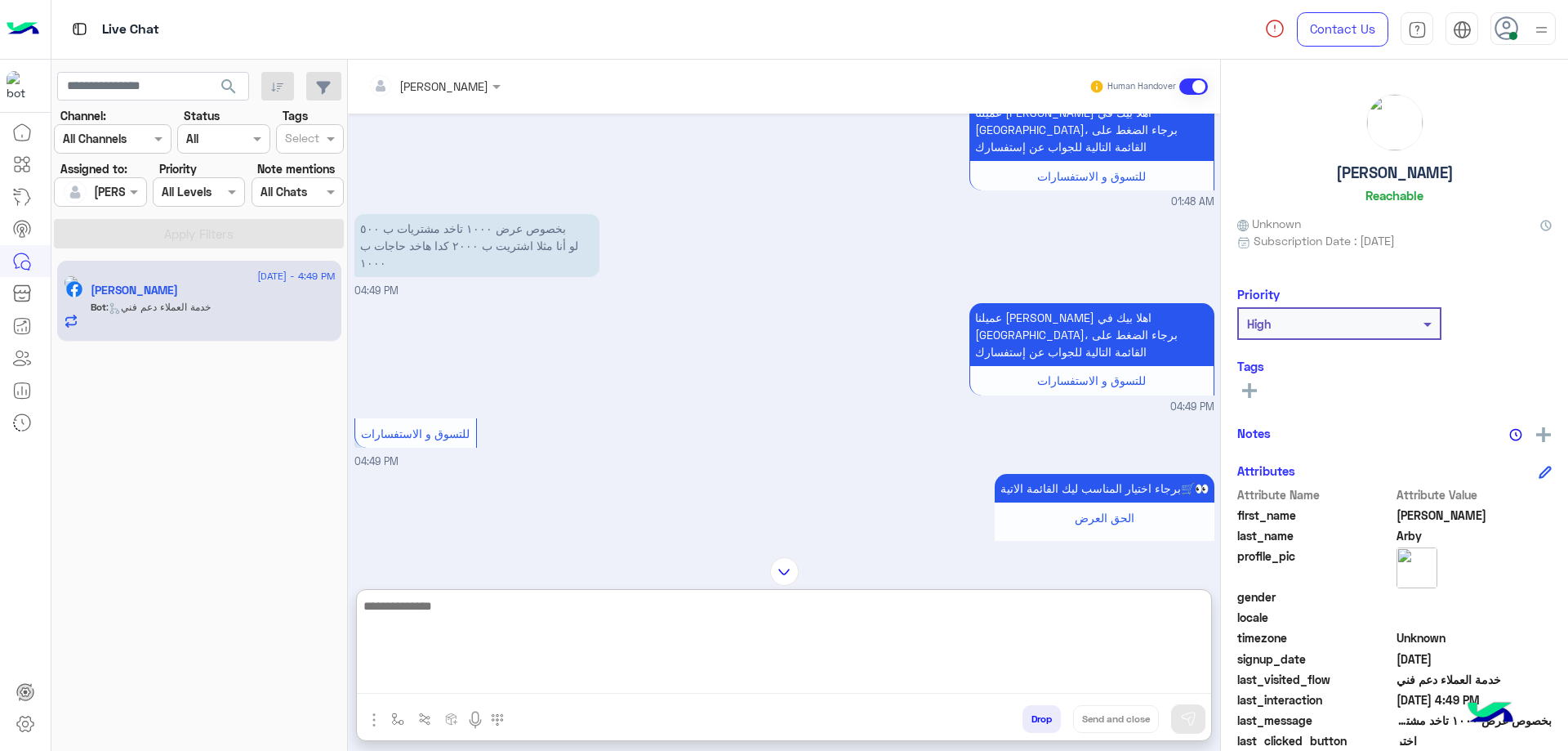
click at [512, 671] on textarea at bounding box center [784, 644] width 854 height 98
type textarea "**********"
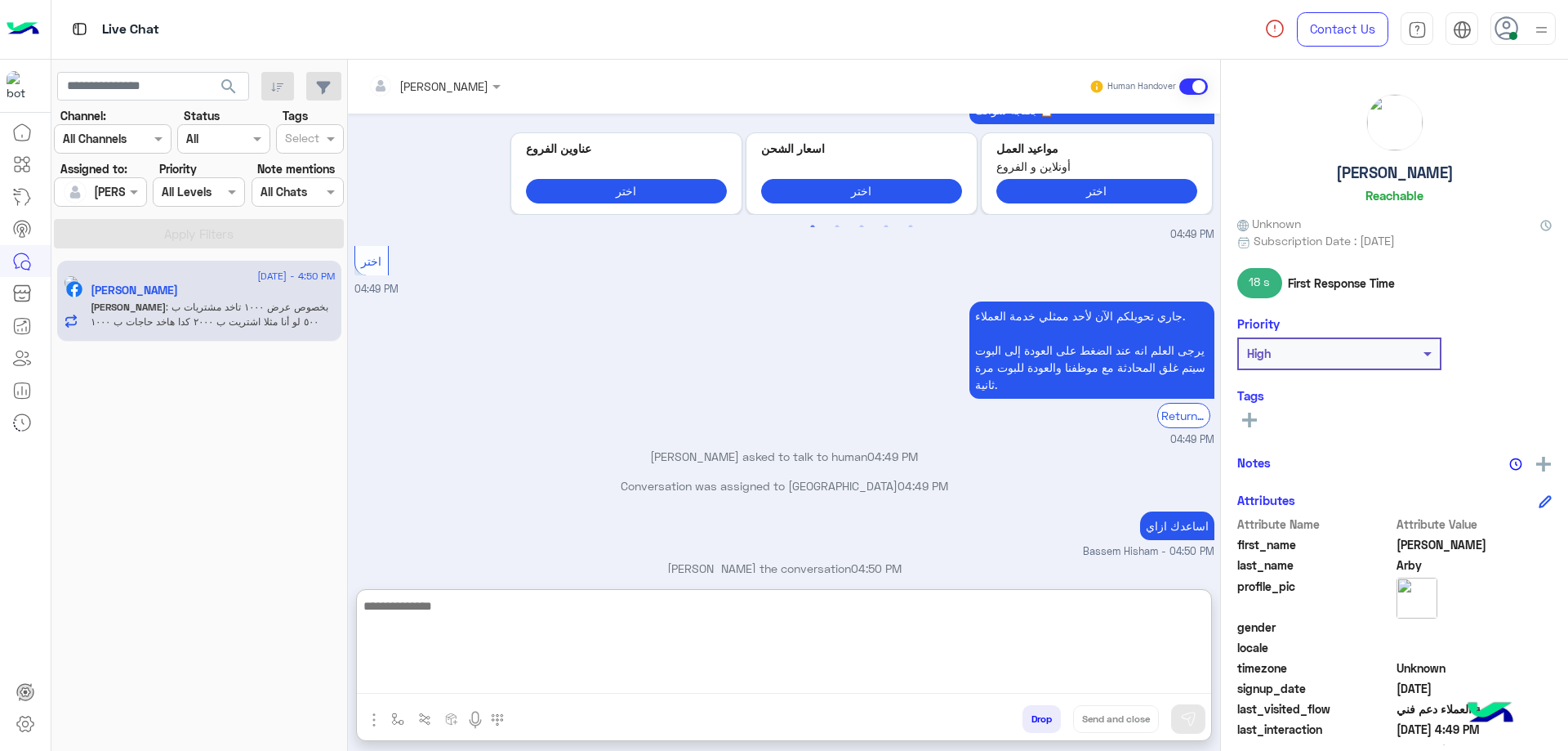
scroll to position [1711, 0]
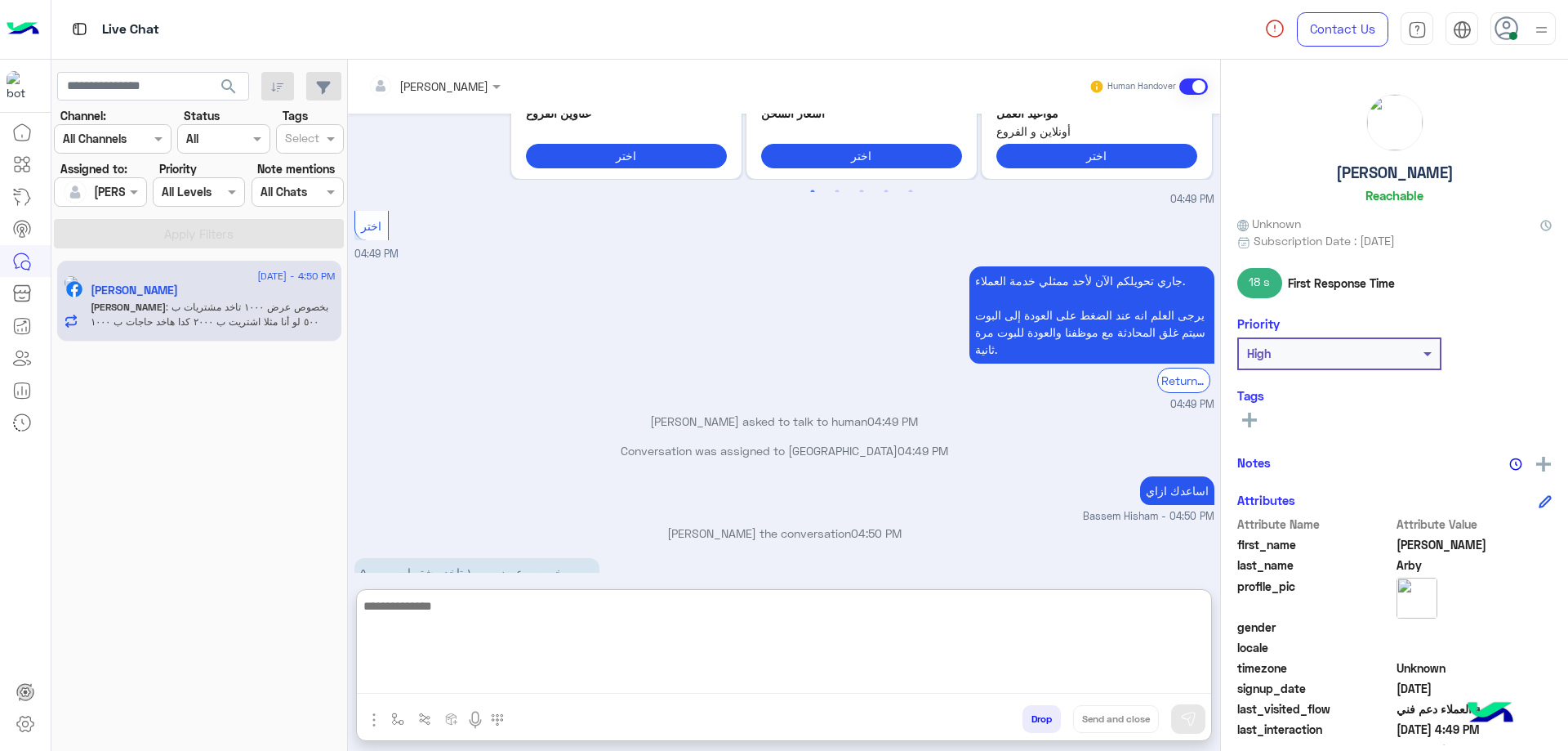
click at [588, 608] on textarea at bounding box center [784, 644] width 854 height 98
type textarea "*"
type textarea "******"
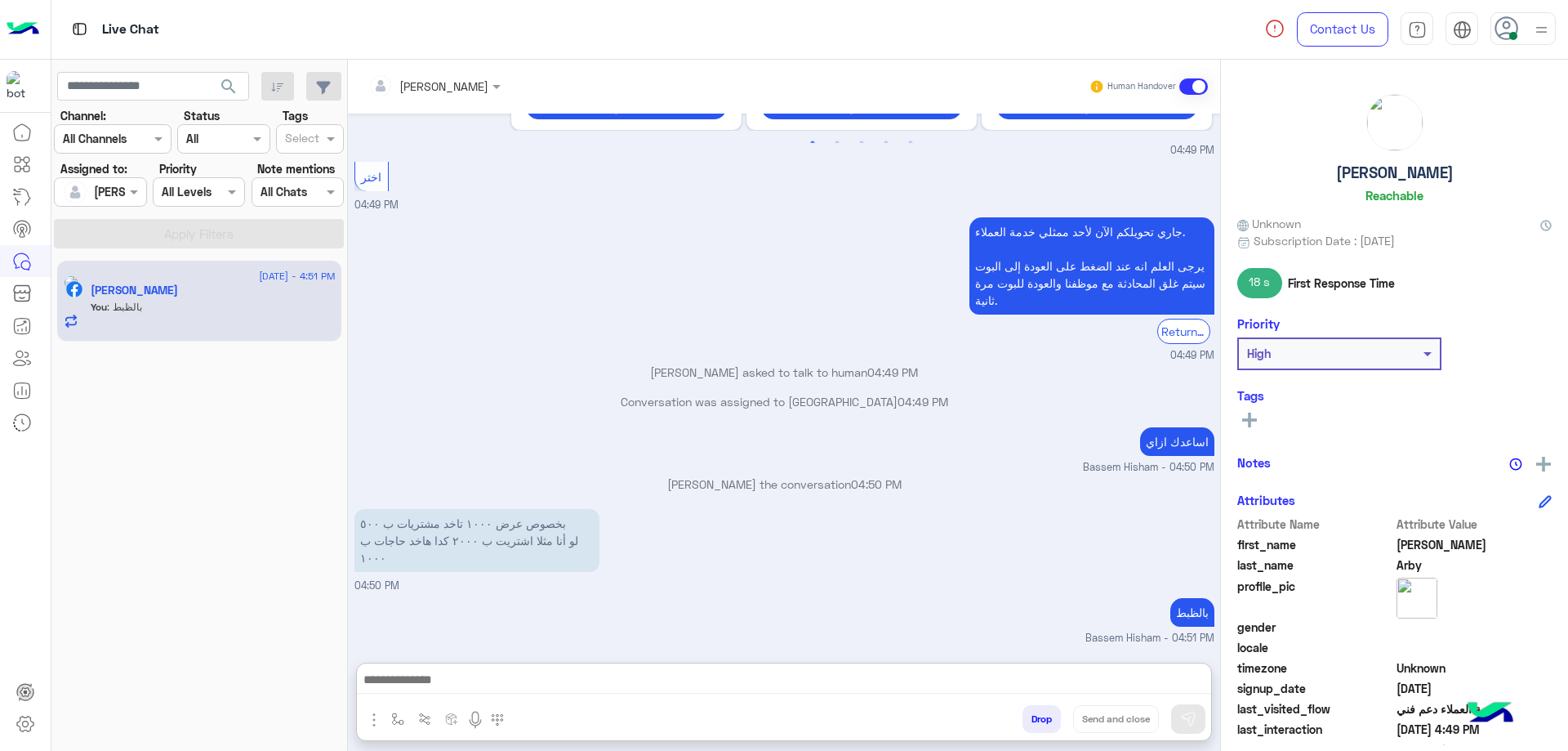
click at [1371, 178] on h5 "[PERSON_NAME]" at bounding box center [1395, 173] width 118 height 19
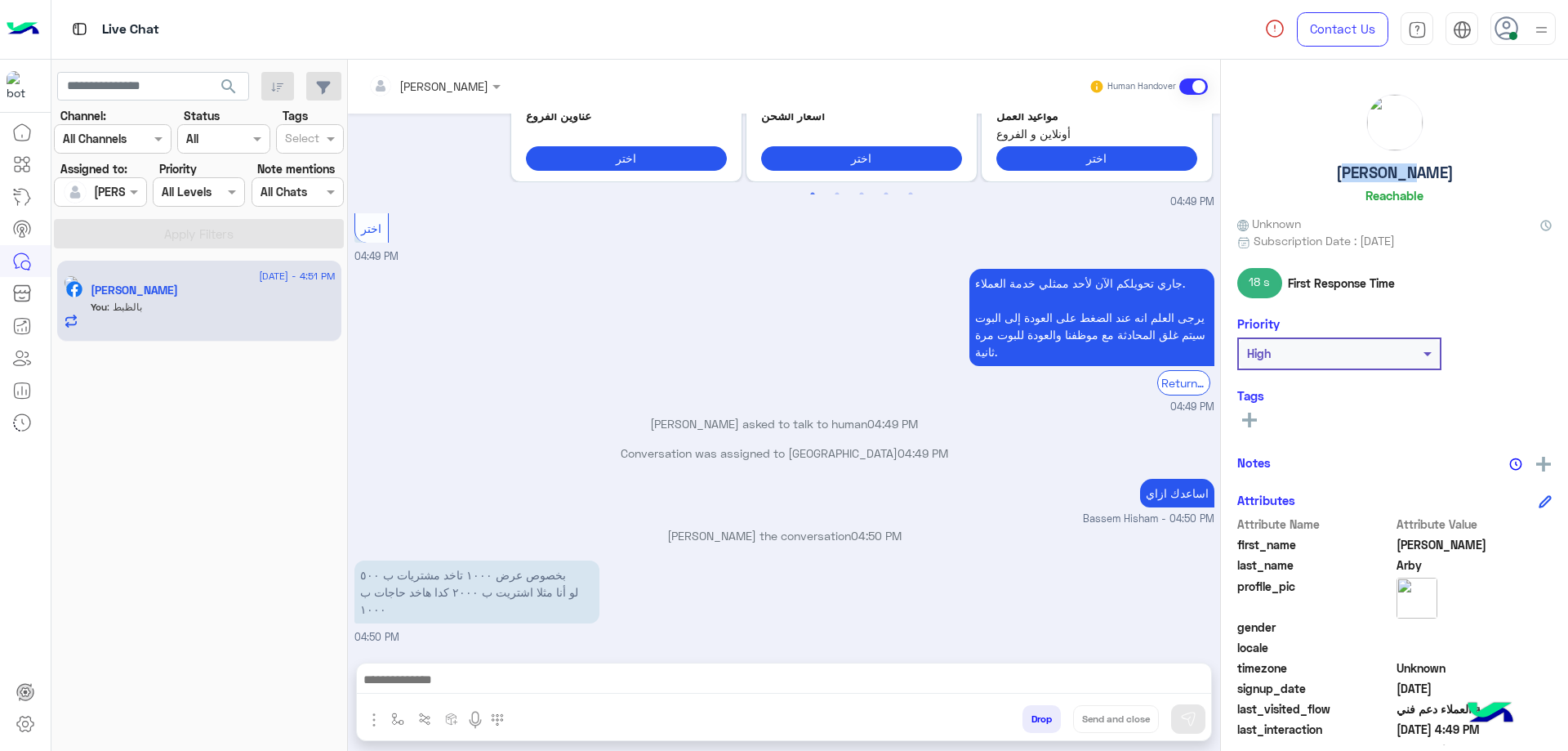
click at [1371, 178] on h5 "[PERSON_NAME]" at bounding box center [1395, 173] width 118 height 19
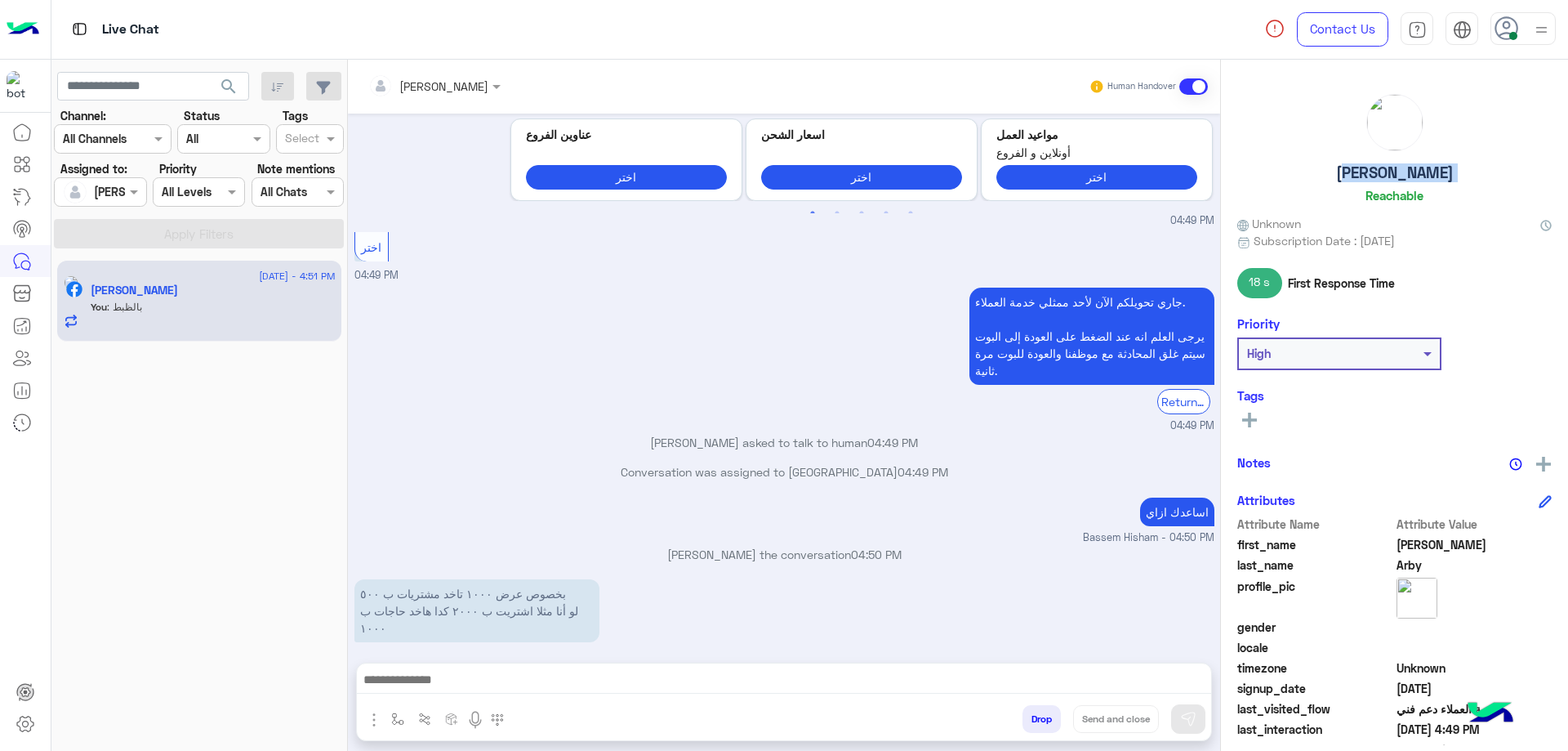
click at [1371, 178] on h5 "[PERSON_NAME]" at bounding box center [1395, 173] width 118 height 19
copy h5 "[PERSON_NAME]"
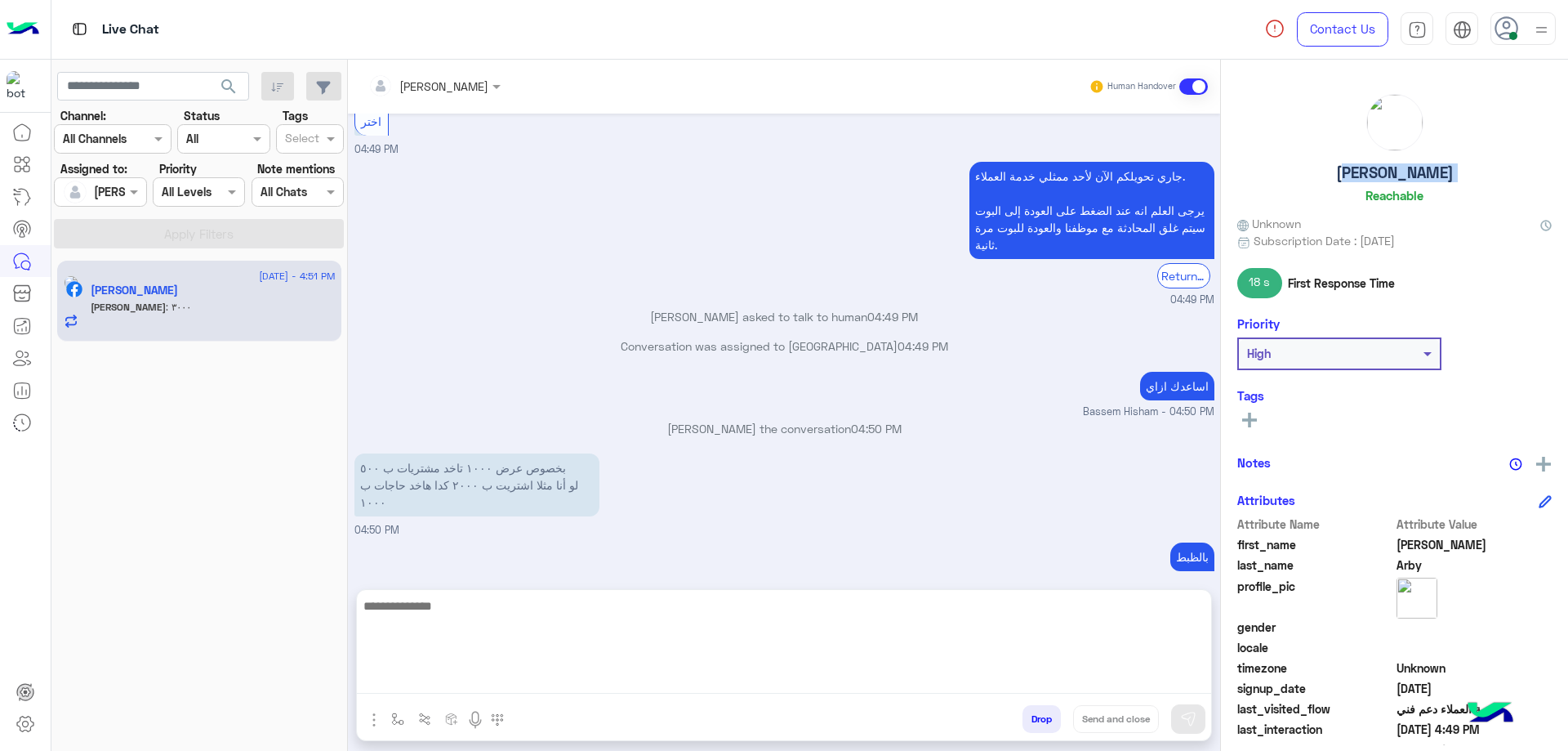
click at [543, 686] on textarea at bounding box center [784, 644] width 854 height 98
paste textarea "**********"
type textarea "**********"
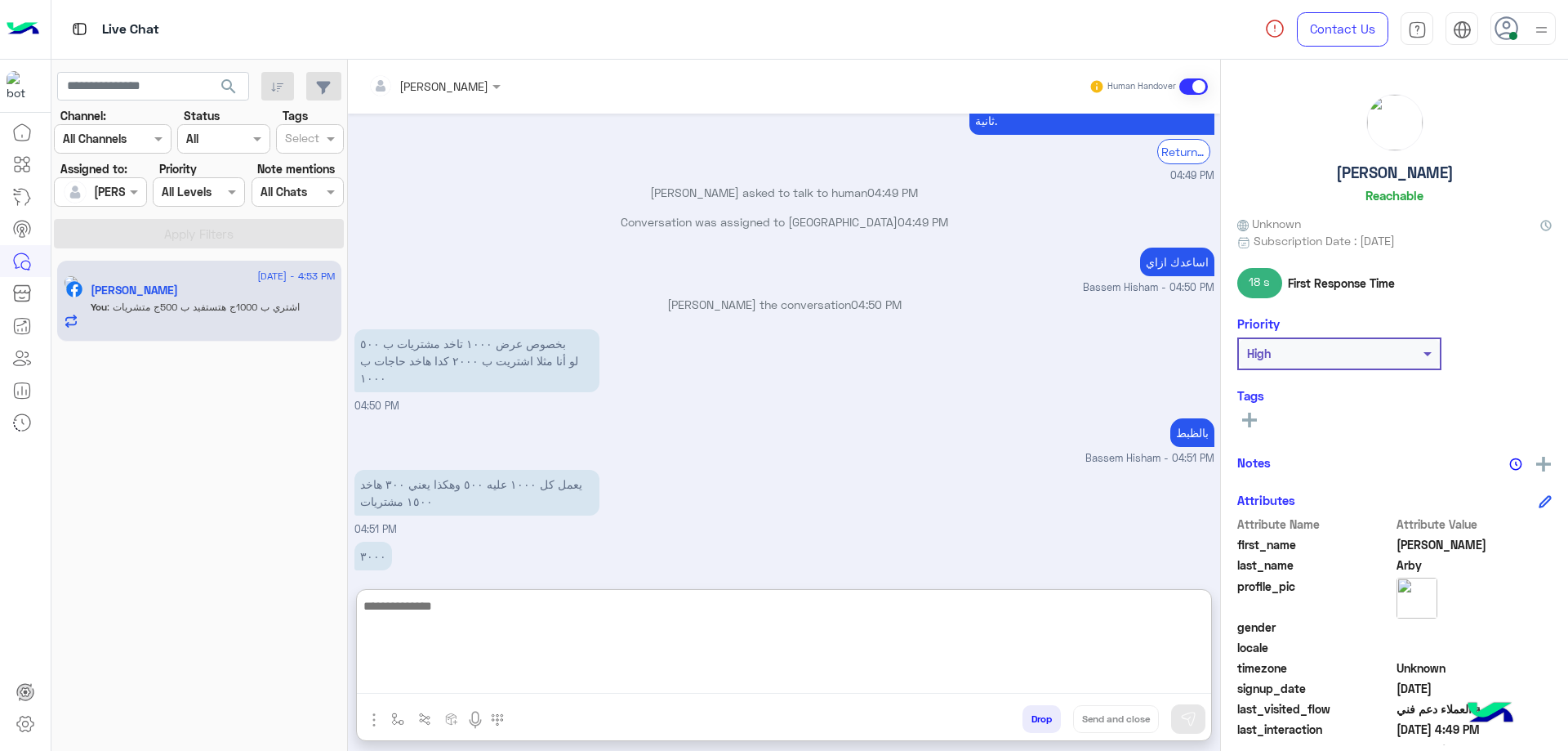
scroll to position [1941, 0]
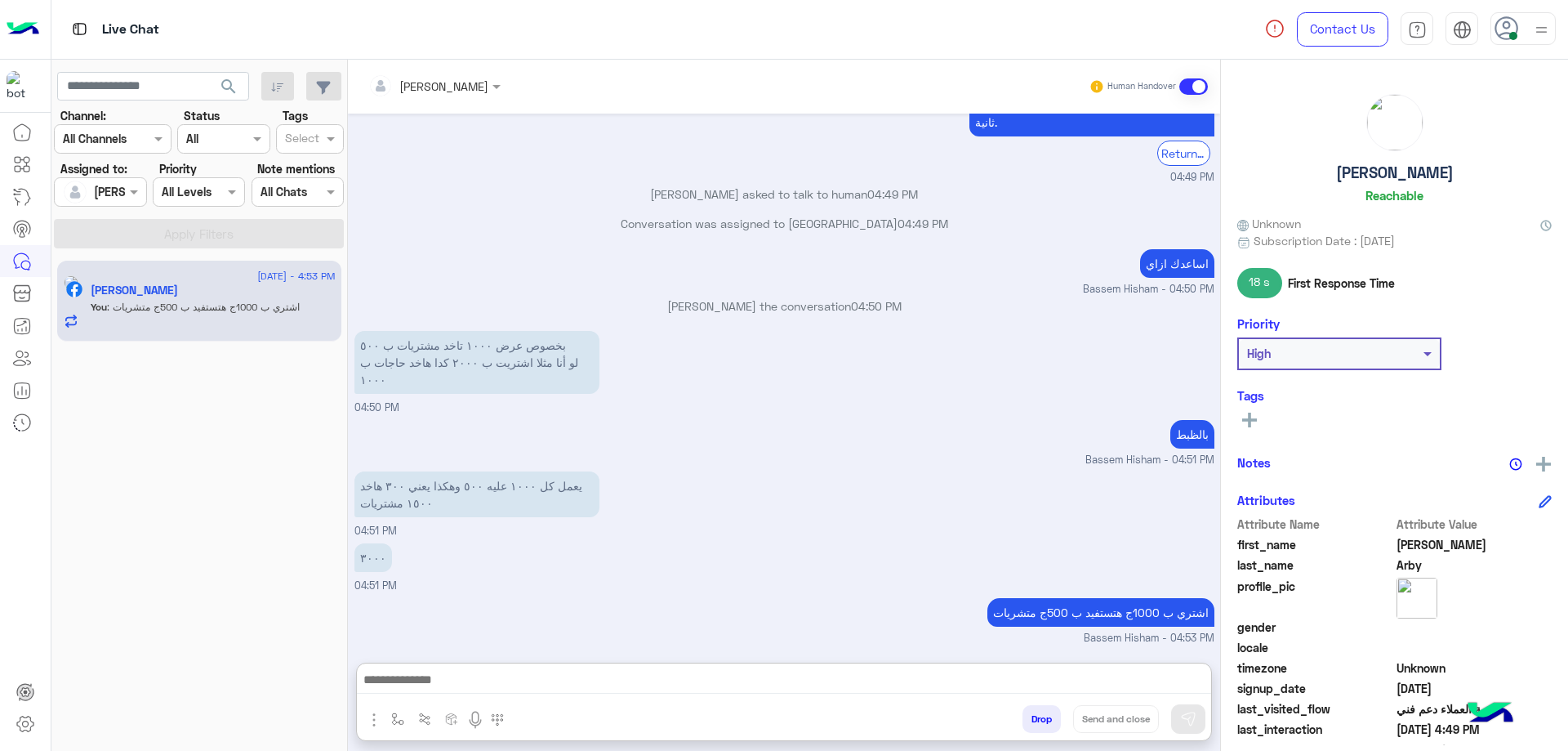
click at [1039, 716] on button "Drop" at bounding box center [1041, 719] width 39 height 27
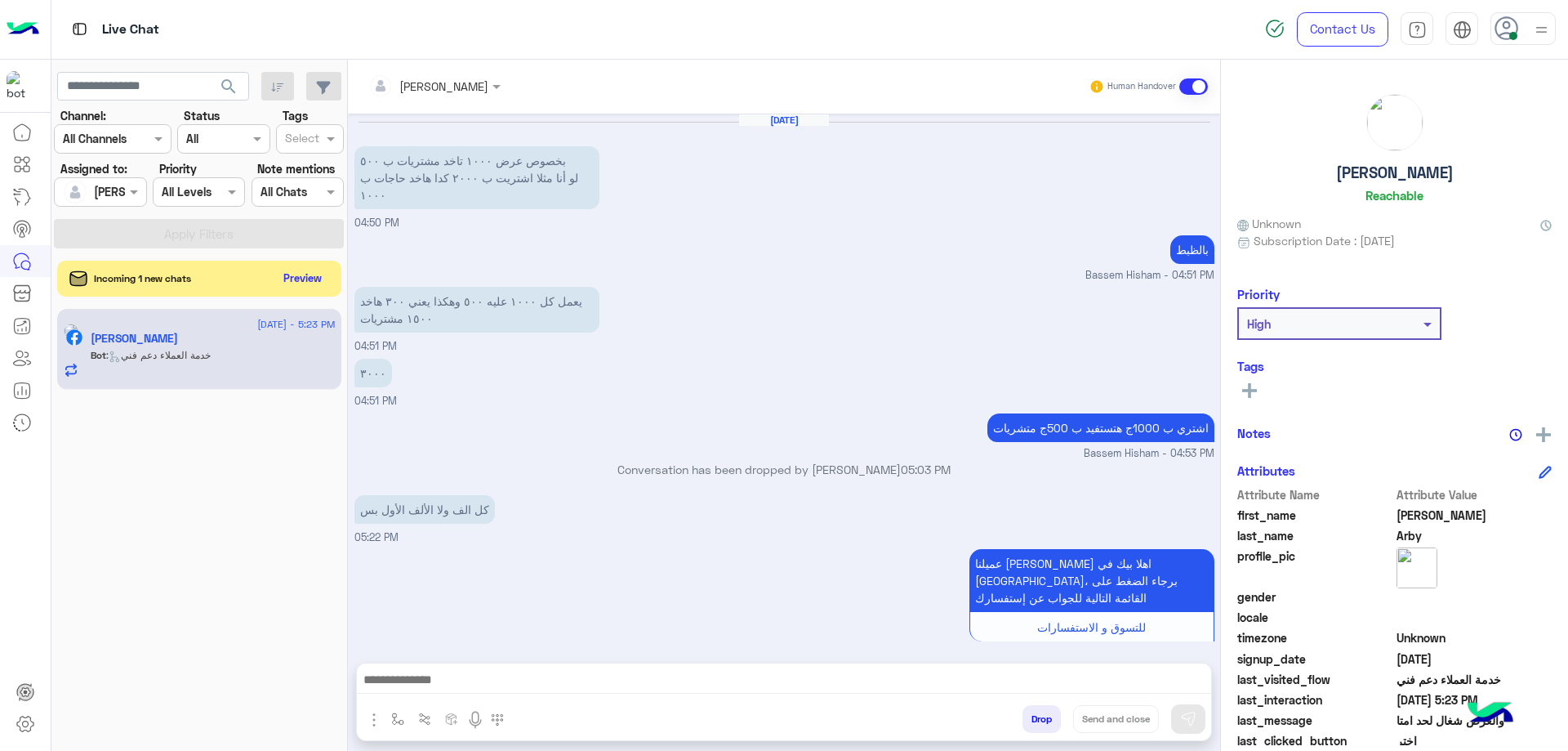
scroll to position [1132, 0]
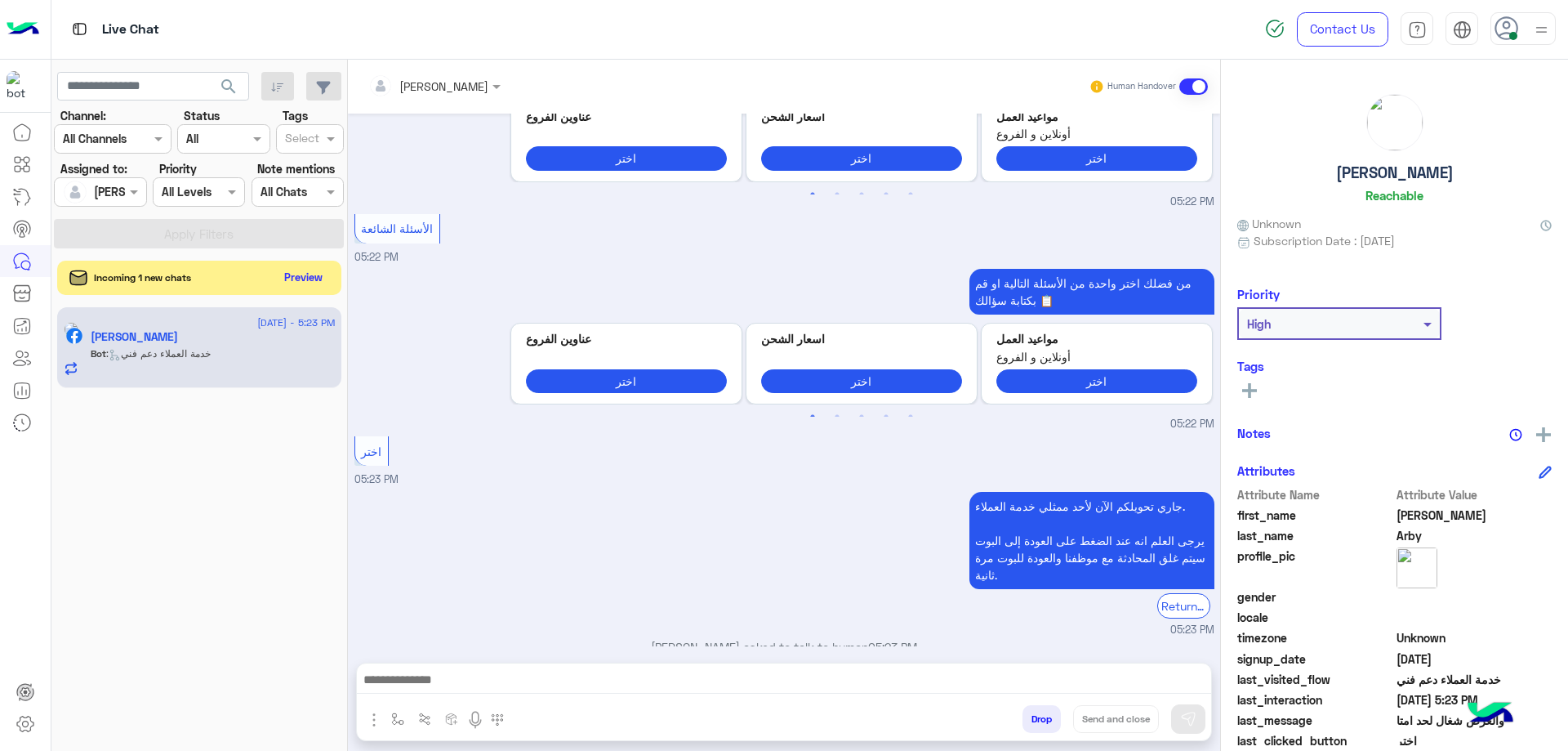
click at [284, 286] on button "Preview" at bounding box center [303, 278] width 51 height 22
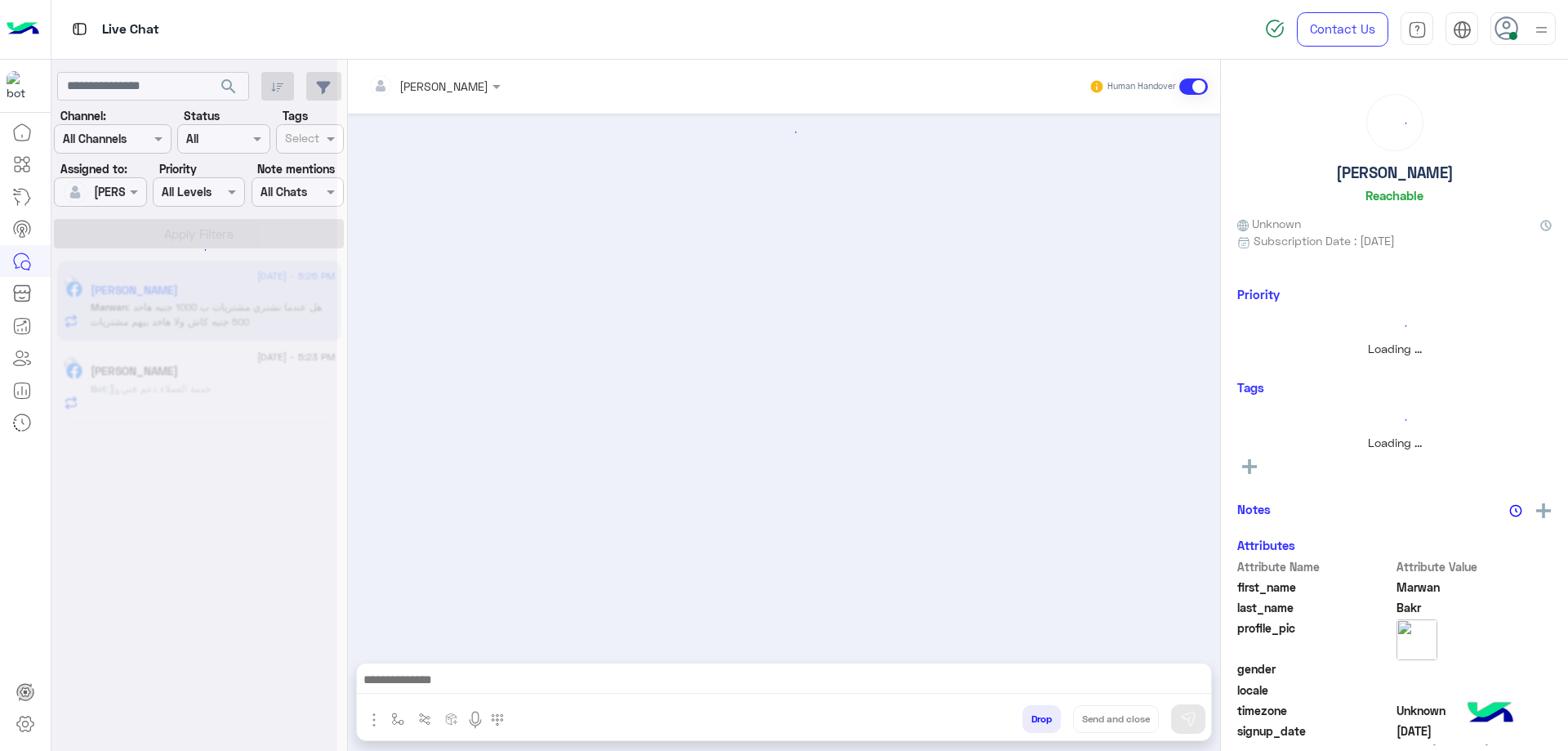
click at [210, 398] on div "Bot : خدمة العملاء دعم فني" at bounding box center [213, 395] width 245 height 28
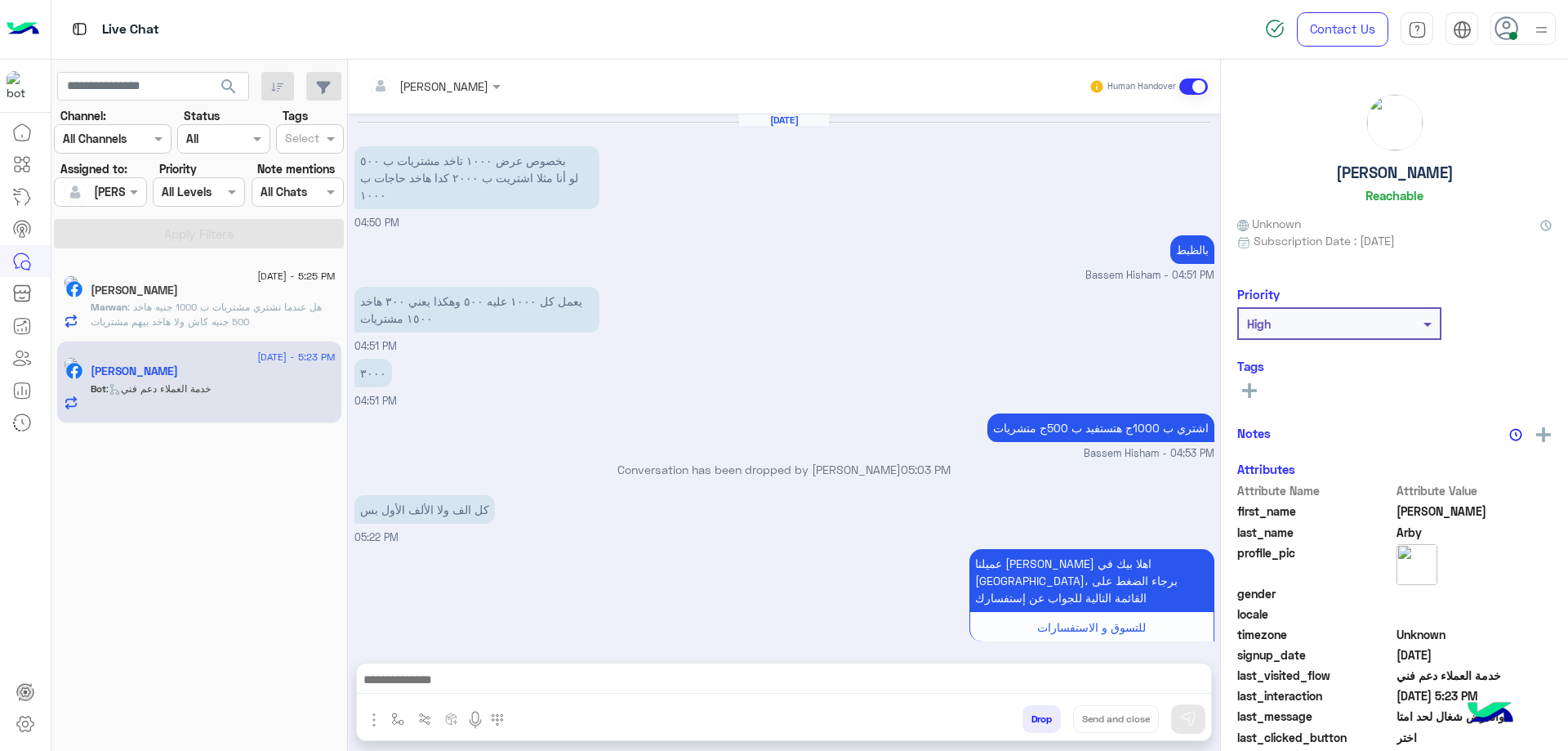
scroll to position [1132, 0]
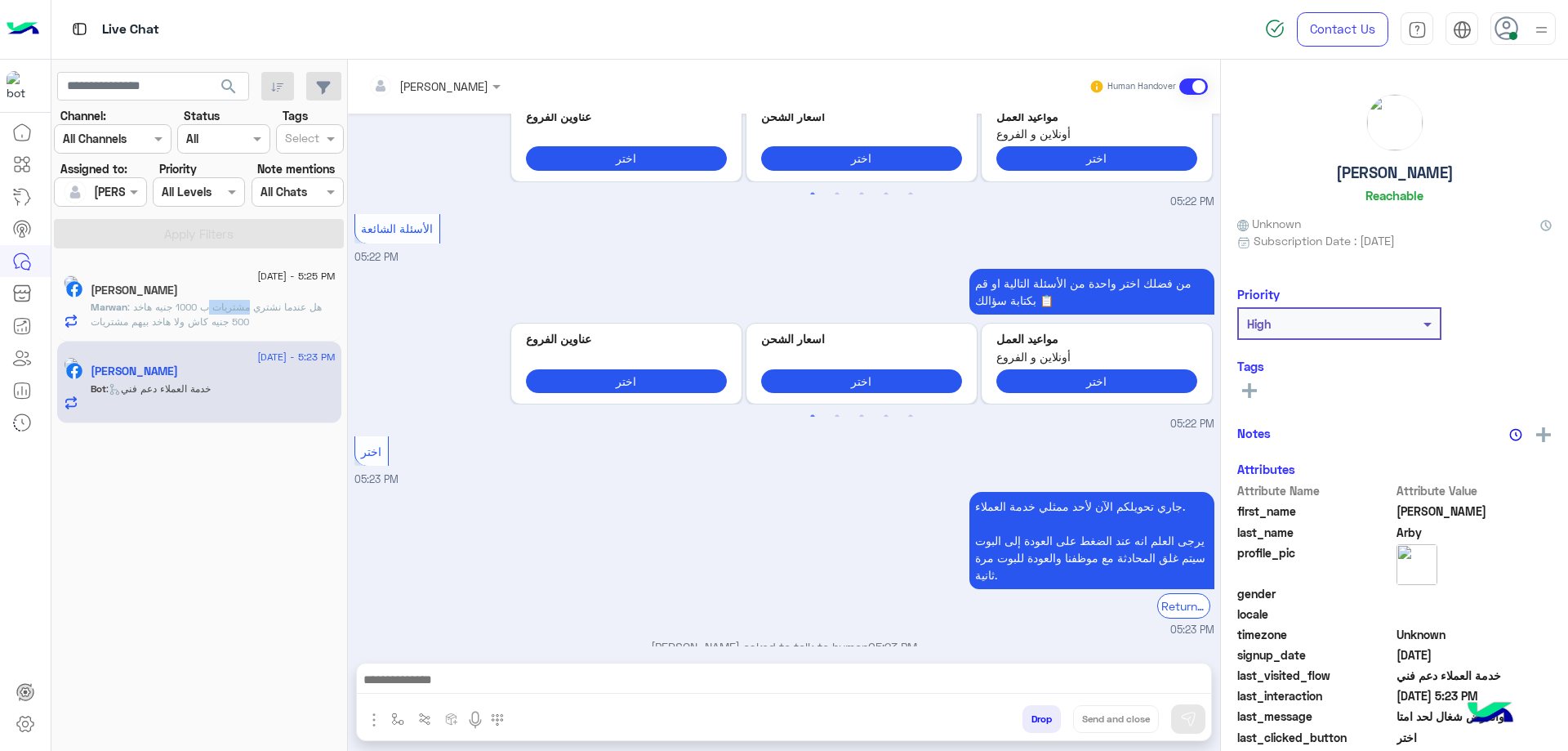
click at [238, 314] on p "Marwan : هل عندما نشتري مشتريات ب 1000 جنيه هاخد 500 جنيه كاش ولا هاخد بيهم مشت…" at bounding box center [213, 314] width 245 height 29
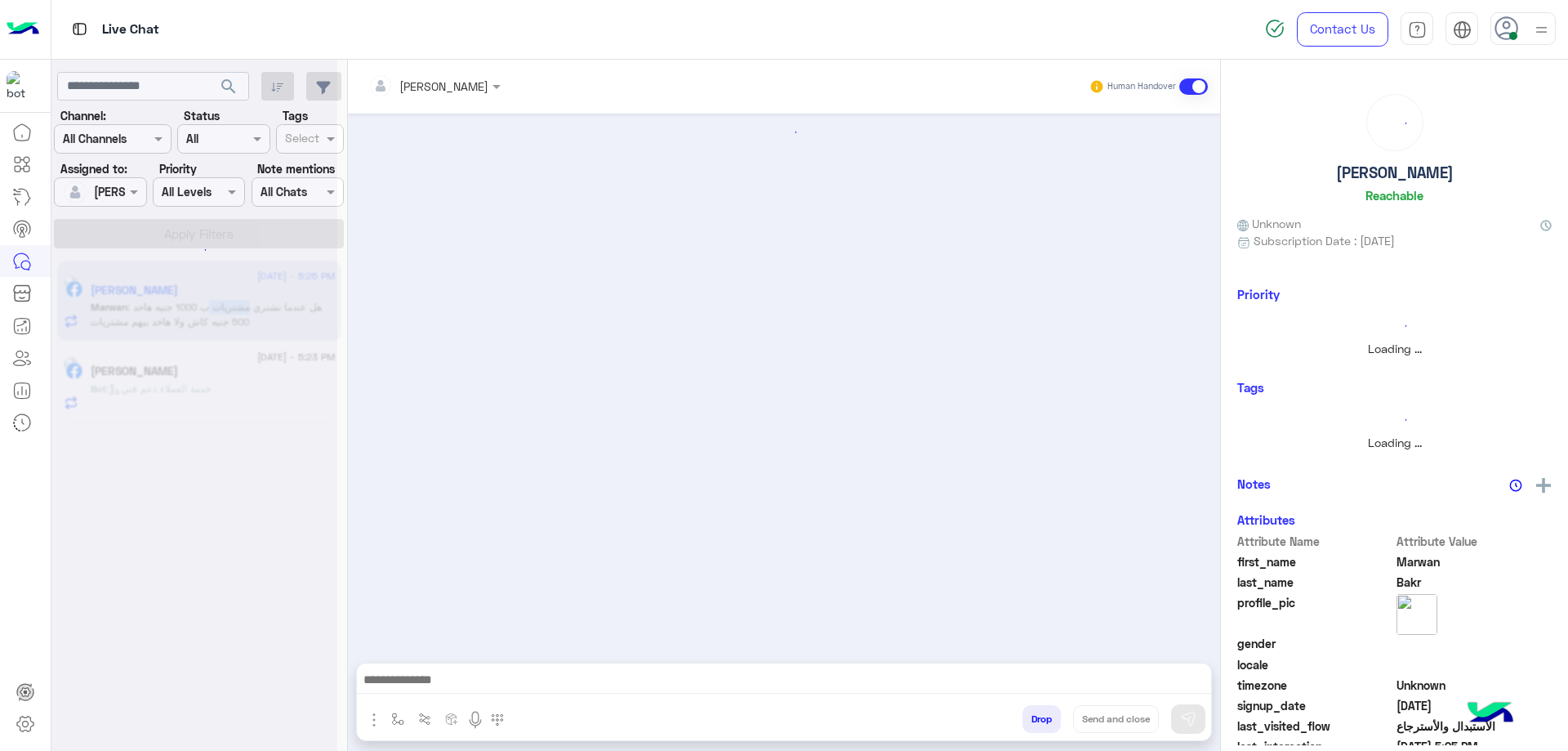
click at [245, 388] on div "Bot : خدمة العملاء دعم فني" at bounding box center [213, 395] width 245 height 28
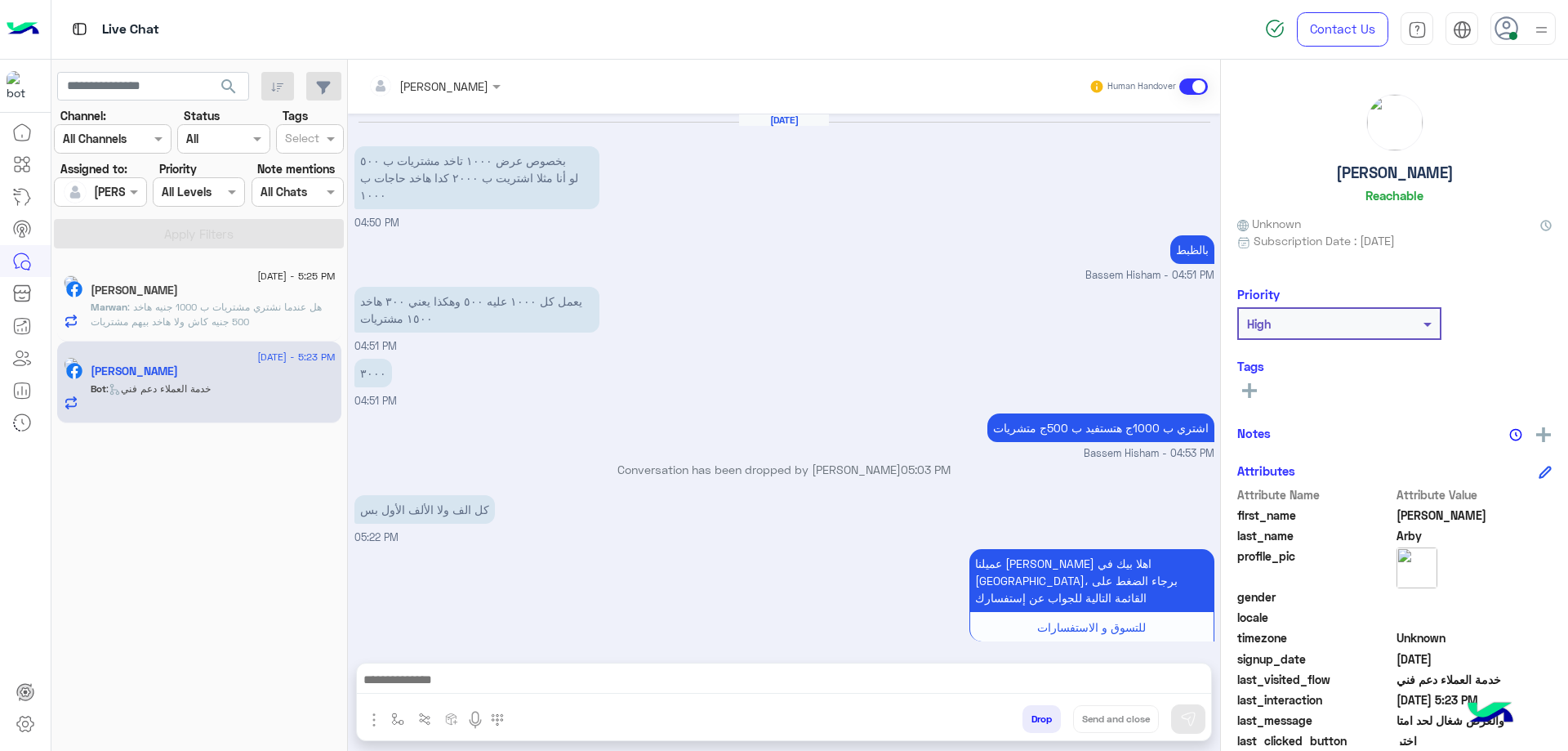
click at [210, 388] on span "Bot : خدمة العملاء دعم فني" at bounding box center [151, 388] width 120 height 12
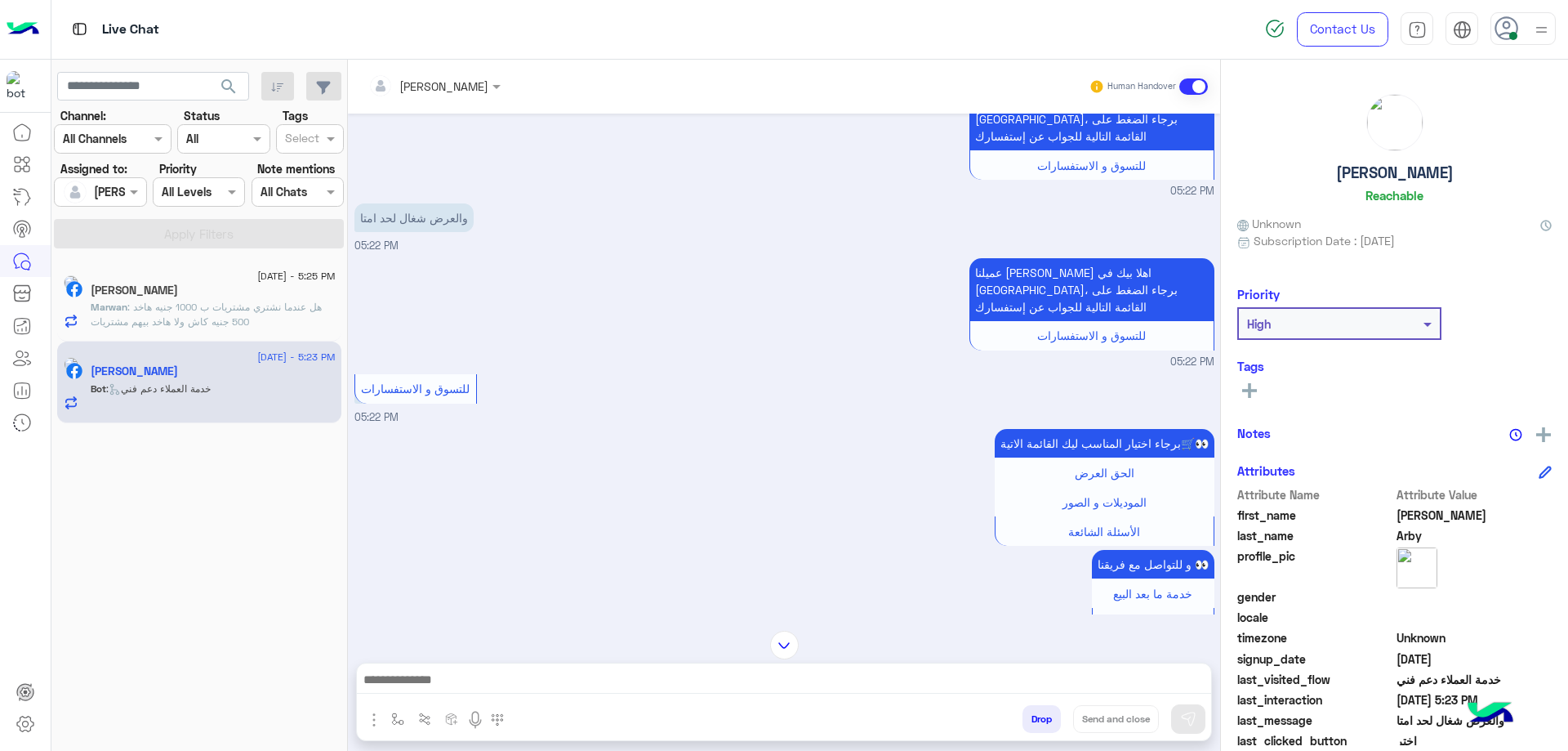
scroll to position [314, 0]
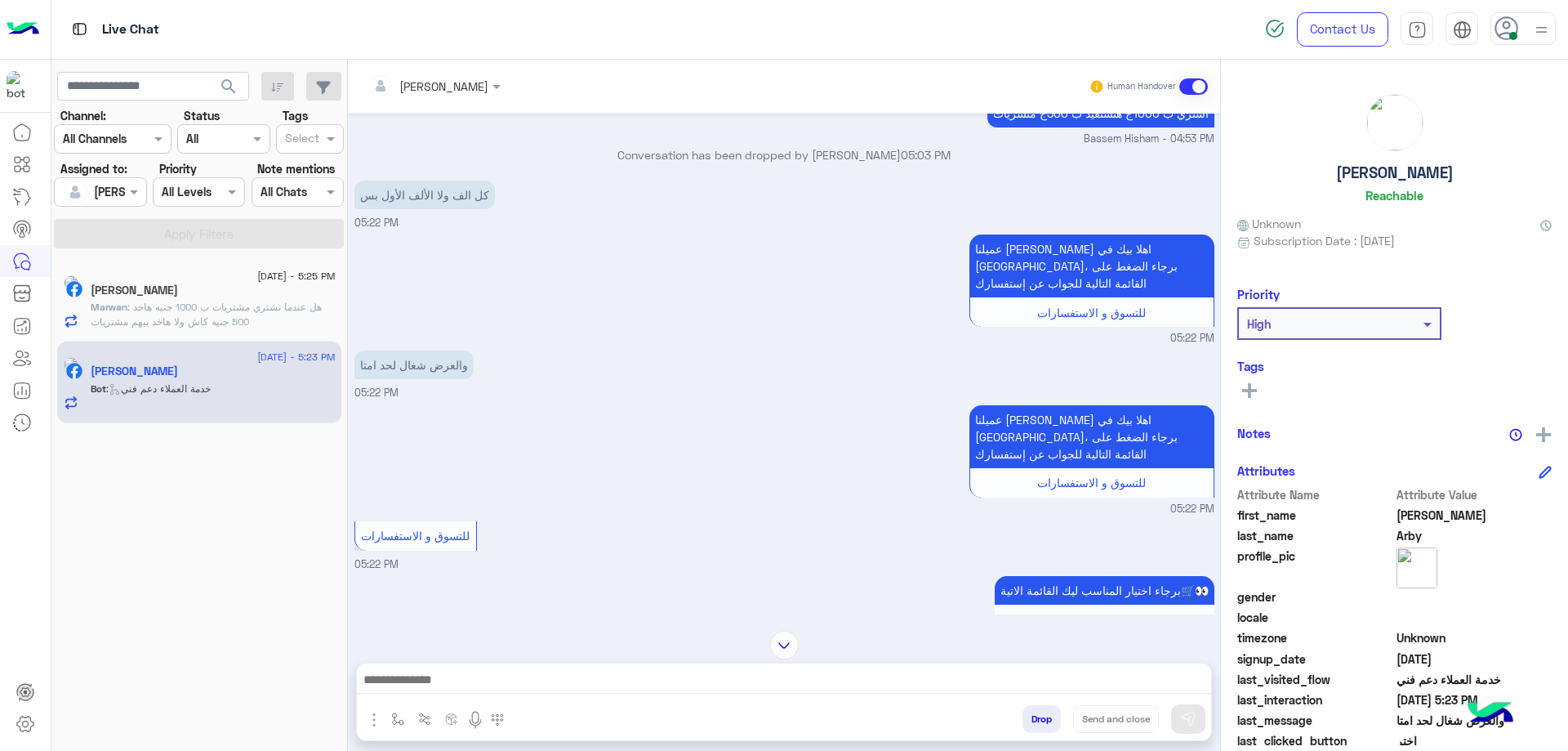
click at [1052, 721] on button "Drop" at bounding box center [1041, 719] width 39 height 27
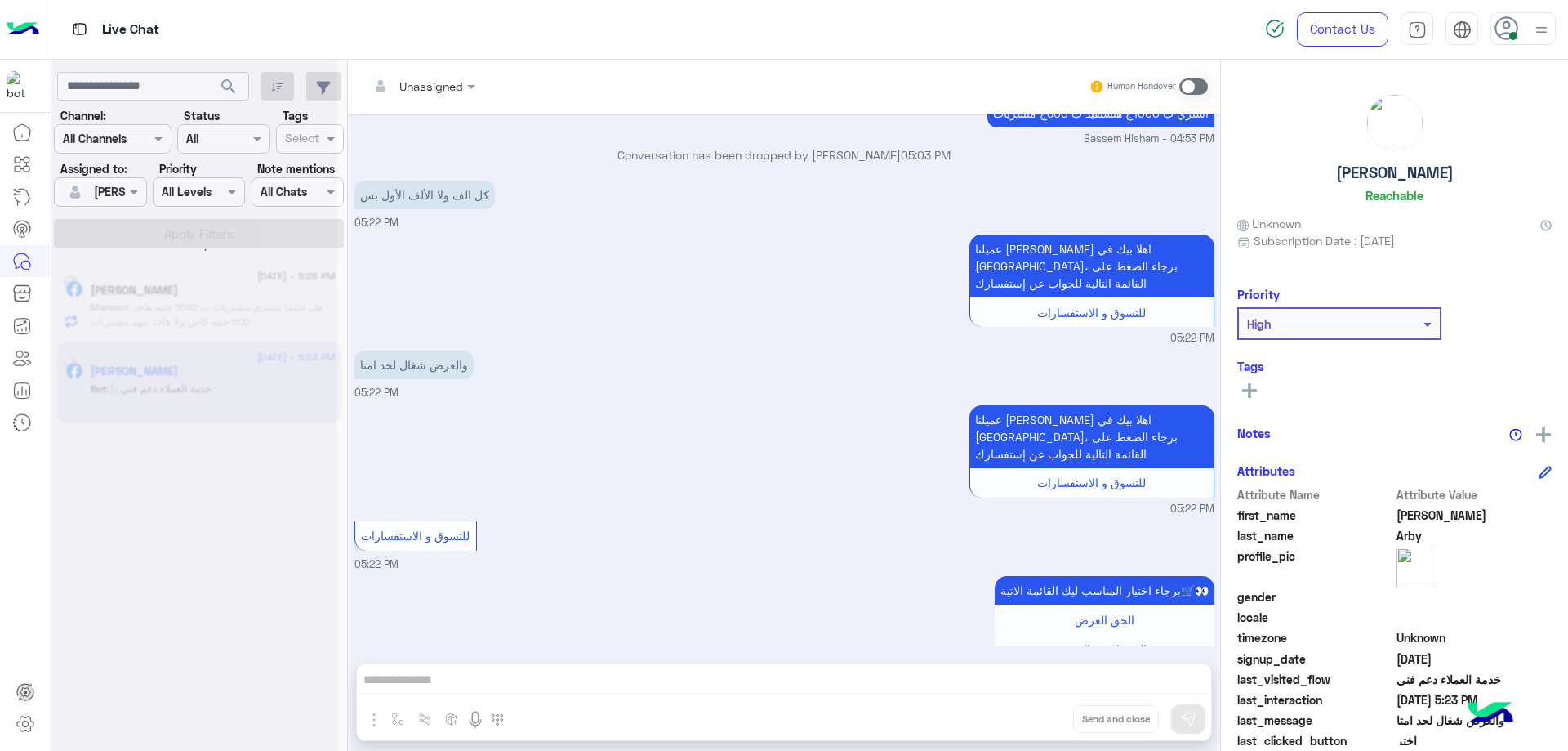
scroll to position [1161, 0]
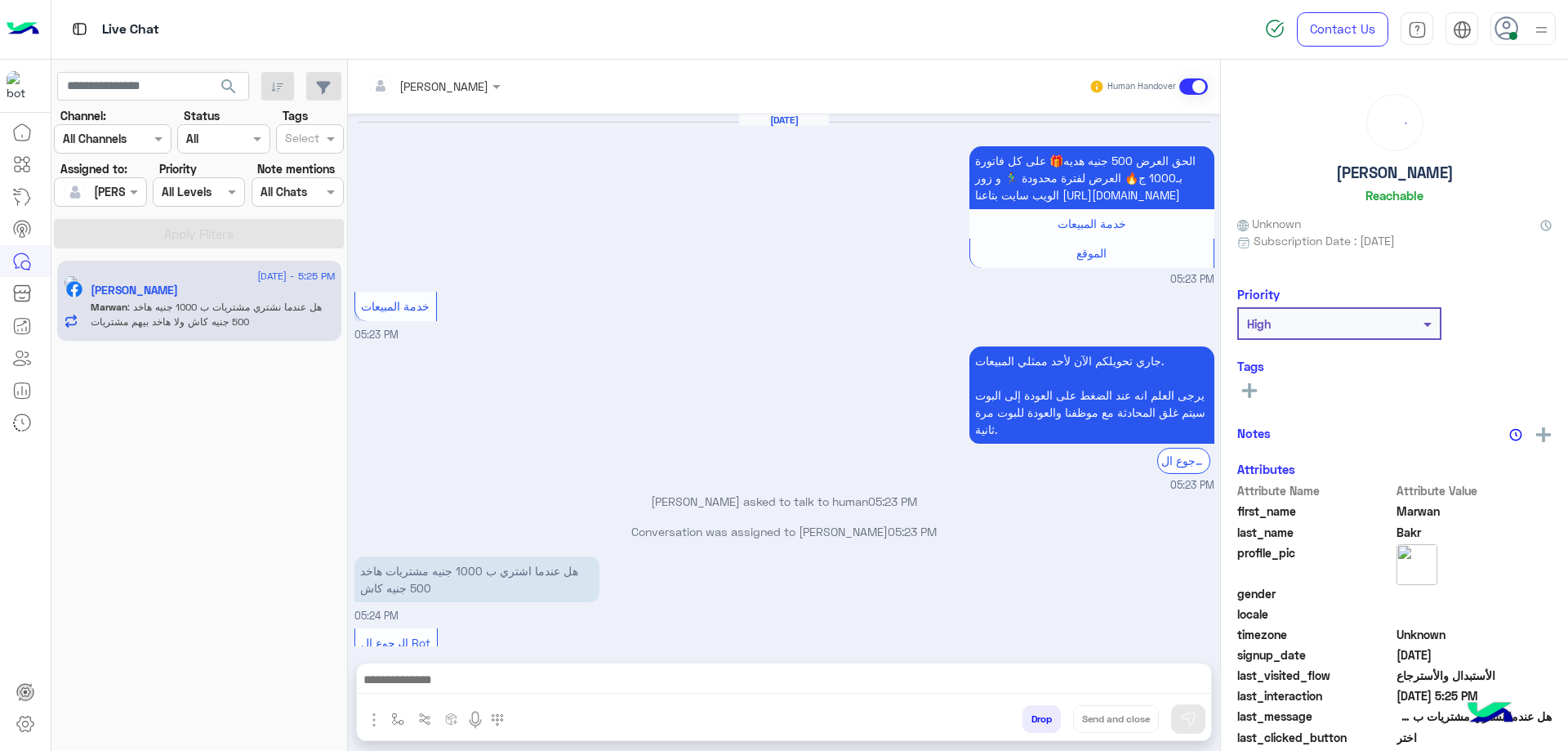
scroll to position [1408, 0]
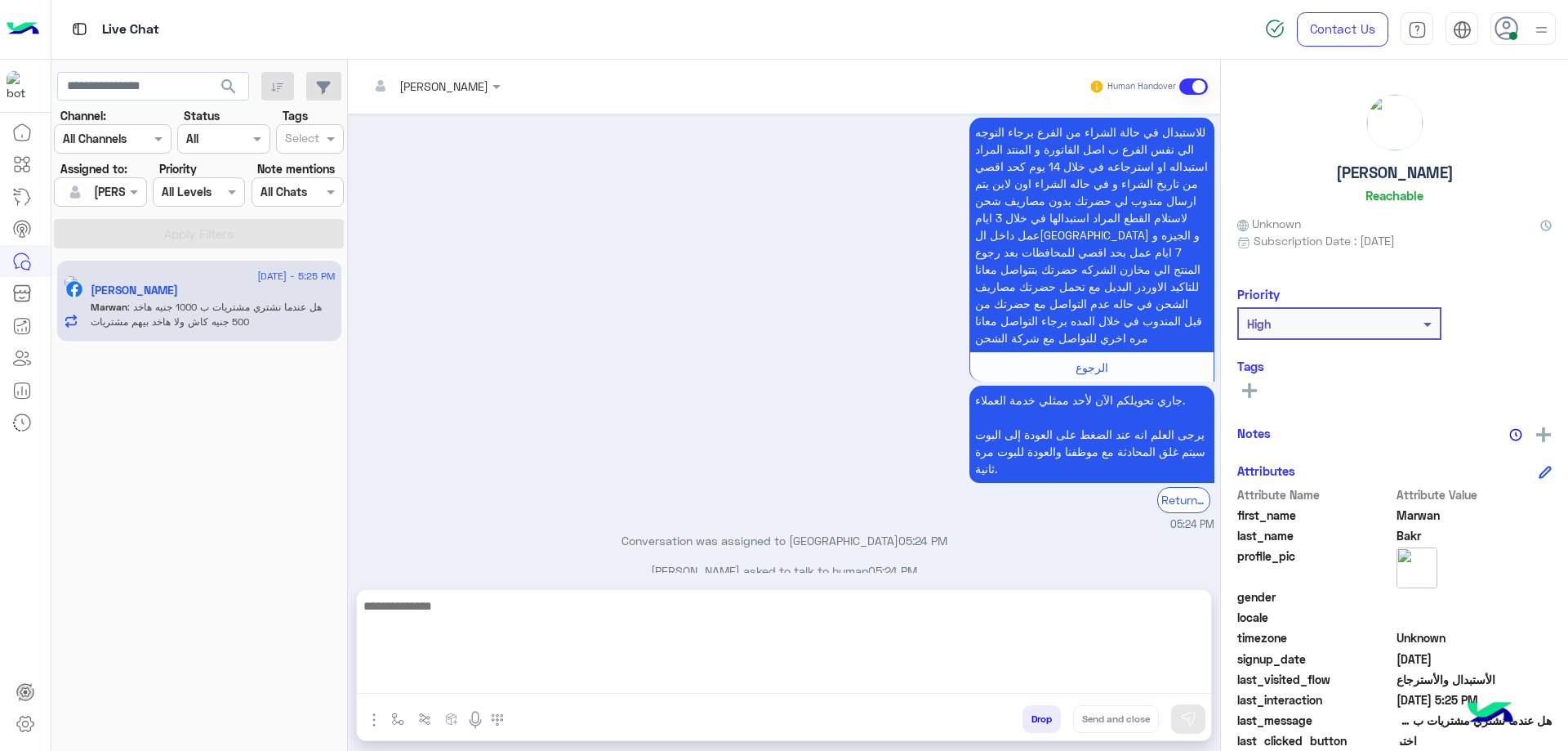
click at [580, 686] on textarea at bounding box center [784, 644] width 854 height 98
click at [578, 685] on textarea at bounding box center [784, 644] width 854 height 98
paste textarea "**********"
type textarea "**********"
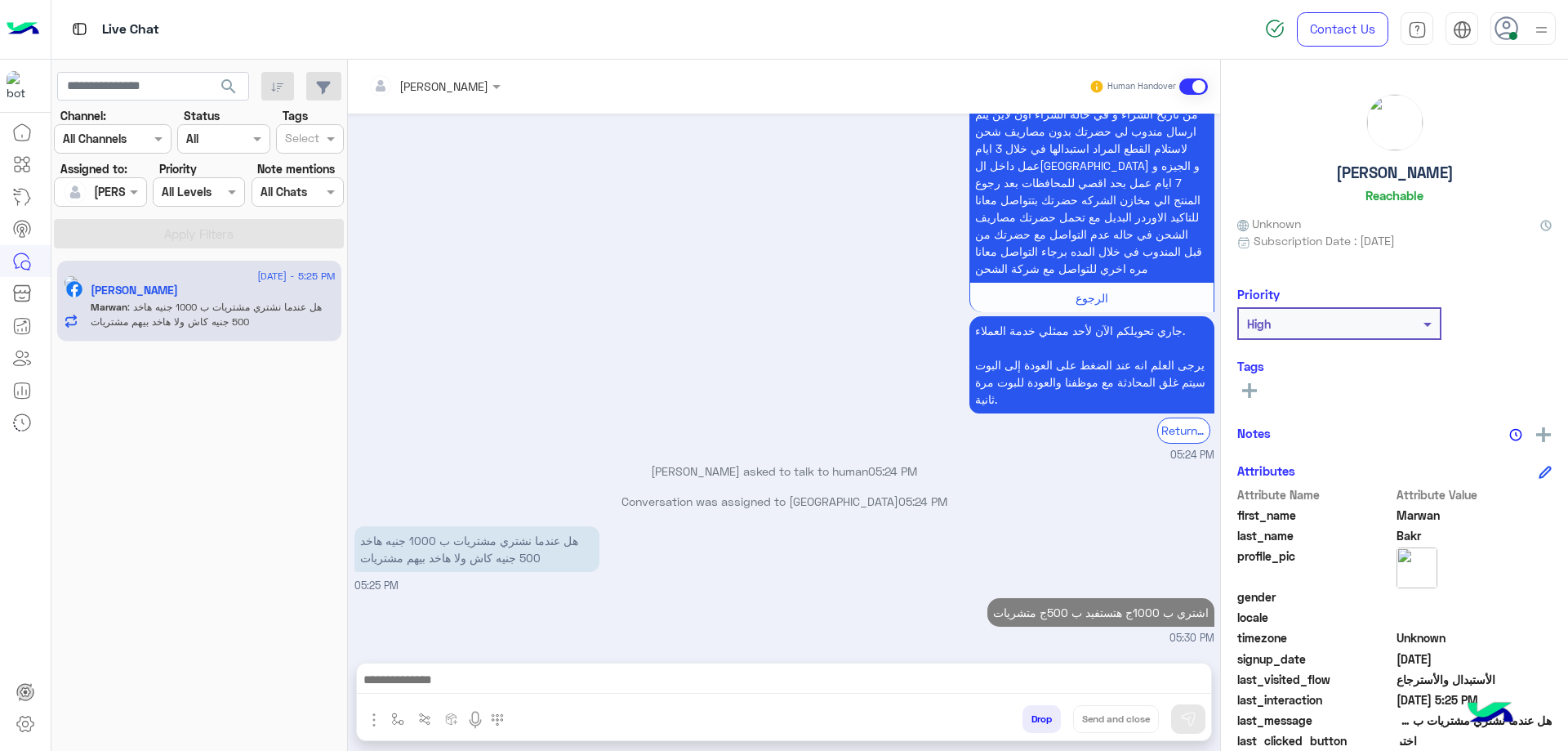
click at [1346, 169] on h5 "[PERSON_NAME]" at bounding box center [1395, 173] width 118 height 19
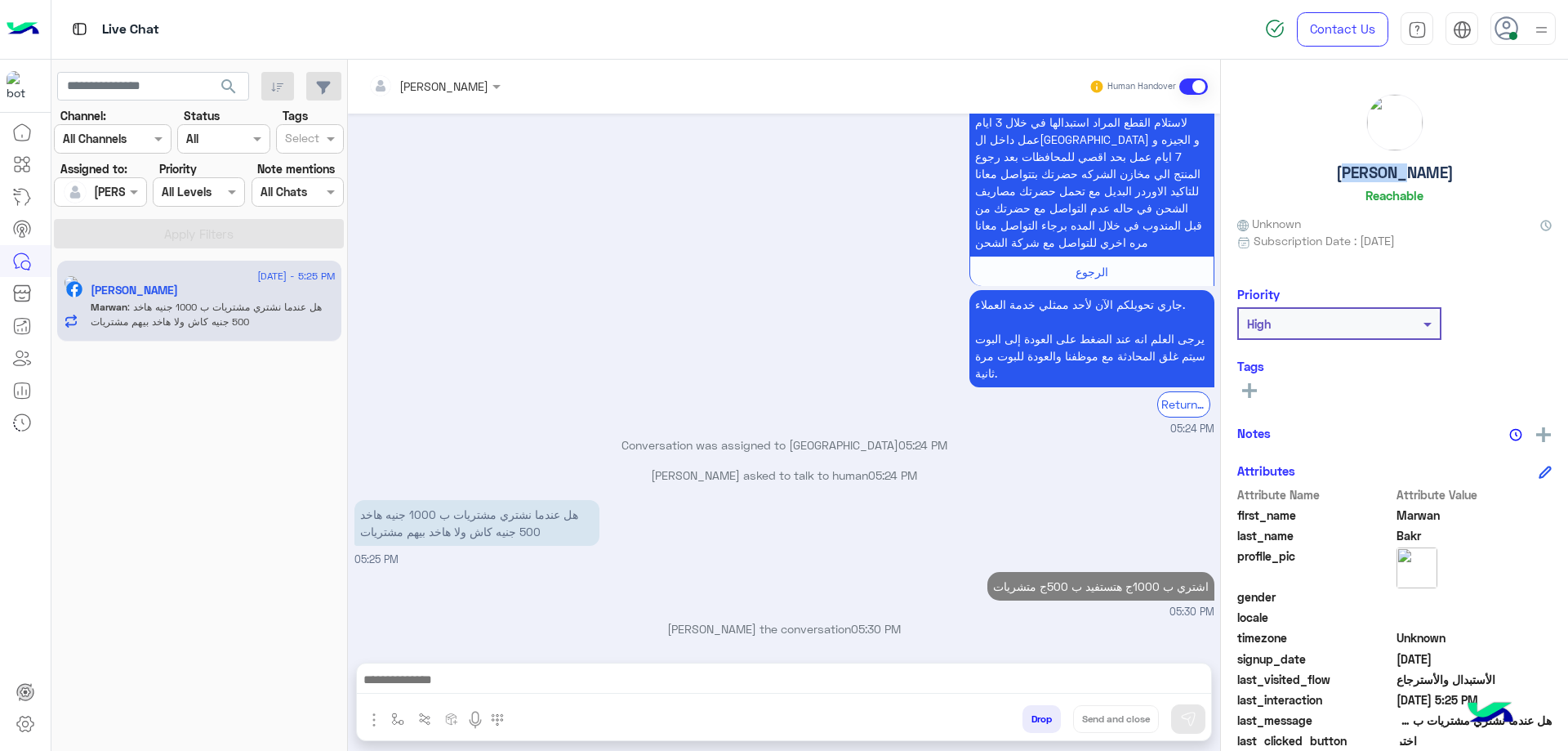
scroll to position [1491, 0]
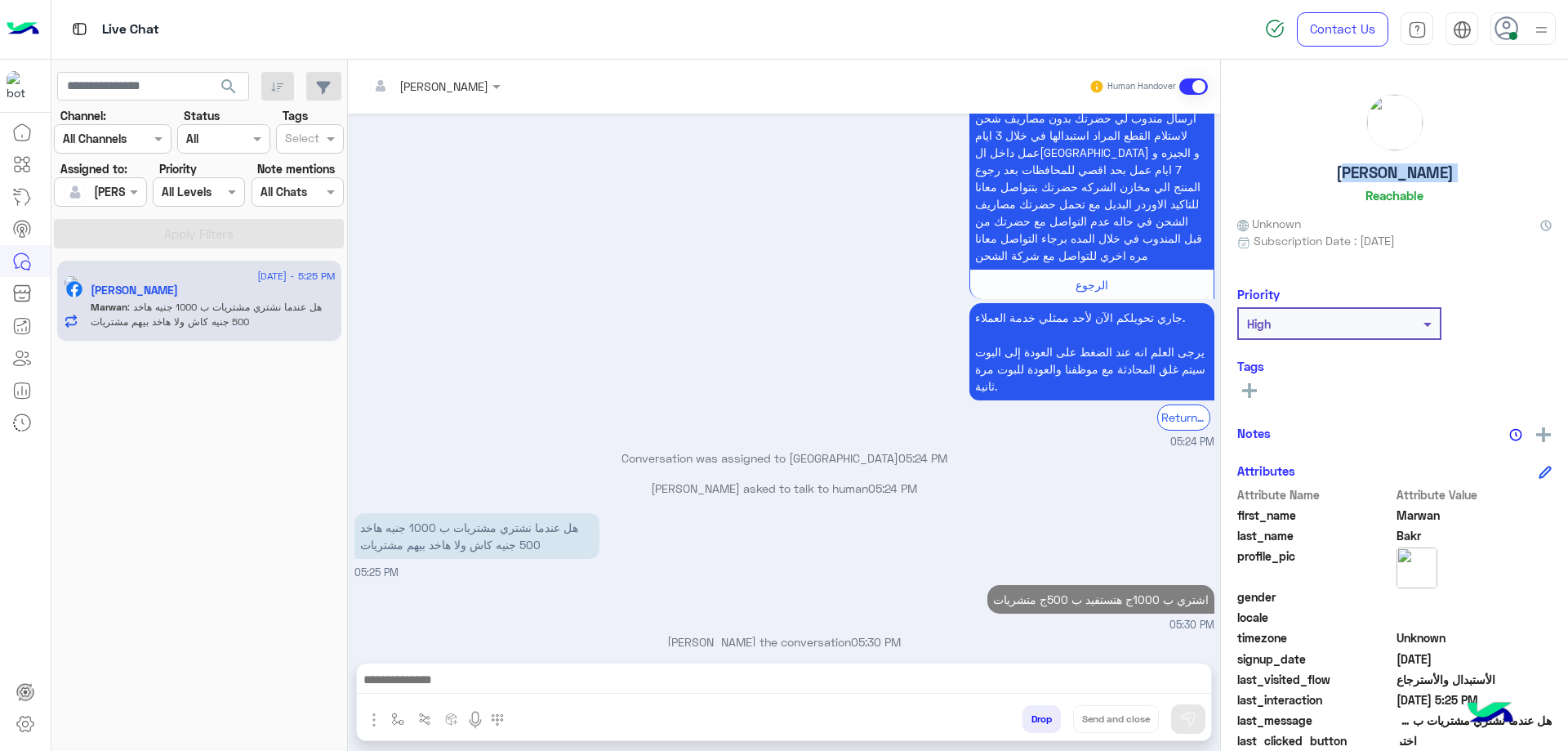
click at [1346, 169] on h5 "[PERSON_NAME]" at bounding box center [1395, 173] width 118 height 19
copy h5 "[PERSON_NAME]"
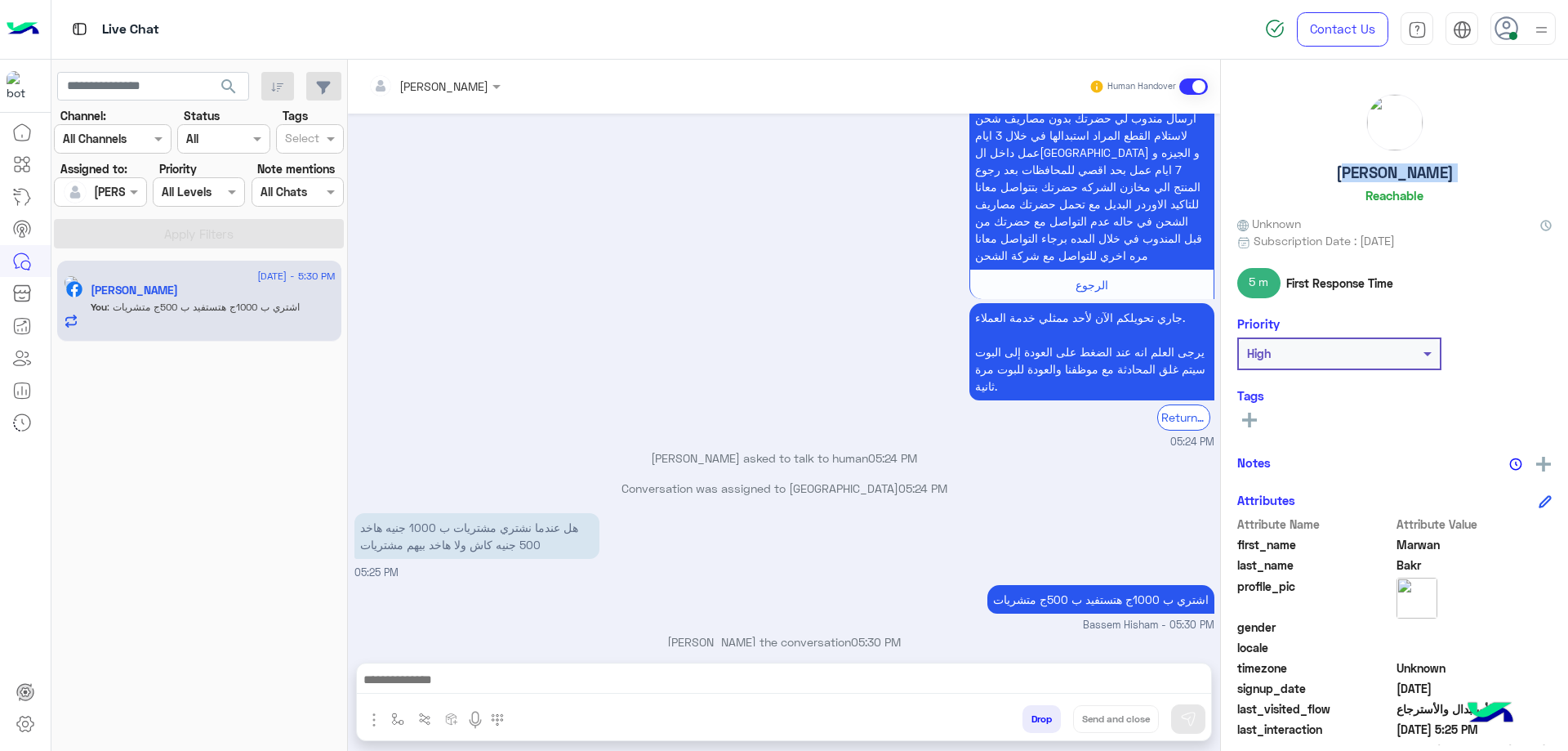
copy h5 "[PERSON_NAME]"
click at [1036, 713] on button "Drop" at bounding box center [1041, 719] width 39 height 27
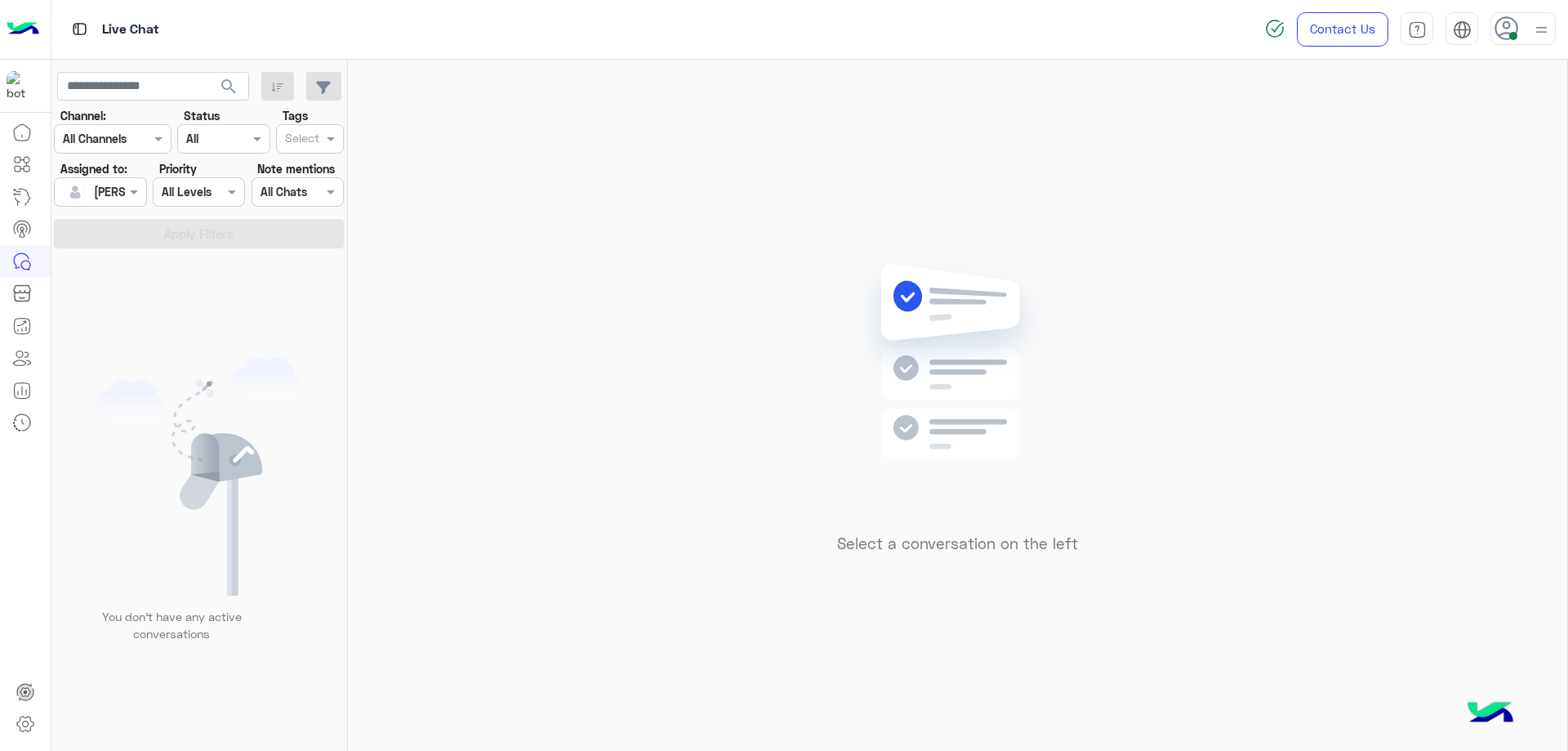
click at [1525, 21] on div at bounding box center [1522, 28] width 65 height 33
click at [1488, 232] on label "Offline" at bounding box center [1453, 232] width 178 height 29
click at [1389, 363] on link "Sign Out" at bounding box center [1410, 361] width 46 height 14
